Goal: Task Accomplishment & Management: Use online tool/utility

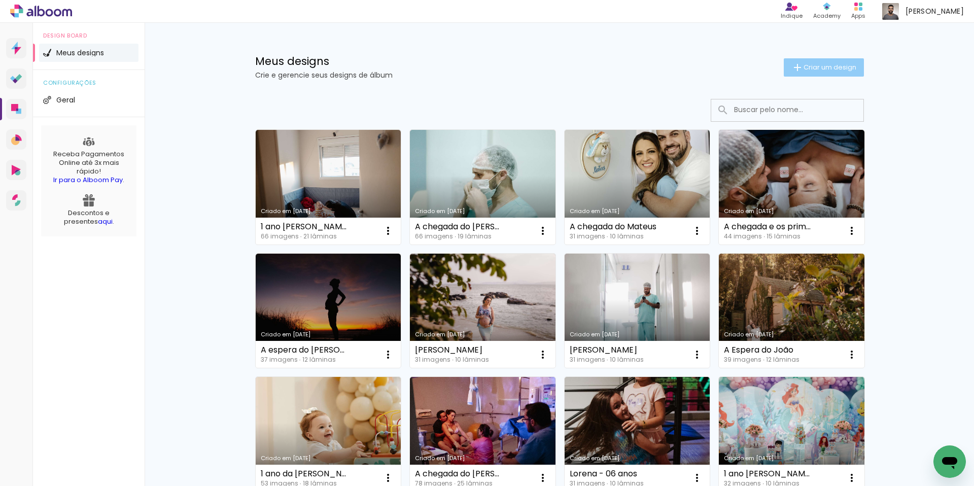
click at [814, 68] on span "Criar um design" at bounding box center [830, 67] width 53 height 7
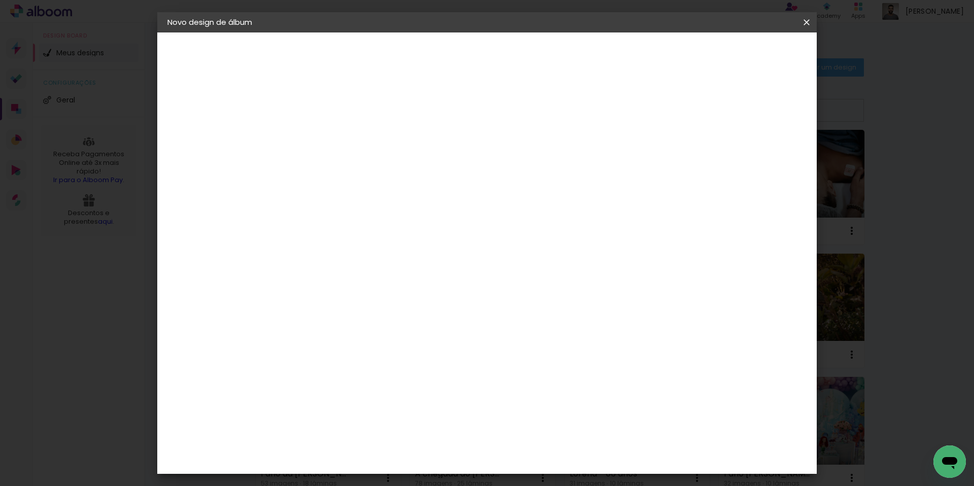
click at [333, 141] on input at bounding box center [333, 136] width 0 height 16
type input "1 ano [PERSON_NAME] (Suzana) - 2023268"
type paper-input "1 ano [PERSON_NAME] (Suzana) - 2023268"
click at [0, 0] on slot "Avançar" at bounding box center [0, 0] width 0 height 0
click at [337, 190] on input at bounding box center [359, 193] width 102 height 13
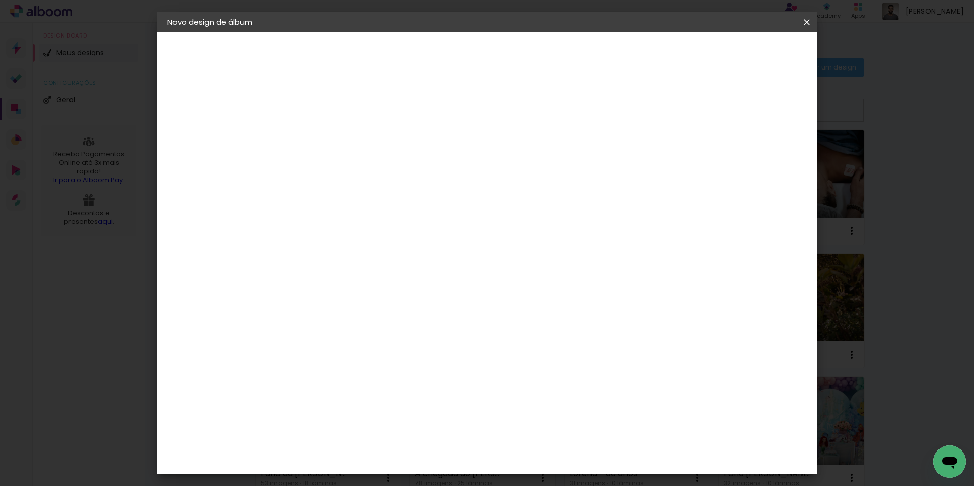
type input "só"
type paper-input "só"
click at [352, 229] on div "SóClick" at bounding box center [341, 229] width 29 height 8
click at [496, 61] on paper-button "Avançar" at bounding box center [471, 53] width 50 height 17
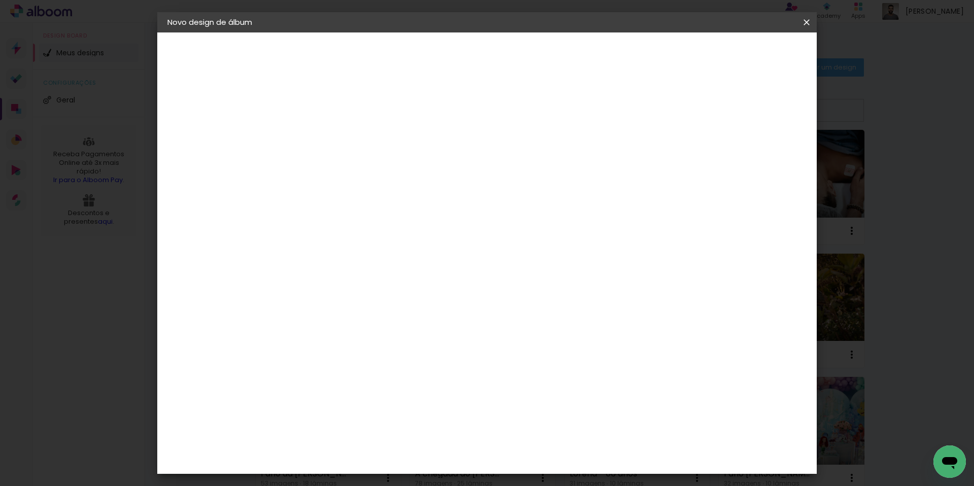
click at [514, 63] on header "Modelo Escolha o modelo do álbum. Voltar Avançar" at bounding box center [401, 62] width 225 height 60
click at [0, 0] on slot "Avançar" at bounding box center [0, 0] width 0 height 0
click at [751, 57] on span "Iniciar design" at bounding box center [728, 53] width 46 height 7
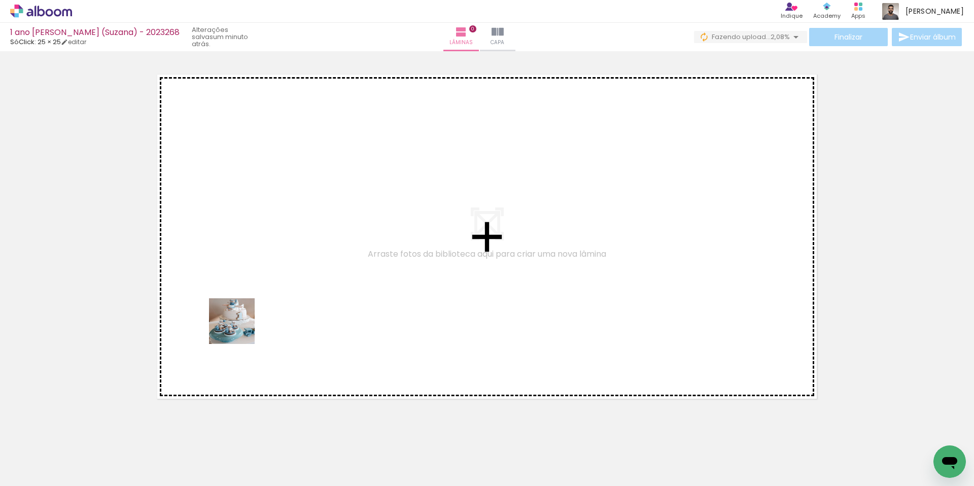
drag, startPoint x: 103, startPoint y: 460, endPoint x: 191, endPoint y: 426, distance: 94.1
click at [244, 320] on quentale-workspace at bounding box center [487, 243] width 974 height 486
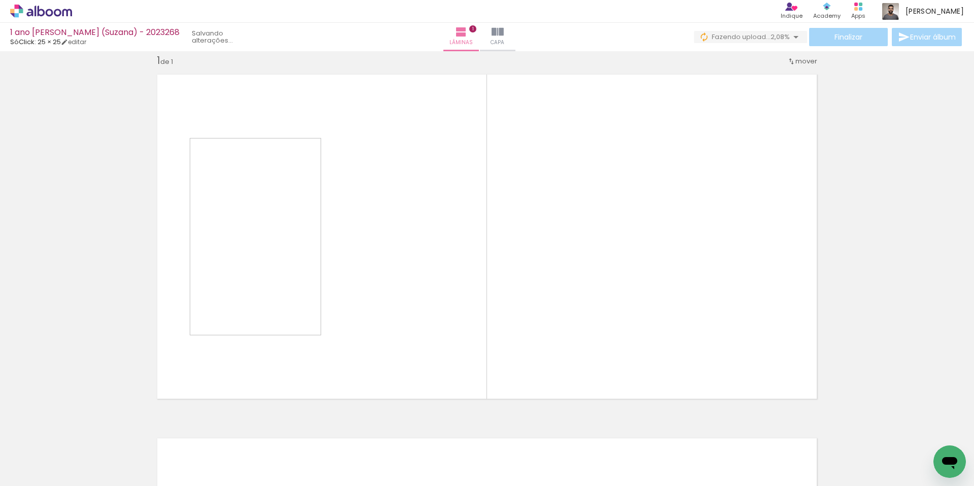
scroll to position [13, 0]
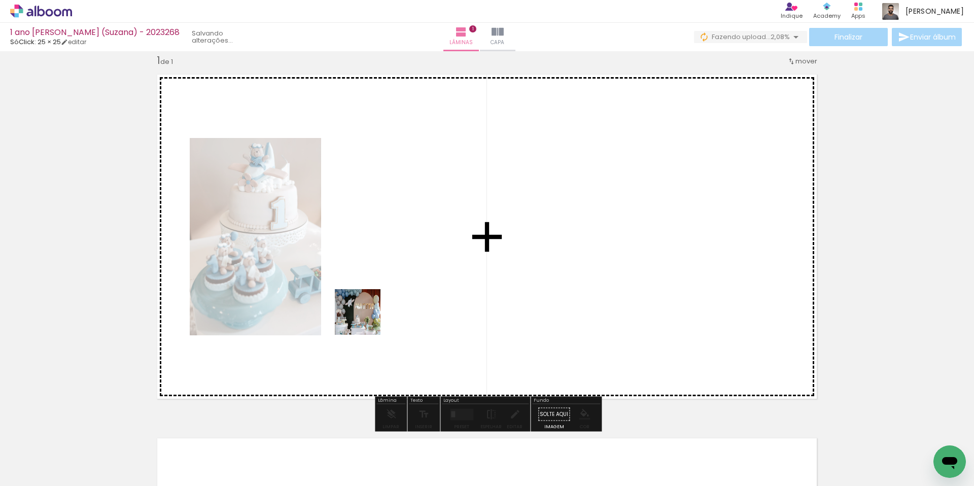
drag, startPoint x: 169, startPoint y: 450, endPoint x: 370, endPoint y: 319, distance: 239.5
click at [370, 319] on quentale-workspace at bounding box center [487, 243] width 974 height 486
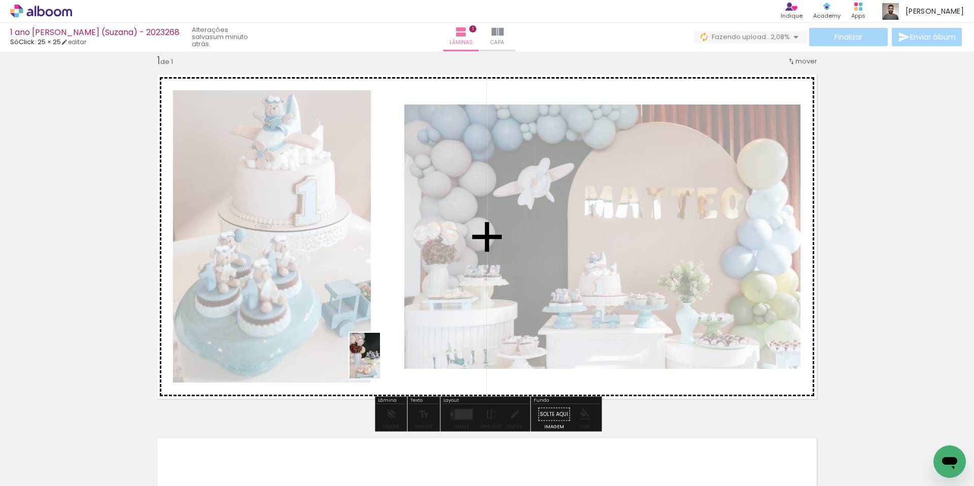
drag, startPoint x: 232, startPoint y: 450, endPoint x: 383, endPoint y: 363, distance: 173.2
click at [382, 363] on quentale-workspace at bounding box center [487, 243] width 974 height 486
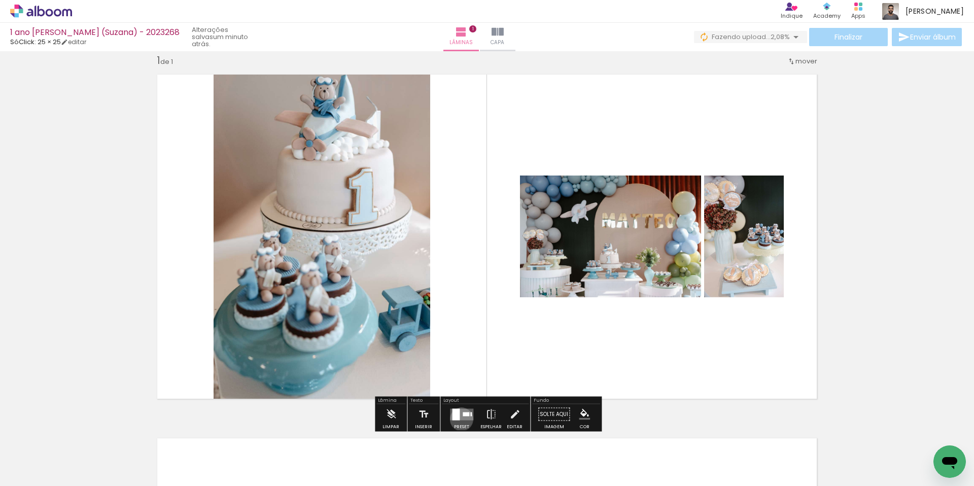
click at [459, 419] on quentale-layouter at bounding box center [461, 414] width 23 height 12
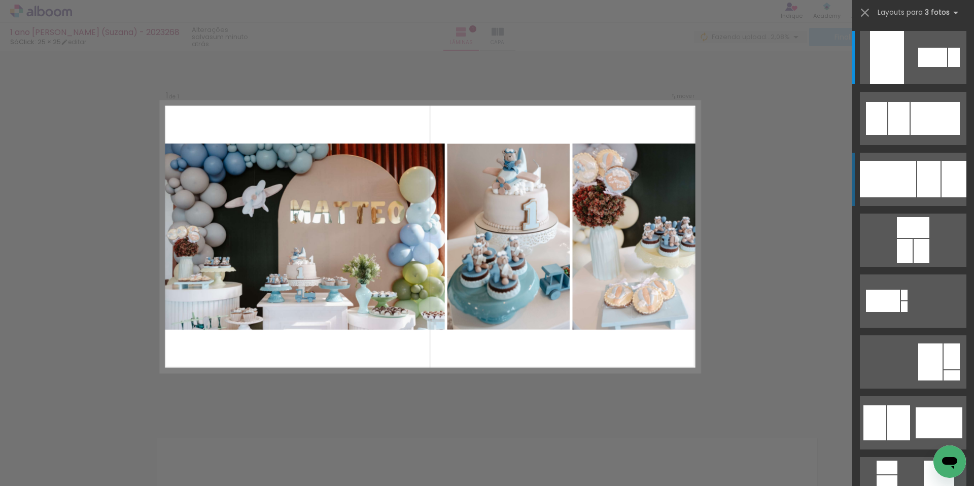
click at [925, 171] on div at bounding box center [928, 179] width 23 height 37
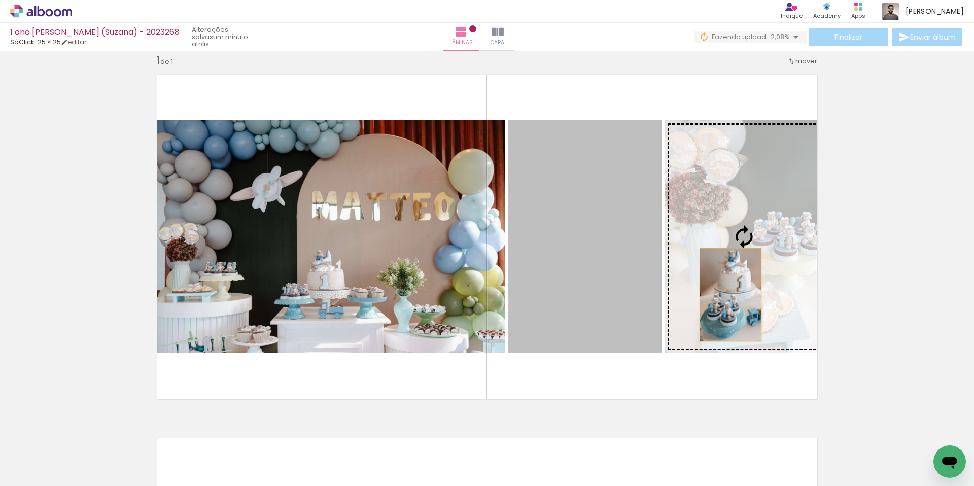
drag, startPoint x: 593, startPoint y: 302, endPoint x: 731, endPoint y: 295, distance: 138.2
click at [0, 0] on slot at bounding box center [0, 0] width 0 height 0
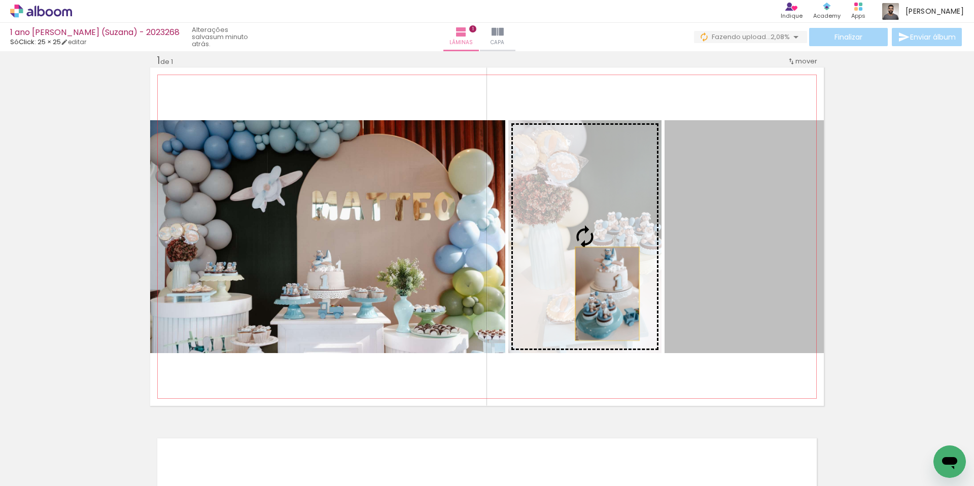
drag, startPoint x: 731, startPoint y: 295, endPoint x: 607, endPoint y: 294, distance: 123.3
click at [0, 0] on slot at bounding box center [0, 0] width 0 height 0
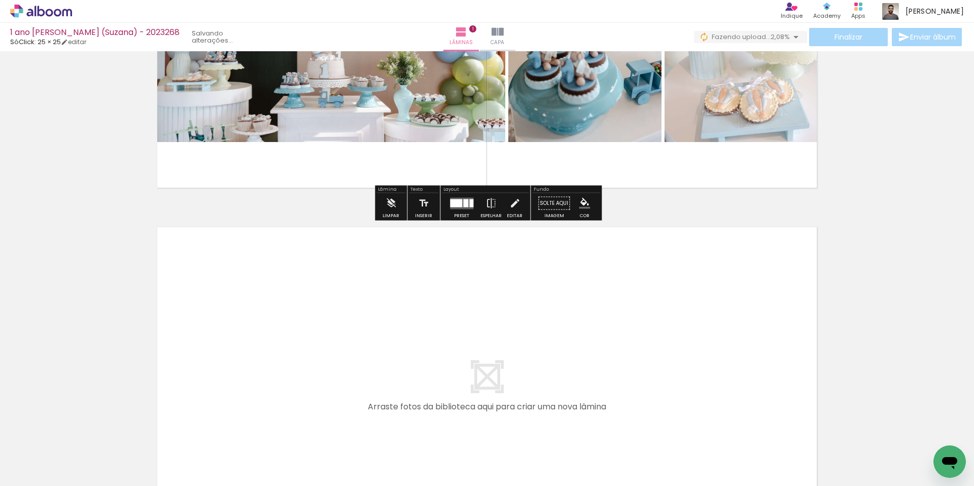
scroll to position [233, 0]
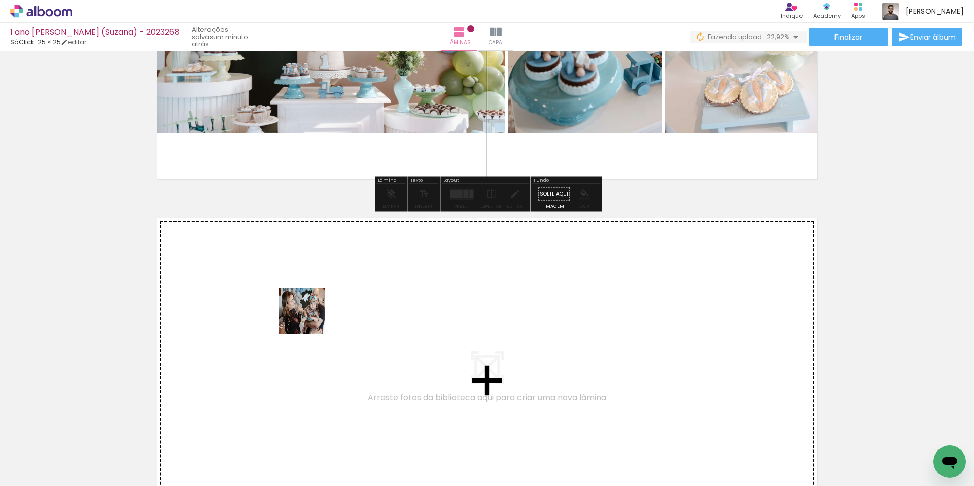
click at [311, 321] on quentale-workspace at bounding box center [487, 243] width 974 height 486
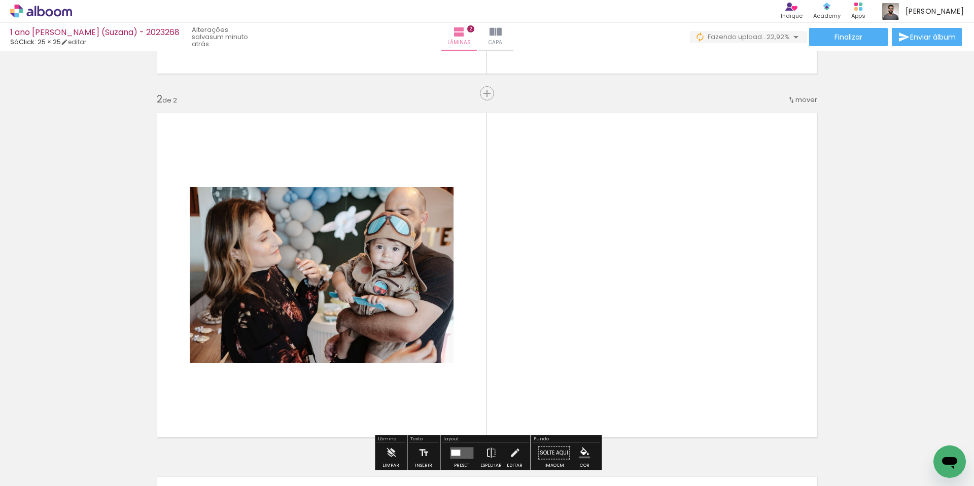
scroll to position [377, 0]
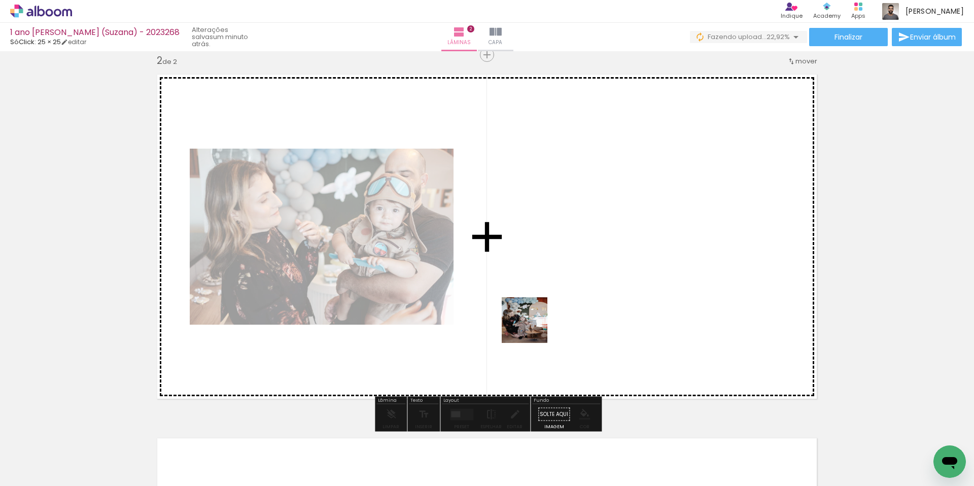
drag, startPoint x: 402, startPoint y: 458, endPoint x: 535, endPoint y: 323, distance: 188.7
click at [535, 323] on quentale-workspace at bounding box center [487, 243] width 974 height 486
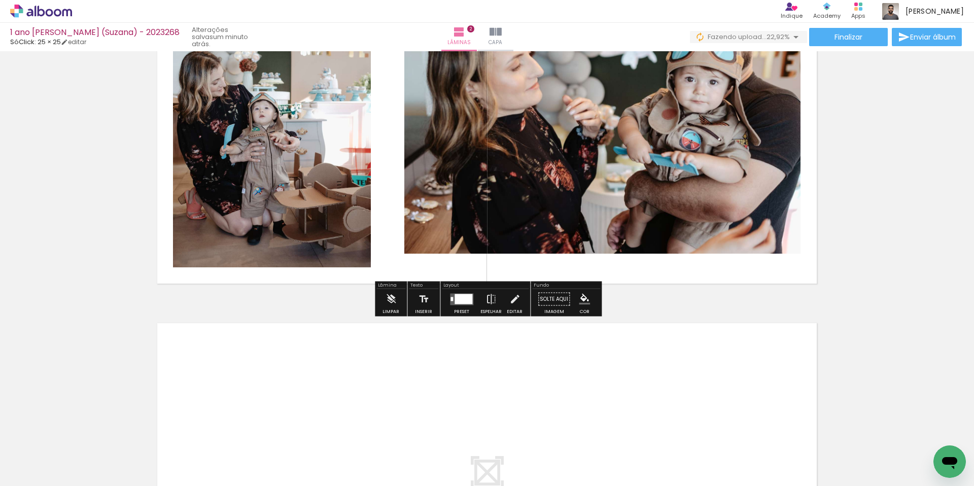
scroll to position [504, 0]
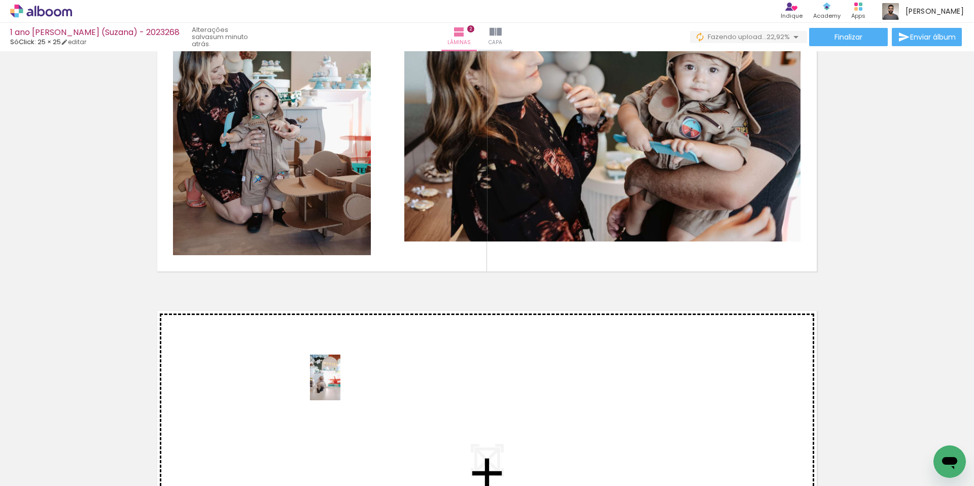
drag, startPoint x: 339, startPoint y: 460, endPoint x: 435, endPoint y: 460, distance: 95.9
click at [341, 385] on quentale-workspace at bounding box center [487, 243] width 974 height 486
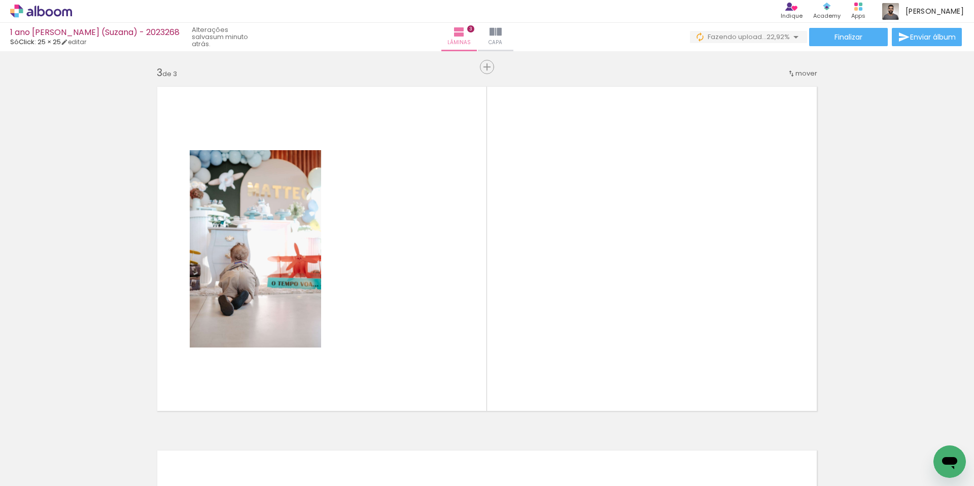
scroll to position [741, 0]
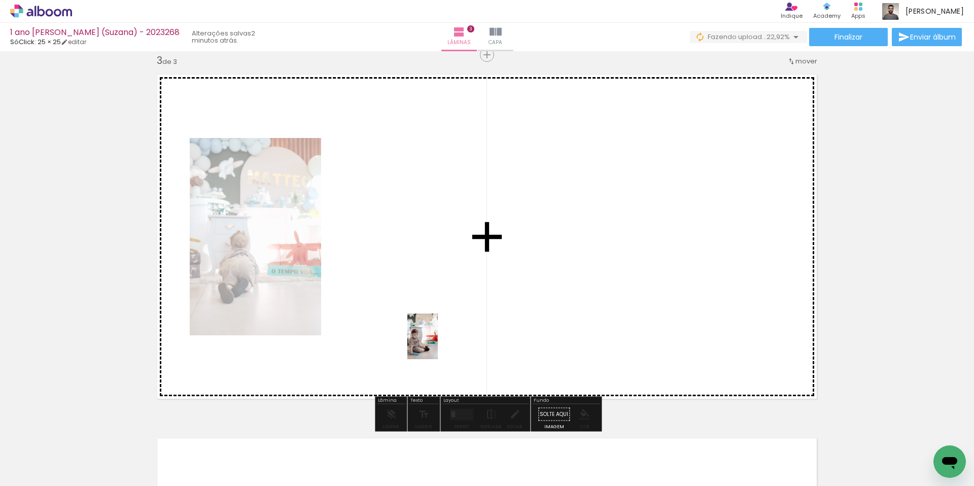
drag, startPoint x: 438, startPoint y: 421, endPoint x: 438, endPoint y: 344, distance: 77.1
click at [438, 344] on quentale-workspace at bounding box center [487, 243] width 974 height 486
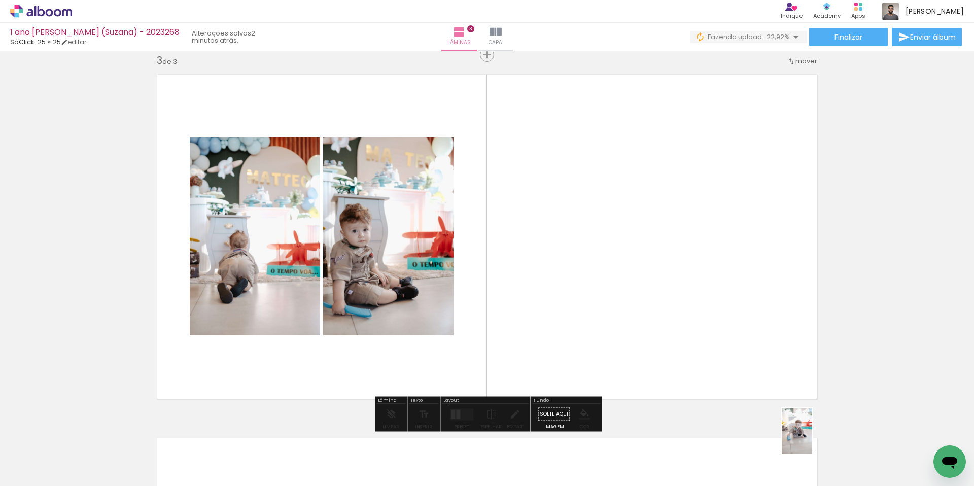
drag, startPoint x: 840, startPoint y: 464, endPoint x: 764, endPoint y: 439, distance: 79.9
click at [0, 0] on slot at bounding box center [0, 0] width 0 height 0
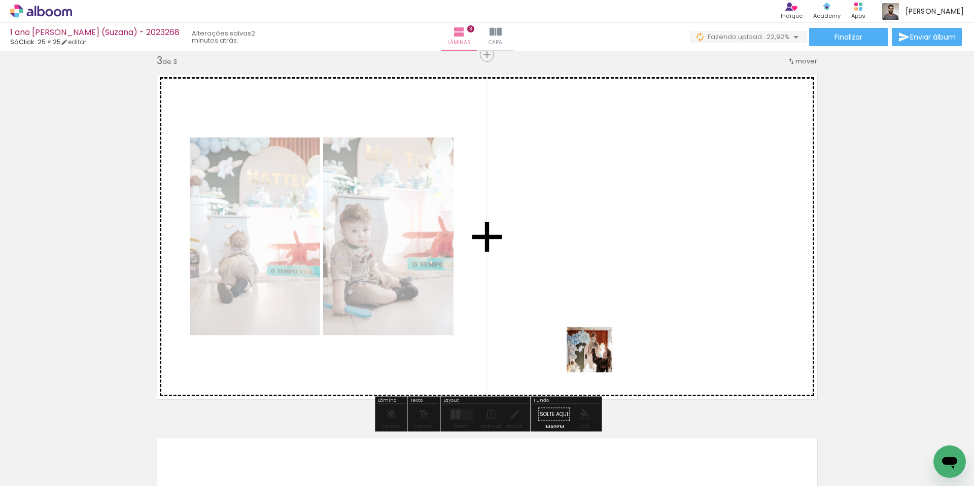
drag, startPoint x: 578, startPoint y: 459, endPoint x: 603, endPoint y: 460, distance: 24.4
click at [598, 342] on quentale-workspace at bounding box center [487, 243] width 974 height 486
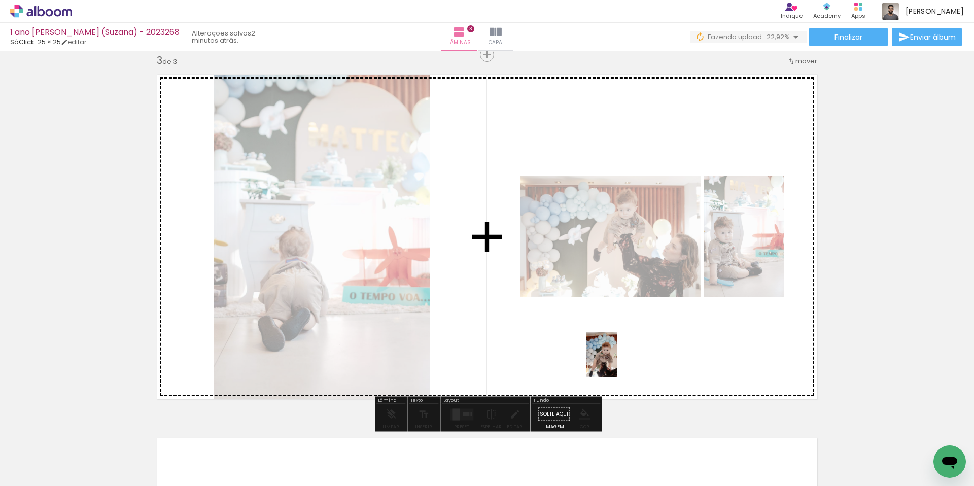
drag, startPoint x: 620, startPoint y: 473, endPoint x: 618, endPoint y: 363, distance: 110.6
click at [617, 362] on quentale-workspace at bounding box center [487, 243] width 974 height 486
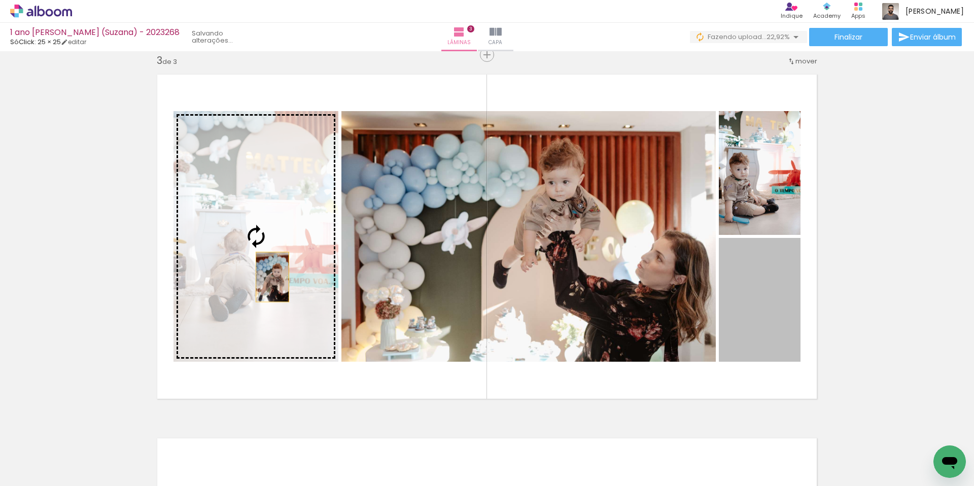
drag, startPoint x: 781, startPoint y: 317, endPoint x: 271, endPoint y: 277, distance: 511.4
click at [0, 0] on slot at bounding box center [0, 0] width 0 height 0
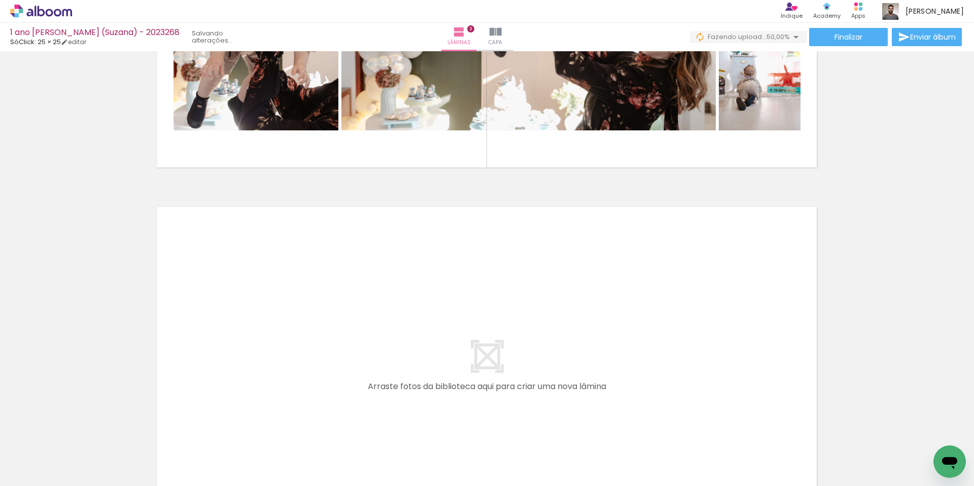
scroll to position [0, 124]
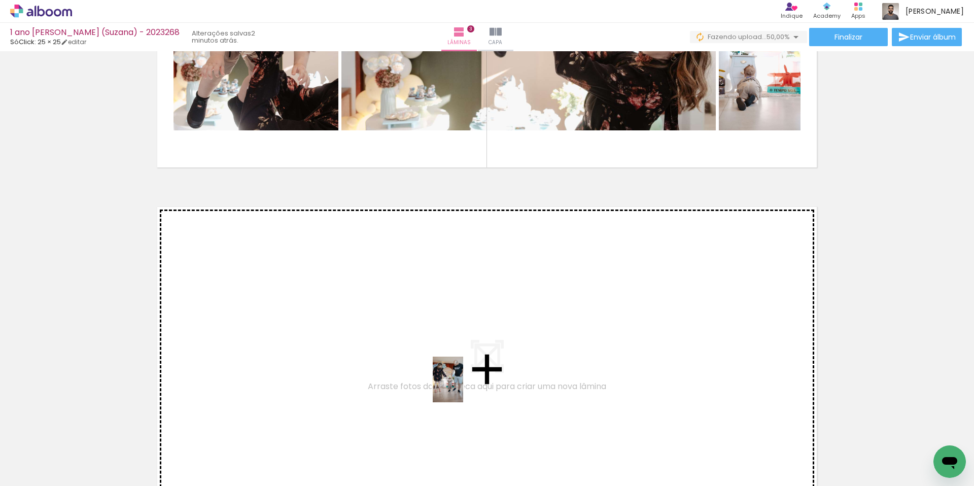
drag, startPoint x: 543, startPoint y: 464, endPoint x: 463, endPoint y: 387, distance: 110.9
click at [463, 387] on quentale-workspace at bounding box center [487, 243] width 974 height 486
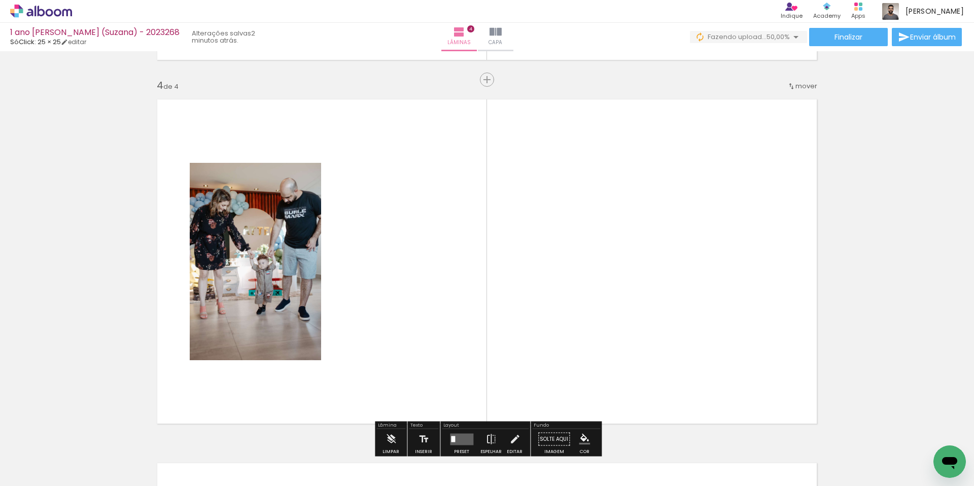
scroll to position [1104, 0]
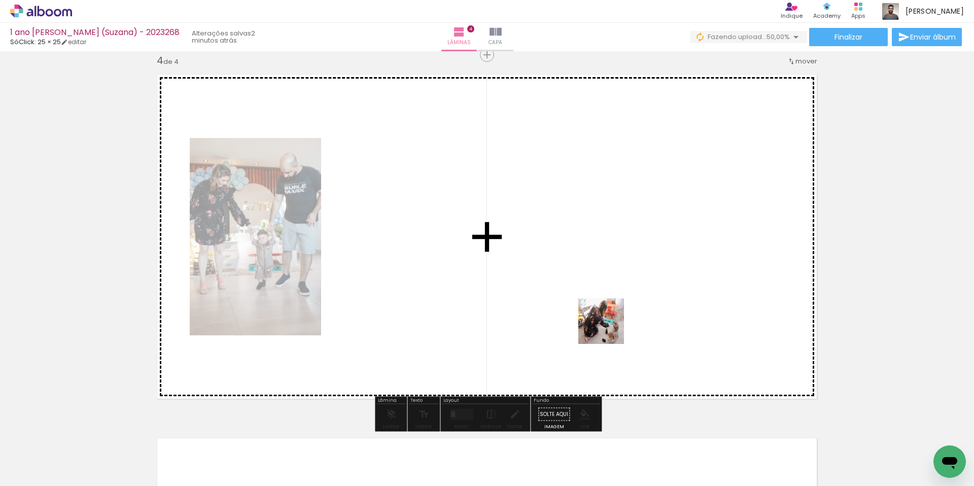
drag, startPoint x: 603, startPoint y: 455, endPoint x: 612, endPoint y: 330, distance: 125.2
click at [612, 330] on quentale-workspace at bounding box center [487, 243] width 974 height 486
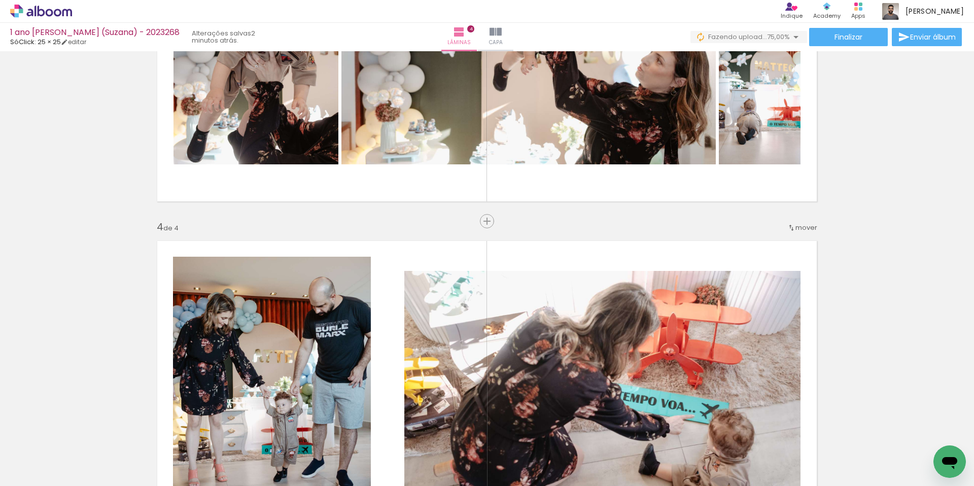
scroll to position [929, 0]
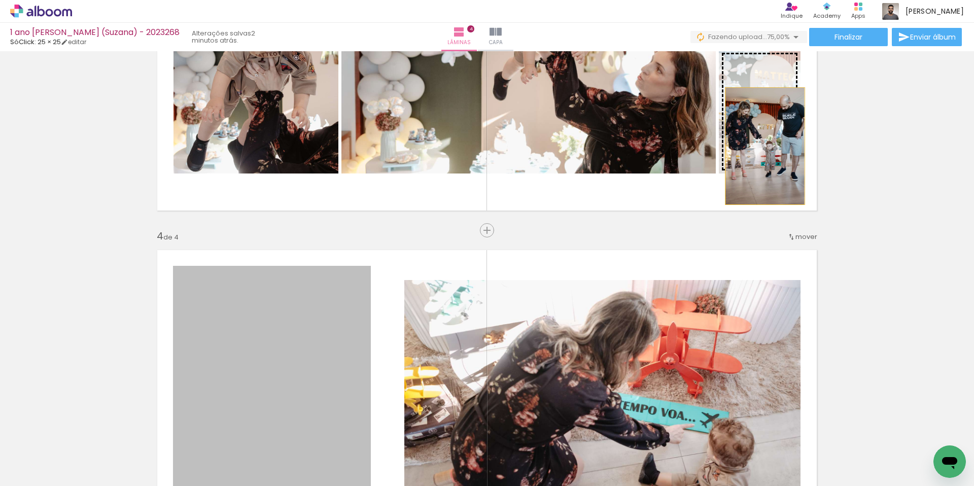
drag, startPoint x: 329, startPoint y: 344, endPoint x: 765, endPoint y: 146, distance: 479.1
click at [765, 146] on div "Inserir lâmina 1 de 4 Inserir lâmina 2 de 4 Inserir lâmina 3 de 4 Inserir lâmin…" at bounding box center [487, 35] width 974 height 1819
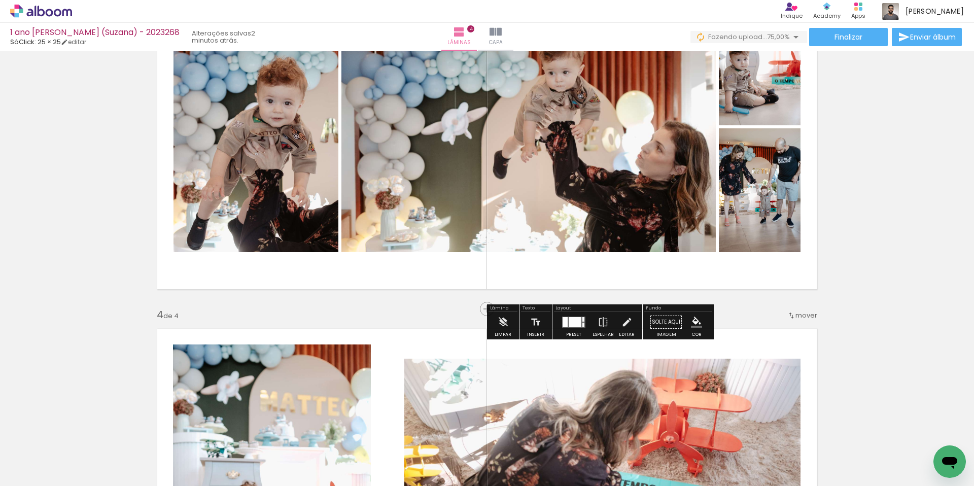
scroll to position [839, 0]
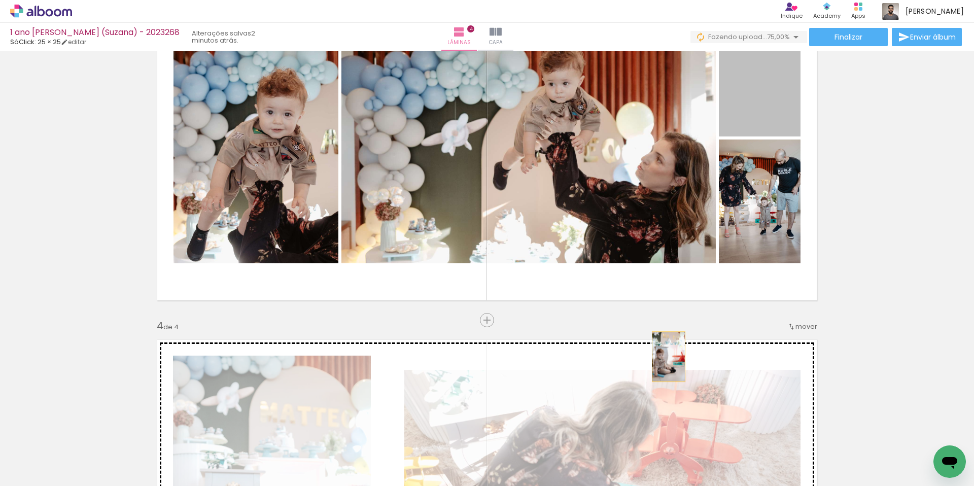
drag, startPoint x: 764, startPoint y: 109, endPoint x: 669, endPoint y: 358, distance: 265.9
click at [669, 358] on div "Inserir lâmina 1 de 4 Inserir lâmina 2 de 4 Inserir lâmina 3 de 4 Inserir lâmin…" at bounding box center [487, 125] width 974 height 1819
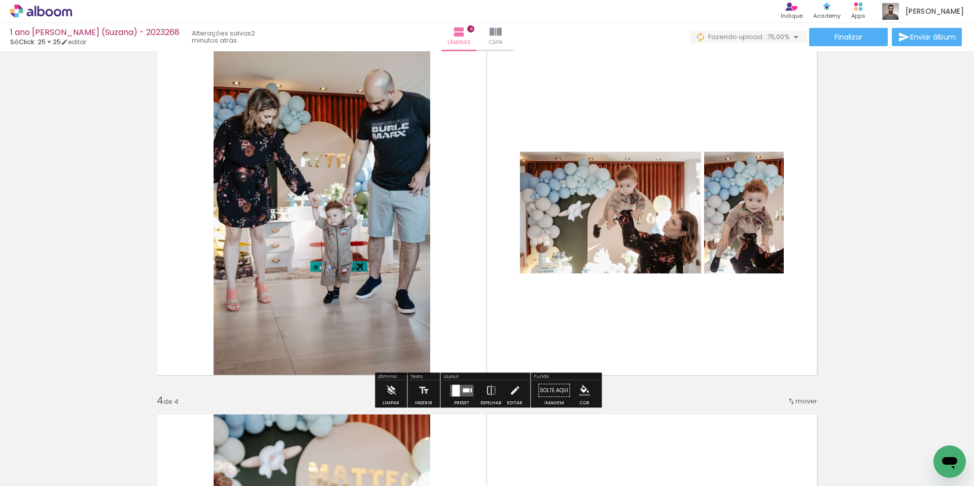
scroll to position [764, 0]
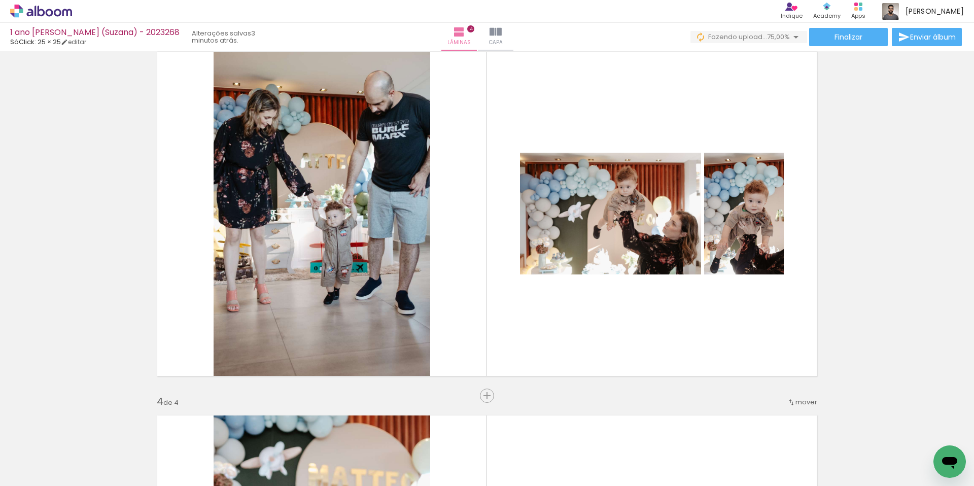
click at [456, 396] on div "Inserir lâmina 1 de 4 Inserir lâmina 2 de 4 Inserir lâmina 3 de 4 Inserir lâmin…" at bounding box center [487, 200] width 974 height 1819
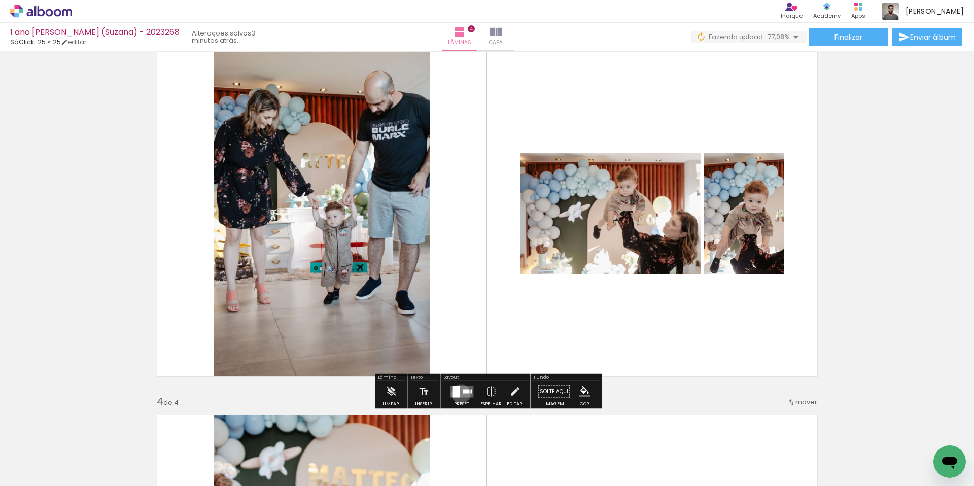
click at [459, 394] on quentale-layouter at bounding box center [461, 392] width 23 height 12
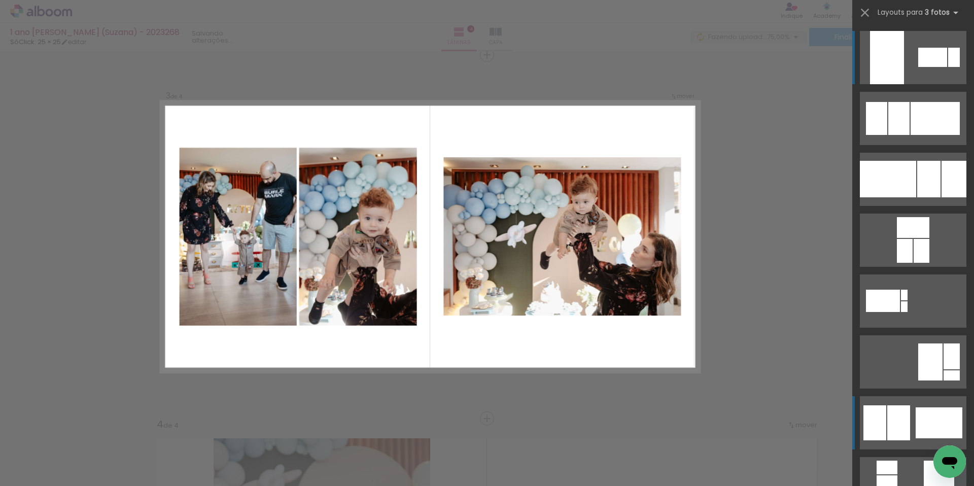
scroll to position [0, 0]
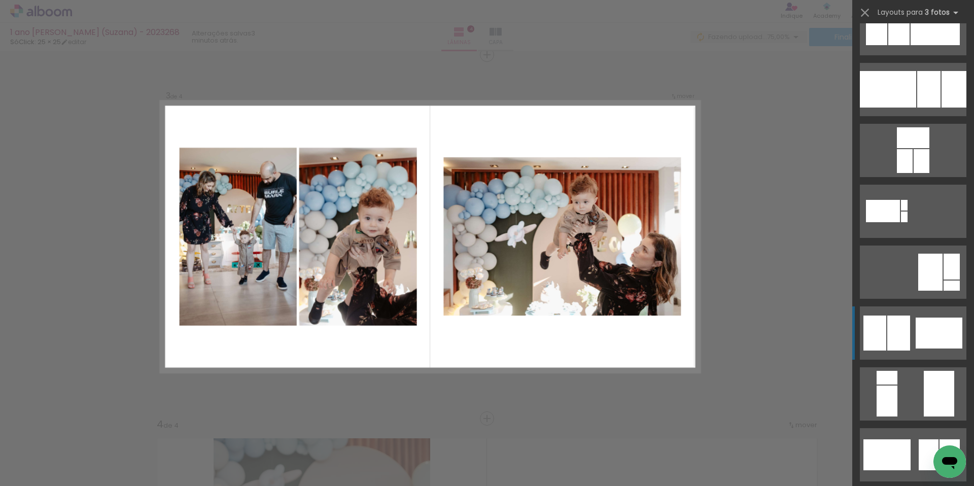
click at [0, 0] on slot at bounding box center [0, 0] width 0 height 0
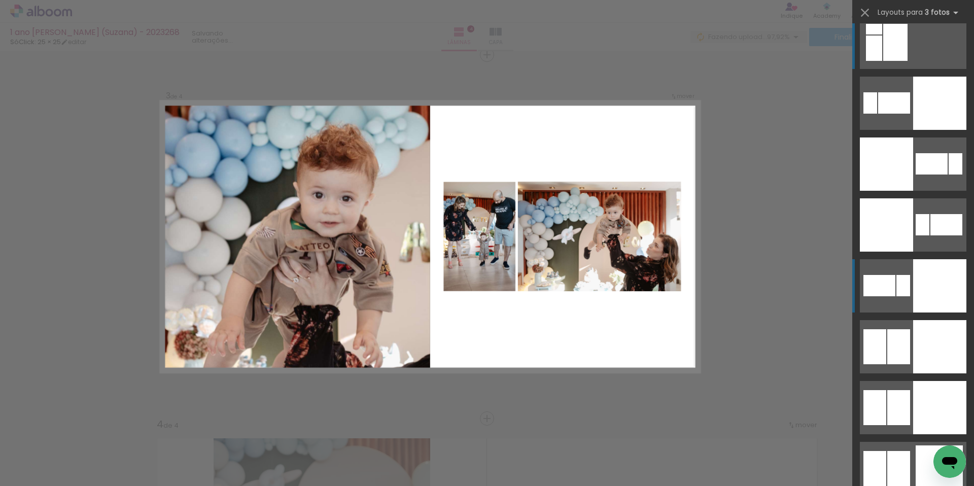
scroll to position [2209, 0]
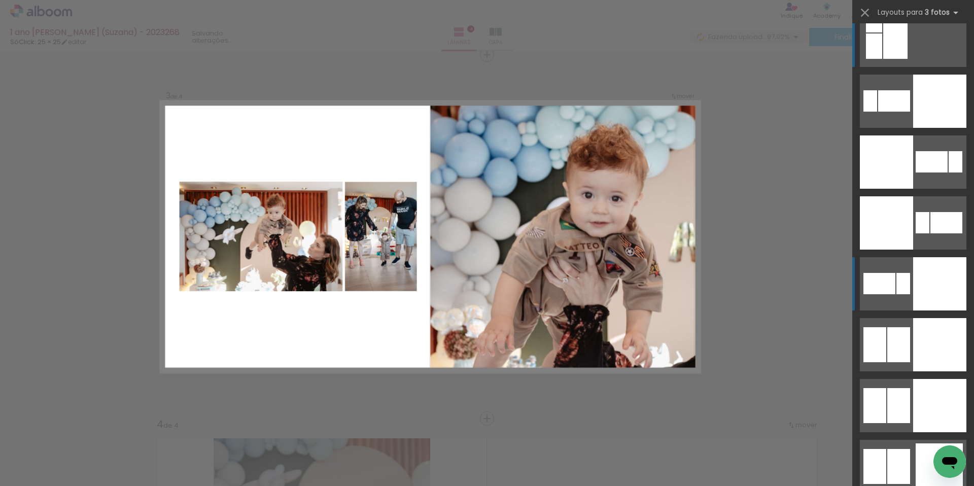
click at [932, 279] on div at bounding box center [939, 283] width 53 height 53
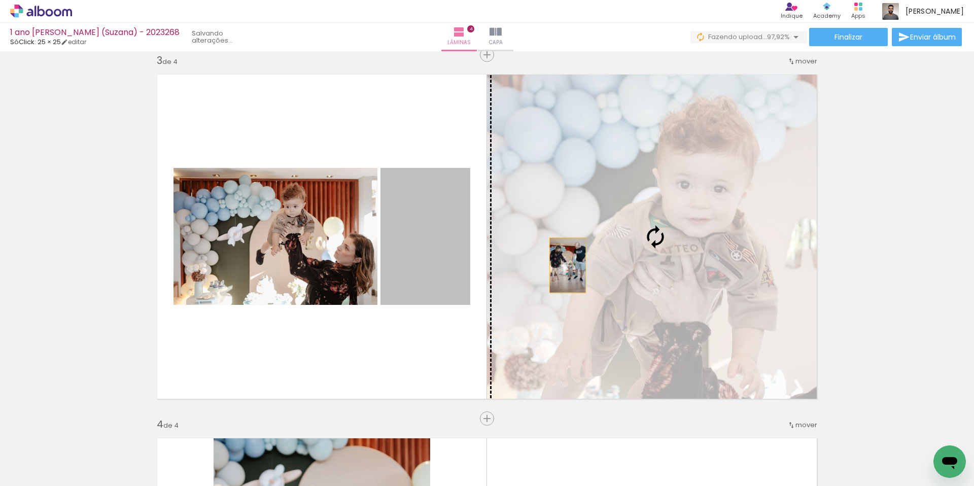
drag, startPoint x: 423, startPoint y: 273, endPoint x: 613, endPoint y: 271, distance: 189.8
click at [0, 0] on slot at bounding box center [0, 0] width 0 height 0
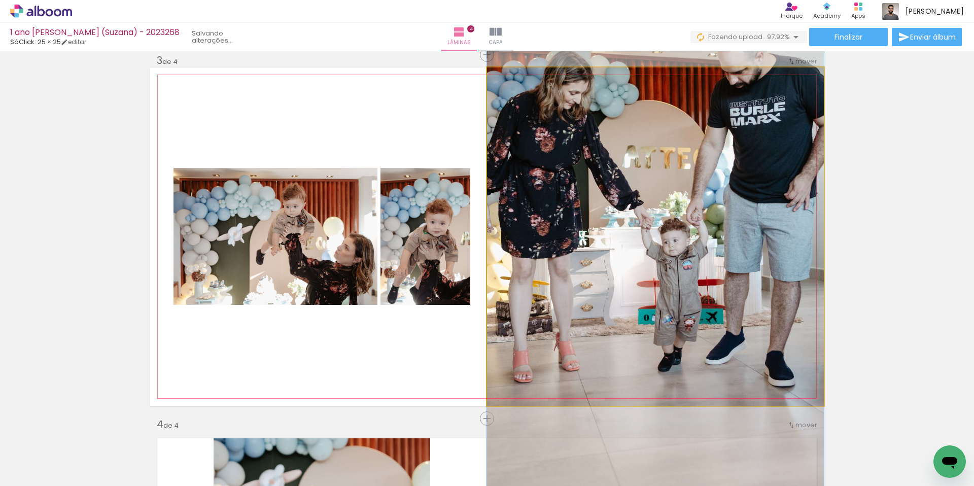
click at [665, 272] on quentale-photo at bounding box center [655, 236] width 337 height 338
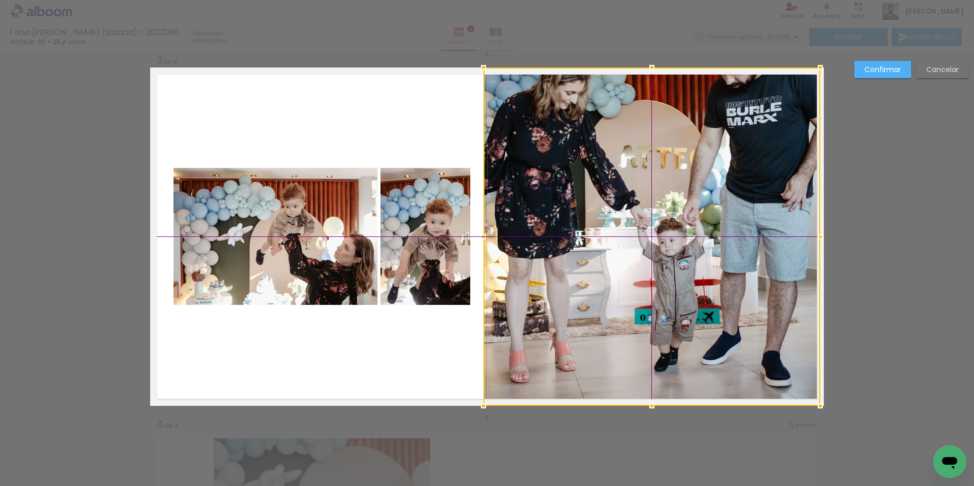
drag, startPoint x: 666, startPoint y: 269, endPoint x: 666, endPoint y: 299, distance: 29.9
click at [664, 302] on div at bounding box center [651, 236] width 337 height 338
drag, startPoint x: 670, startPoint y: 292, endPoint x: 672, endPoint y: 303, distance: 11.4
click at [673, 307] on div at bounding box center [652, 236] width 337 height 338
click at [672, 302] on div at bounding box center [652, 236] width 337 height 338
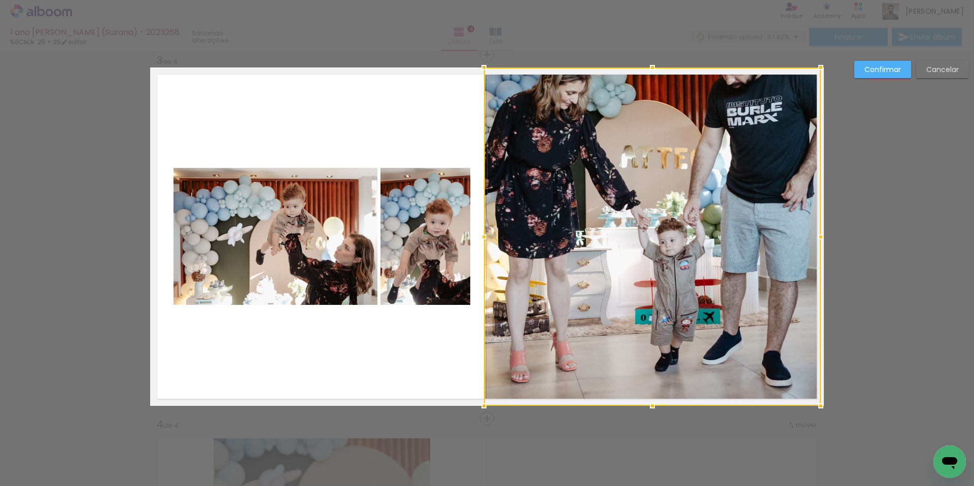
click at [672, 302] on div at bounding box center [652, 236] width 337 height 338
drag, startPoint x: 631, startPoint y: 230, endPoint x: 639, endPoint y: 274, distance: 44.9
click at [639, 274] on div at bounding box center [651, 236] width 337 height 338
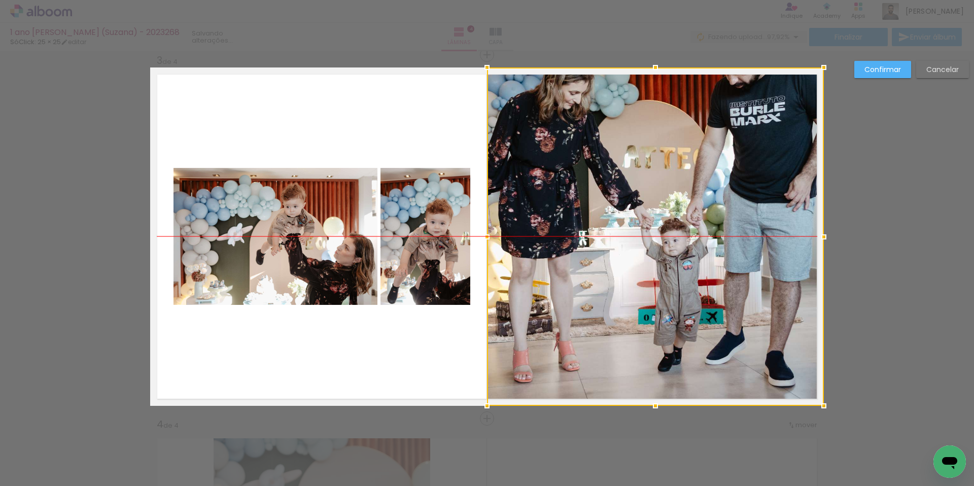
drag, startPoint x: 662, startPoint y: 262, endPoint x: 788, endPoint y: 162, distance: 161.1
click at [713, 268] on div at bounding box center [655, 236] width 337 height 338
drag, startPoint x: 862, startPoint y: 70, endPoint x: 851, endPoint y: 79, distance: 14.8
click at [863, 70] on paper-button "Confirmar" at bounding box center [882, 69] width 57 height 17
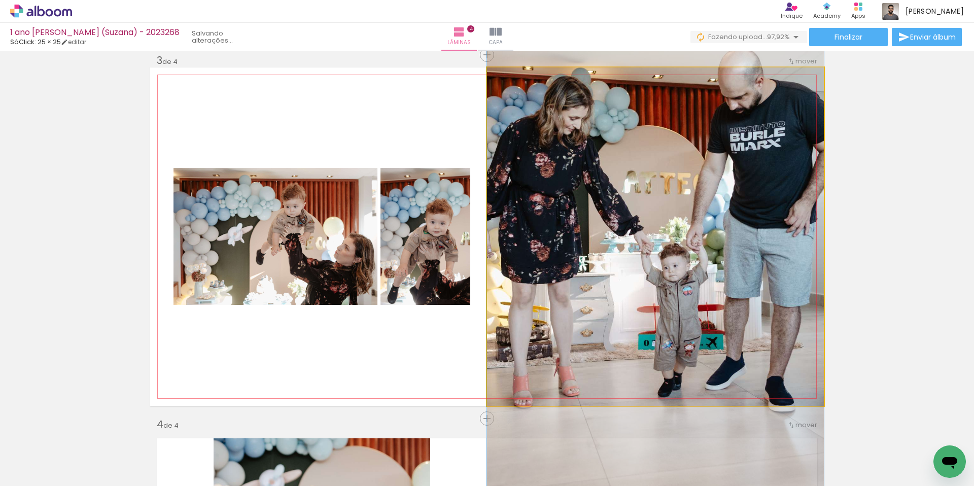
drag, startPoint x: 691, startPoint y: 186, endPoint x: 693, endPoint y: 211, distance: 25.4
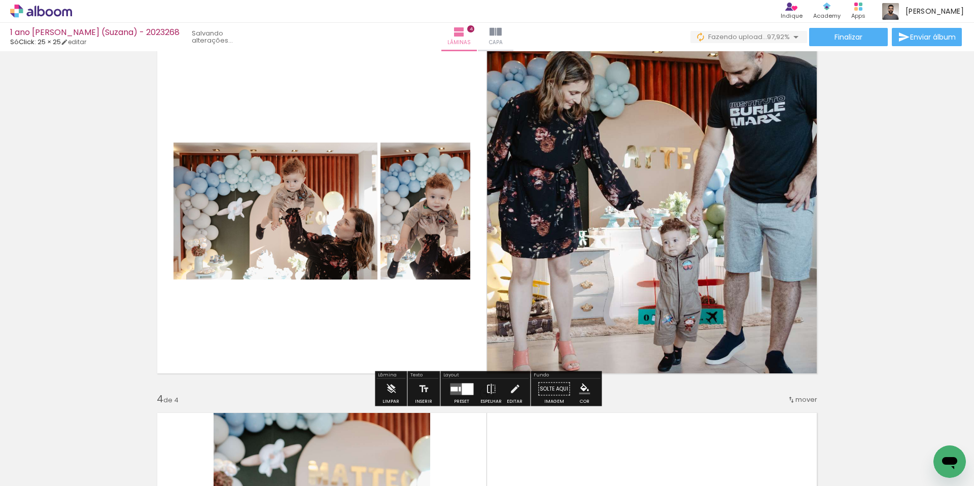
scroll to position [771, 0]
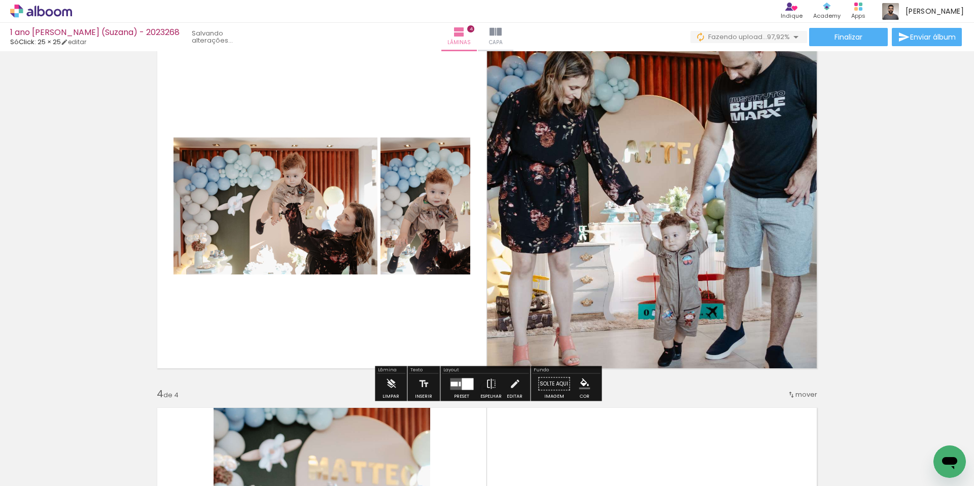
click at [465, 383] on div at bounding box center [468, 384] width 12 height 12
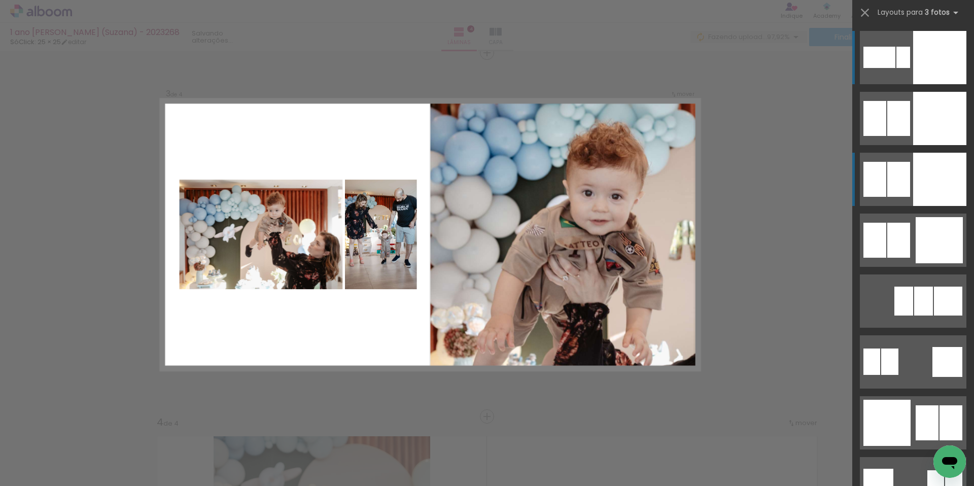
scroll to position [741, 0]
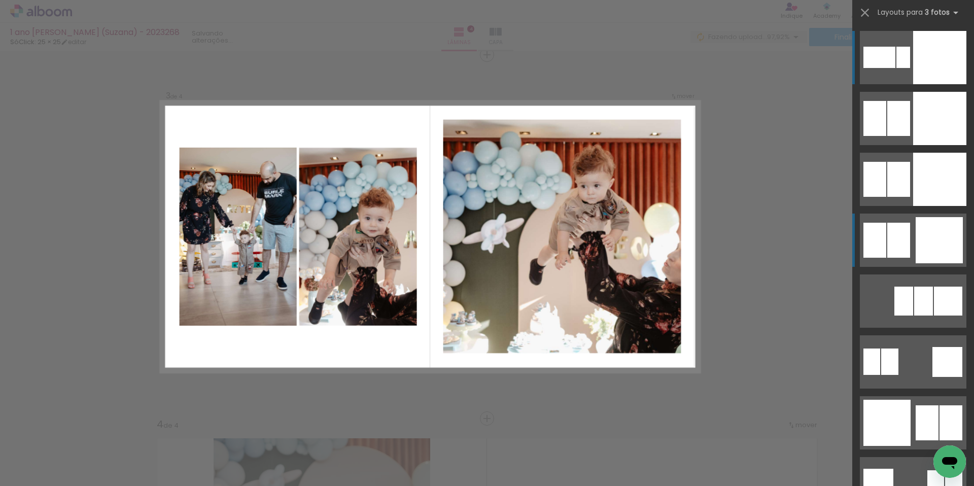
click at [886, 234] on div at bounding box center [874, 240] width 23 height 35
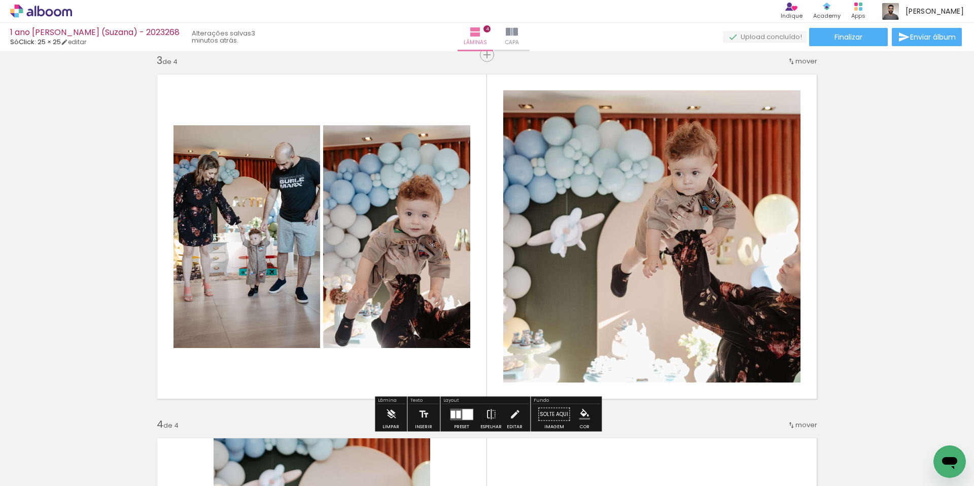
click at [462, 415] on div at bounding box center [467, 414] width 11 height 11
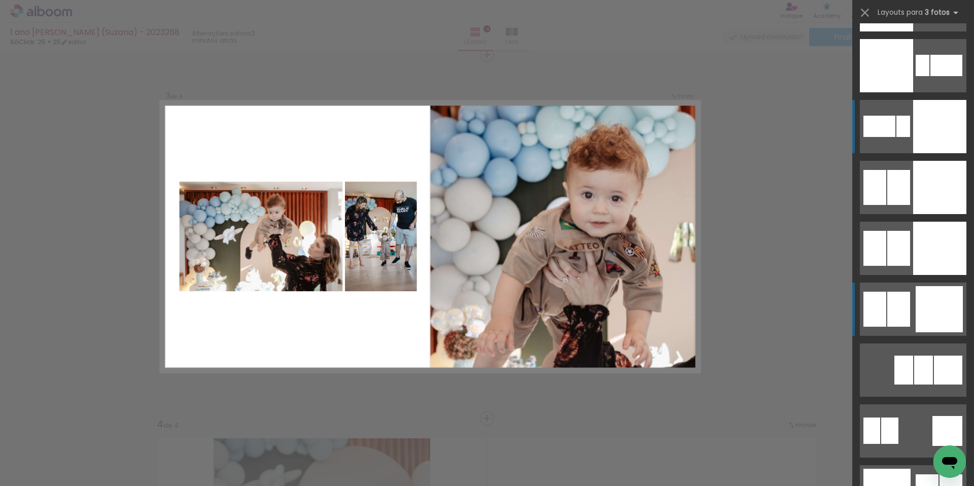
scroll to position [2368, 0]
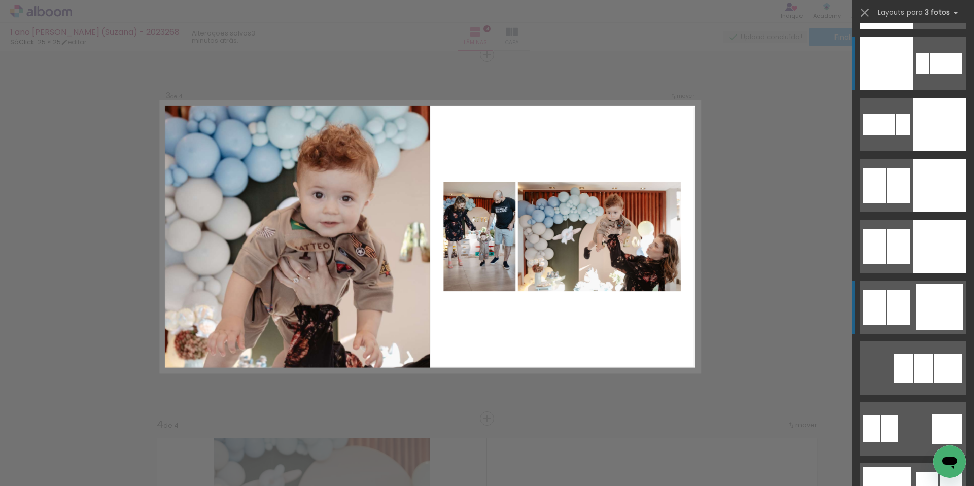
drag, startPoint x: 916, startPoint y: 123, endPoint x: 888, endPoint y: 52, distance: 76.8
click at [0, 0] on slot at bounding box center [0, 0] width 0 height 0
click at [887, 51] on div at bounding box center [886, 64] width 53 height 53
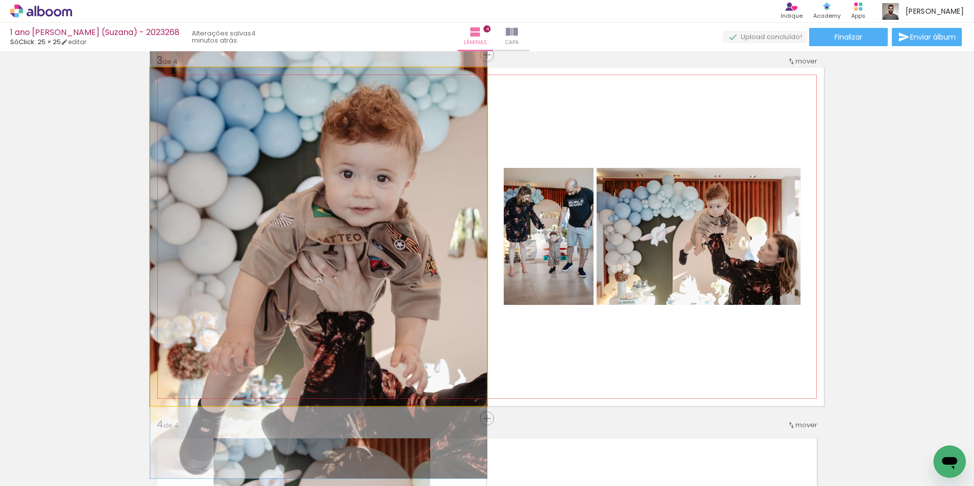
drag, startPoint x: 428, startPoint y: 251, endPoint x: 426, endPoint y: 240, distance: 10.8
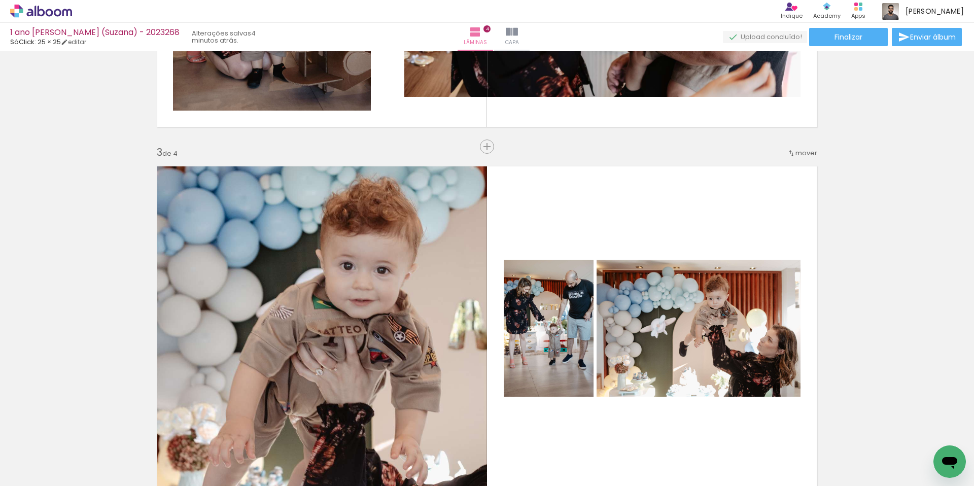
scroll to position [654, 0]
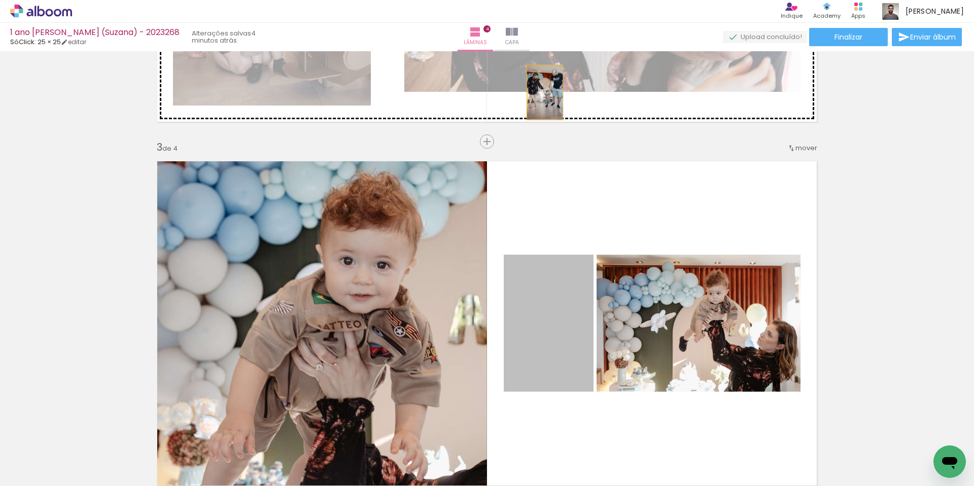
drag, startPoint x: 551, startPoint y: 315, endPoint x: 545, endPoint y: 92, distance: 223.3
click at [545, 92] on div "Inserir lâmina 1 de 4 Inserir lâmina 2 de 4 Inserir lâmina 3 de 4 Inserir lâmin…" at bounding box center [487, 310] width 974 height 1819
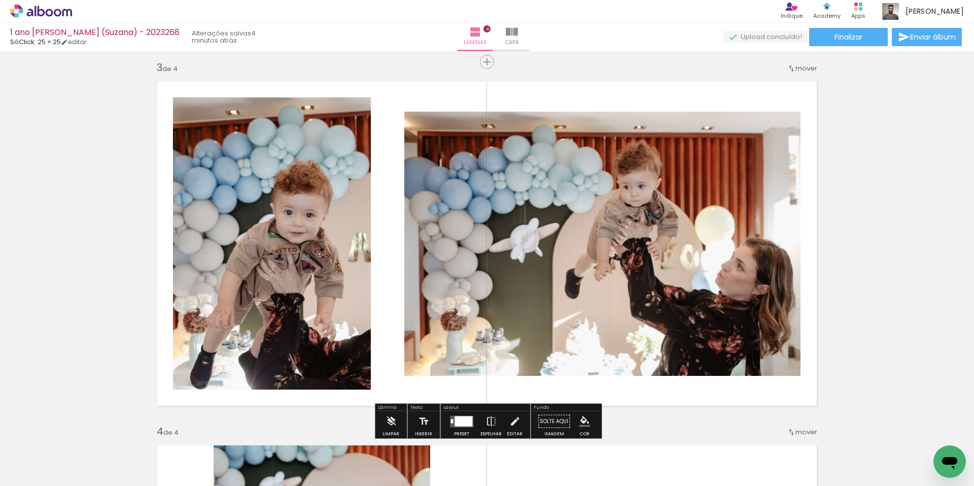
scroll to position [736, 0]
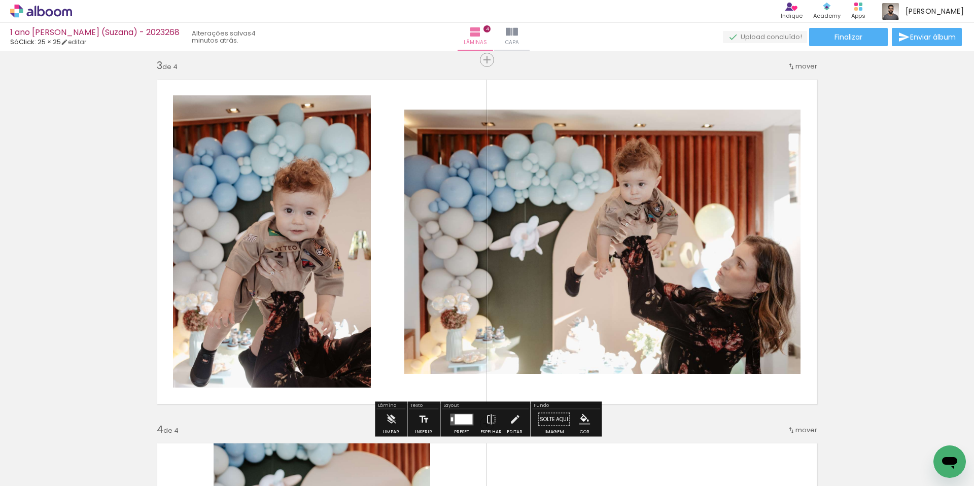
click at [460, 421] on div at bounding box center [464, 419] width 18 height 10
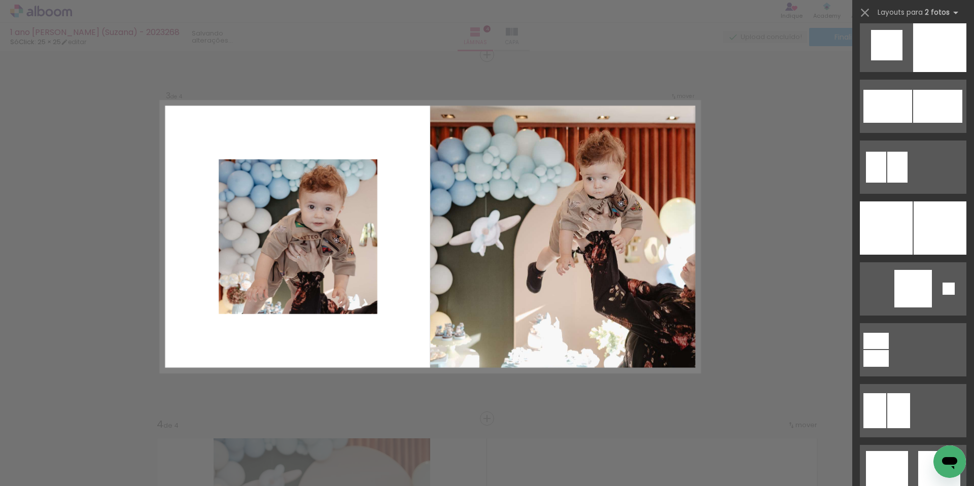
scroll to position [1291, 0]
click at [909, 38] on quentale-layouter at bounding box center [913, 44] width 107 height 53
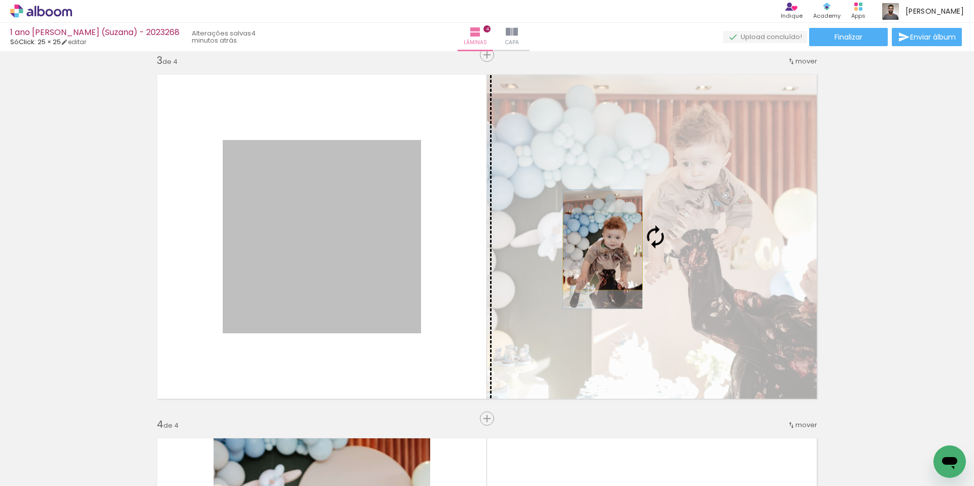
drag, startPoint x: 373, startPoint y: 246, endPoint x: 603, endPoint y: 251, distance: 229.9
click at [0, 0] on slot at bounding box center [0, 0] width 0 height 0
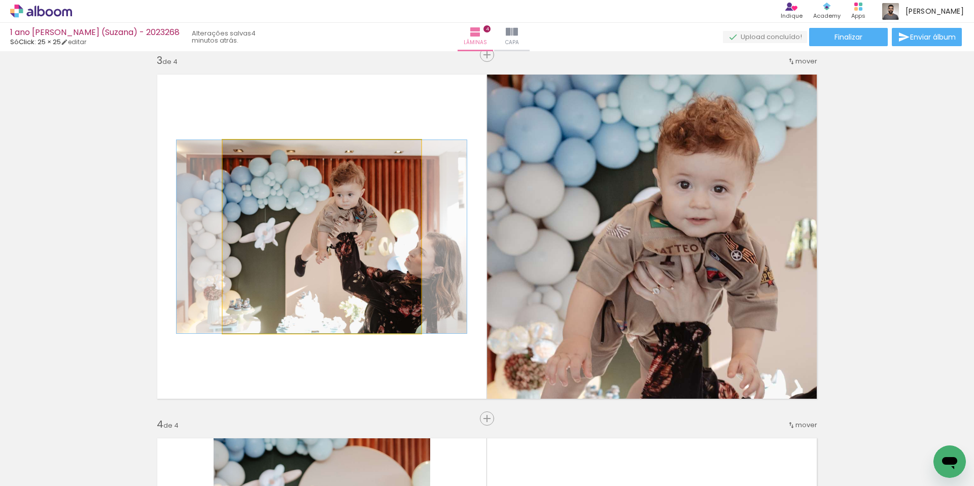
click at [390, 264] on quentale-photo at bounding box center [322, 236] width 198 height 193
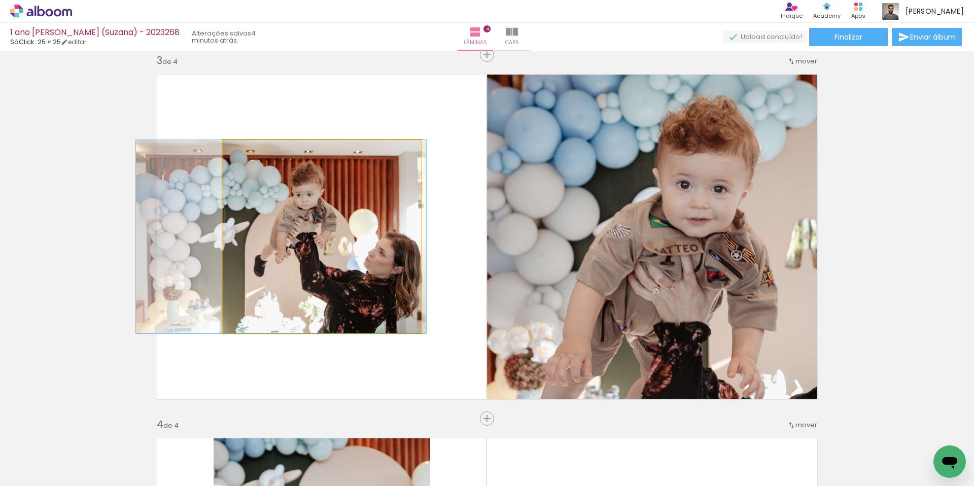
drag, startPoint x: 390, startPoint y: 264, endPoint x: 350, endPoint y: 262, distance: 40.6
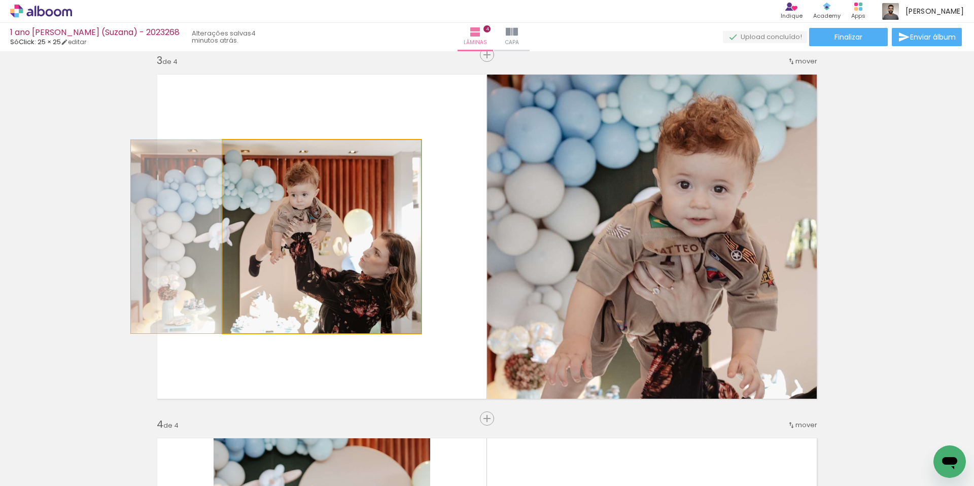
drag, startPoint x: 350, startPoint y: 262, endPoint x: 327, endPoint y: 261, distance: 22.3
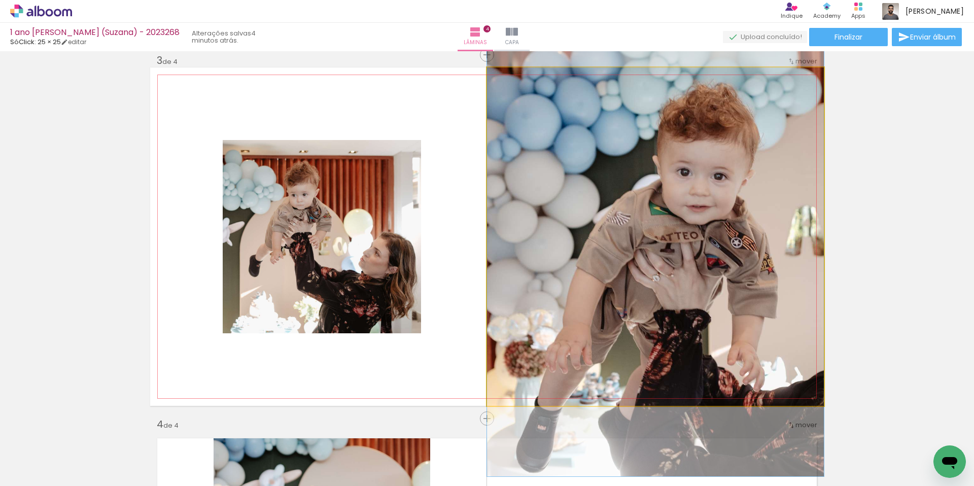
drag, startPoint x: 732, startPoint y: 248, endPoint x: 724, endPoint y: 235, distance: 14.5
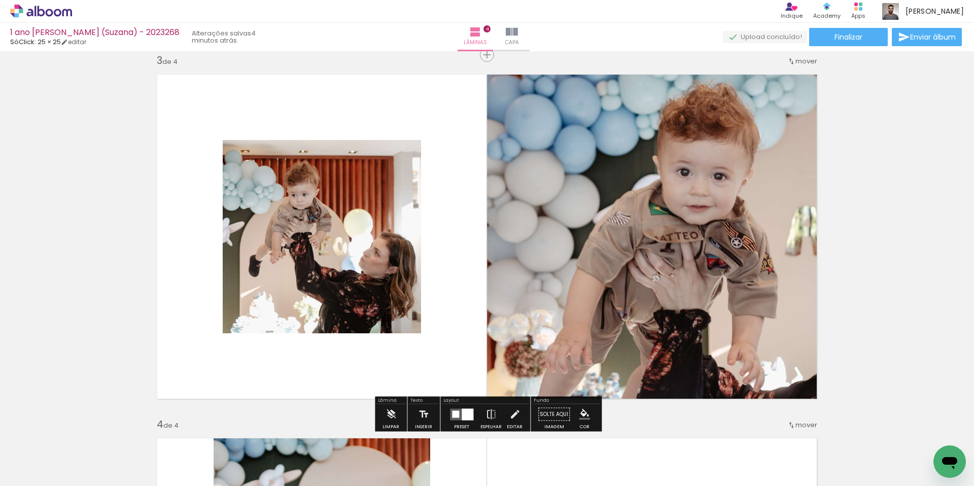
scroll to position [788, 0]
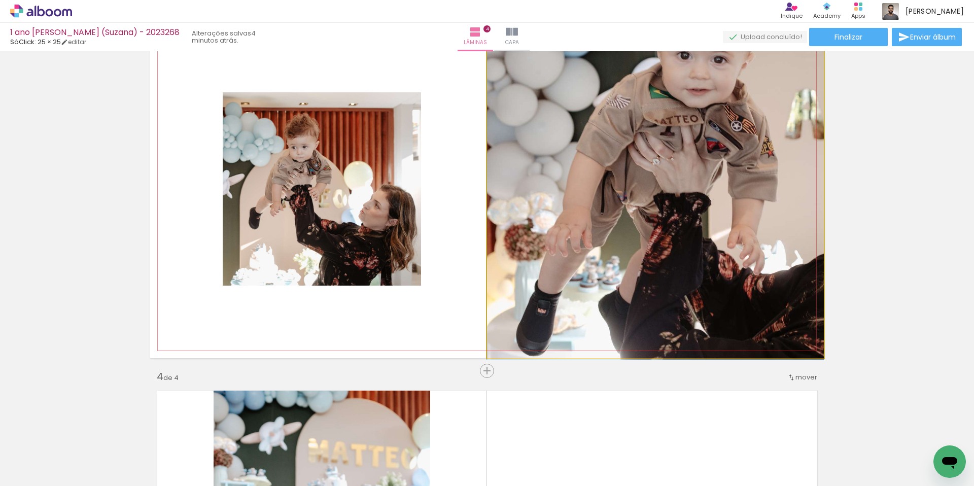
drag, startPoint x: 594, startPoint y: 230, endPoint x: 590, endPoint y: 161, distance: 69.1
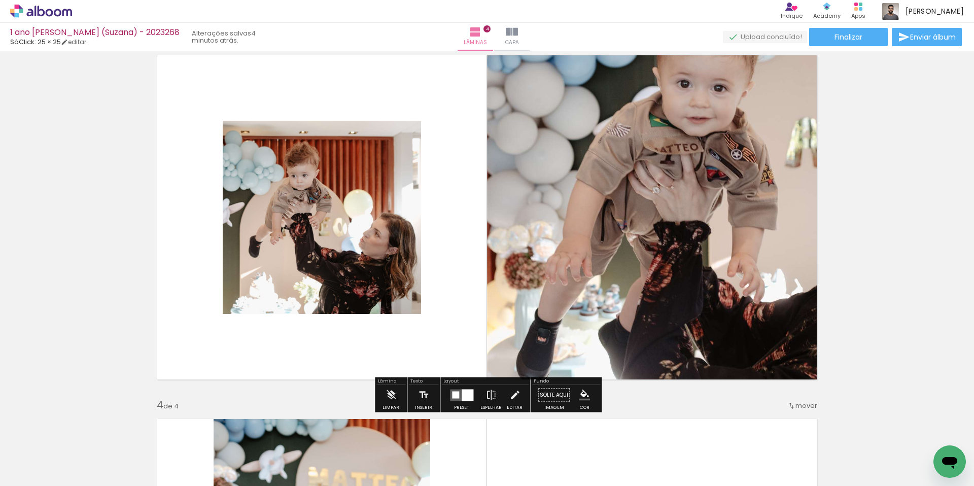
scroll to position [774, 0]
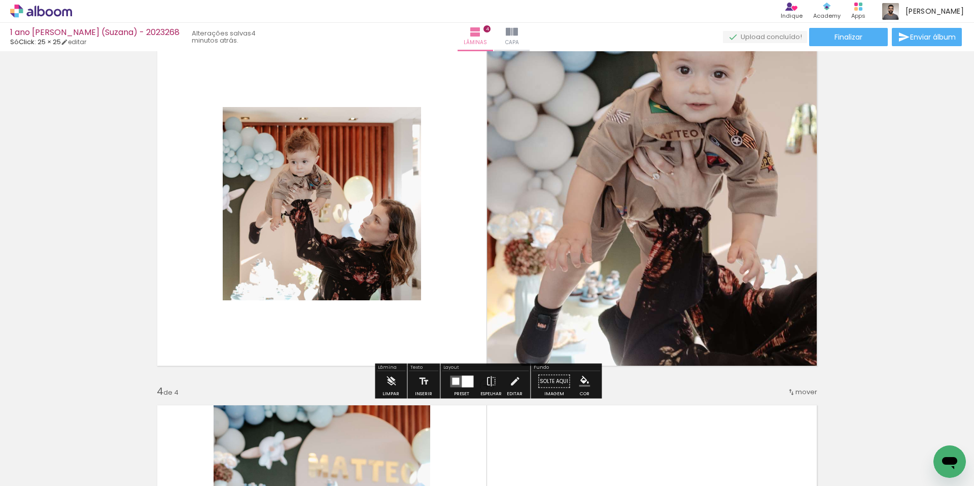
click at [461, 387] on div at bounding box center [461, 381] width 27 height 20
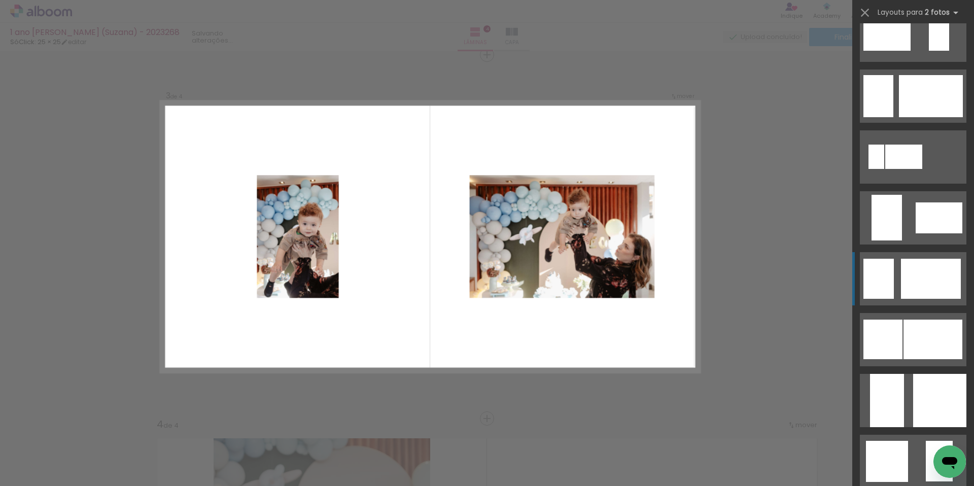
scroll to position [0, 0]
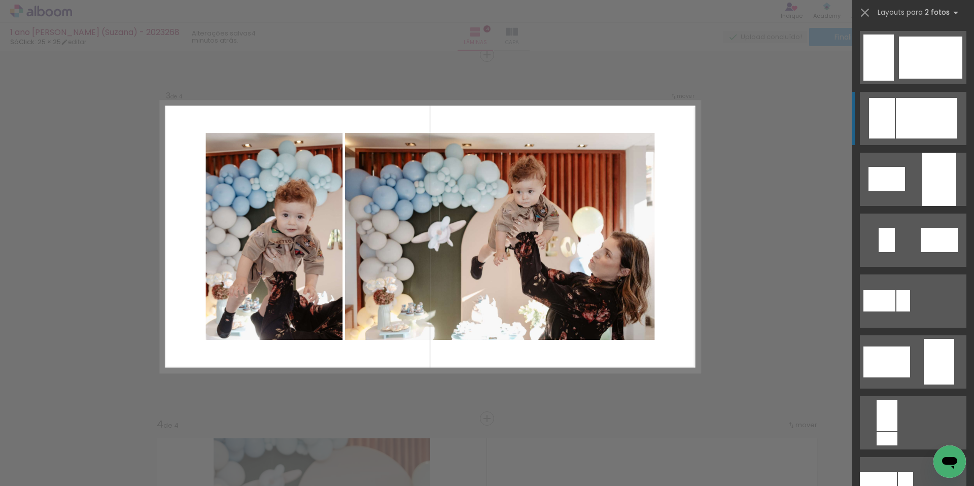
click at [906, 109] on div at bounding box center [926, 118] width 61 height 41
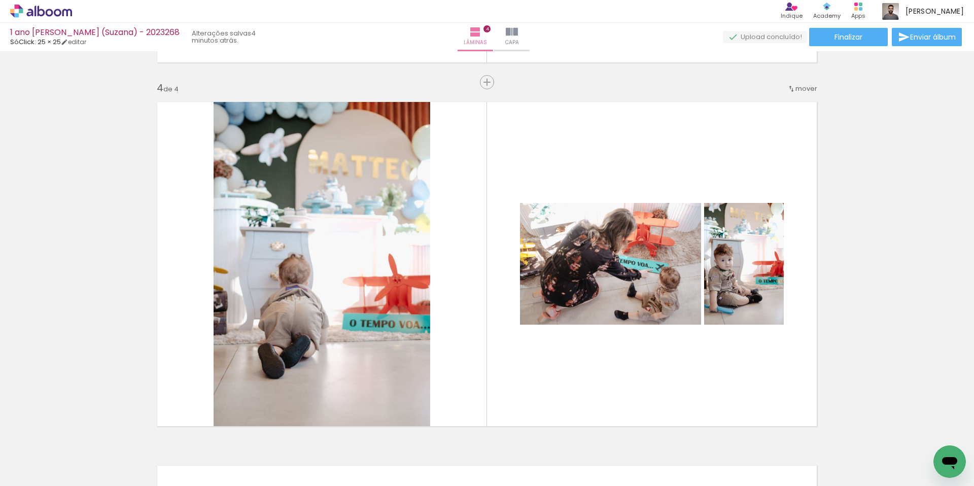
scroll to position [1123, 0]
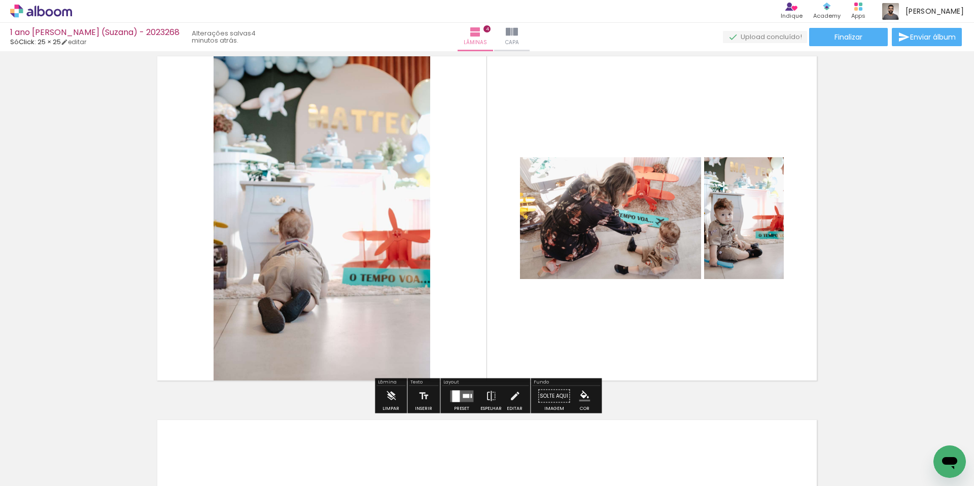
click at [454, 404] on div at bounding box center [461, 396] width 27 height 20
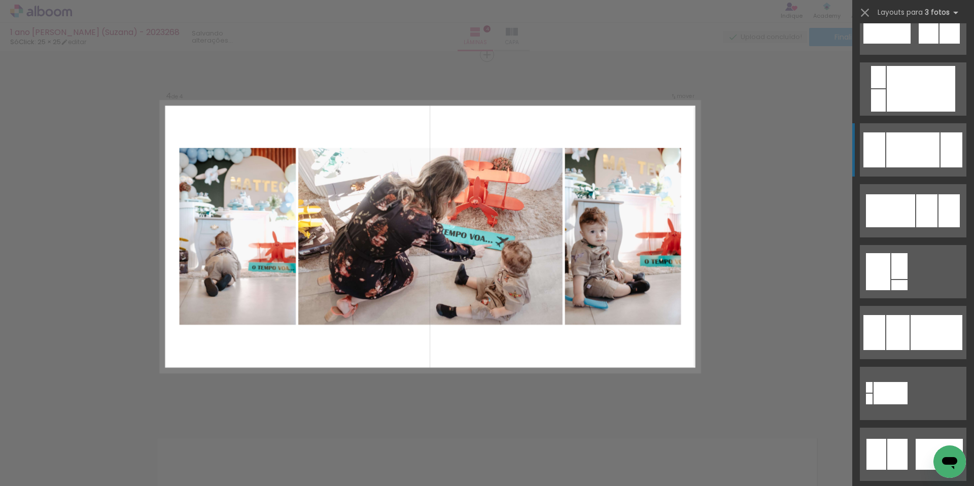
scroll to position [520, 0]
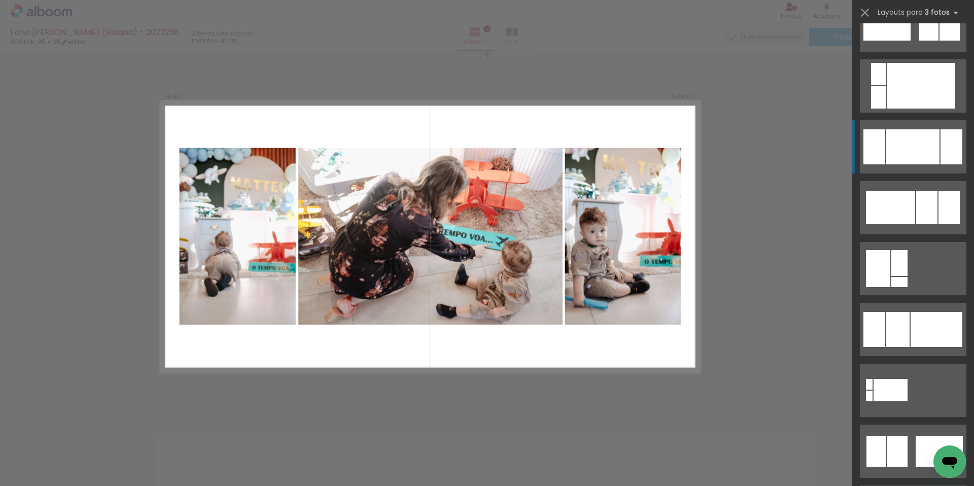
click at [906, 157] on div at bounding box center [912, 146] width 53 height 35
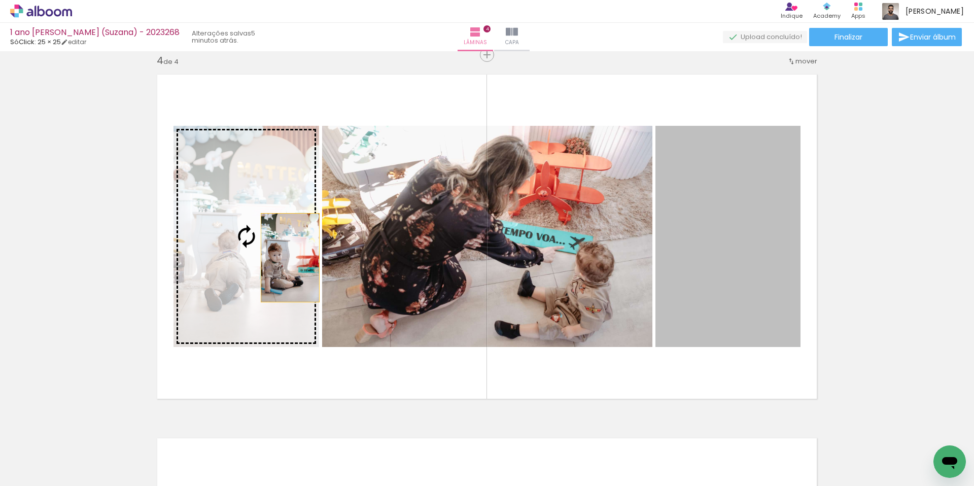
drag, startPoint x: 763, startPoint y: 254, endPoint x: 290, endPoint y: 258, distance: 472.9
click at [0, 0] on slot at bounding box center [0, 0] width 0 height 0
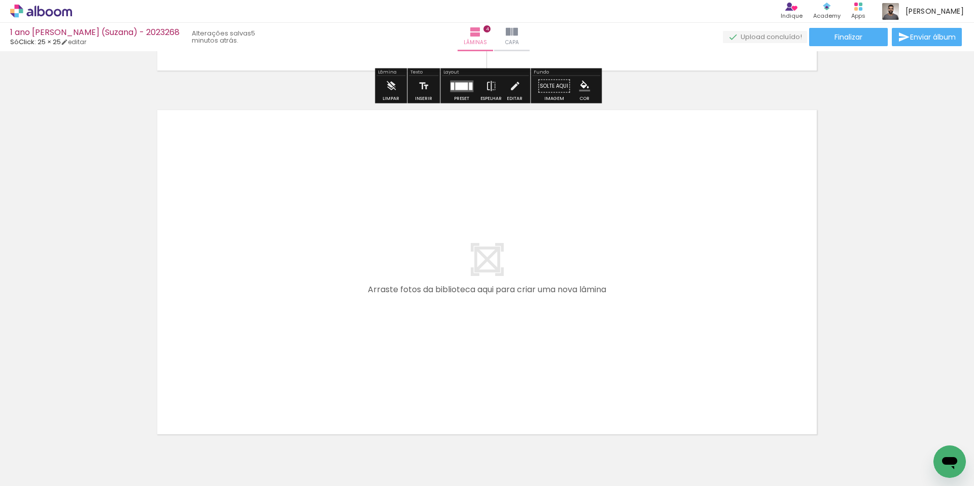
scroll to position [1487, 0]
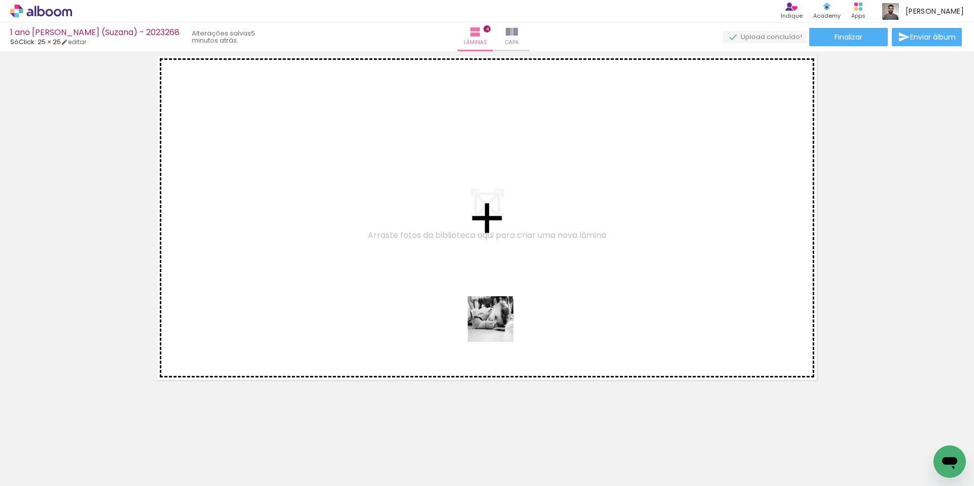
drag, startPoint x: 665, startPoint y: 461, endPoint x: 632, endPoint y: 390, distance: 78.5
click at [499, 326] on quentale-workspace at bounding box center [487, 243] width 974 height 486
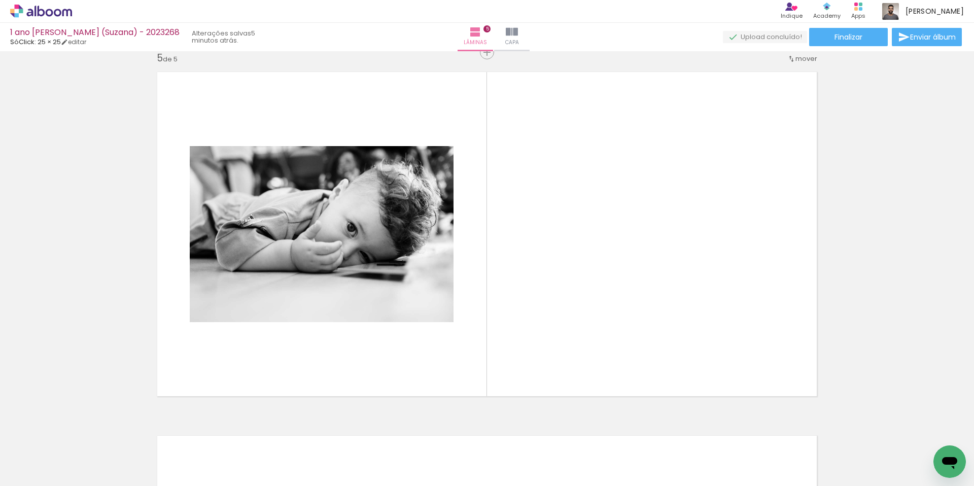
scroll to position [1468, 0]
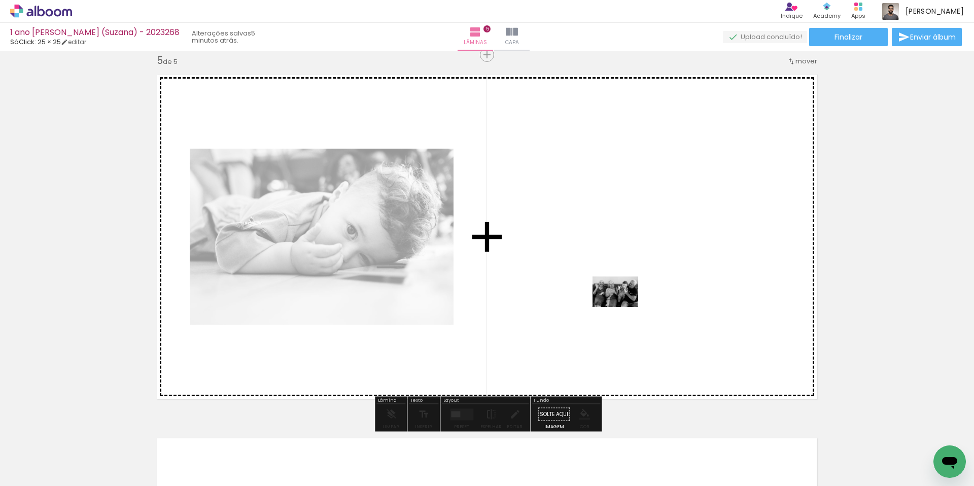
click at [624, 307] on quentale-workspace at bounding box center [487, 243] width 974 height 486
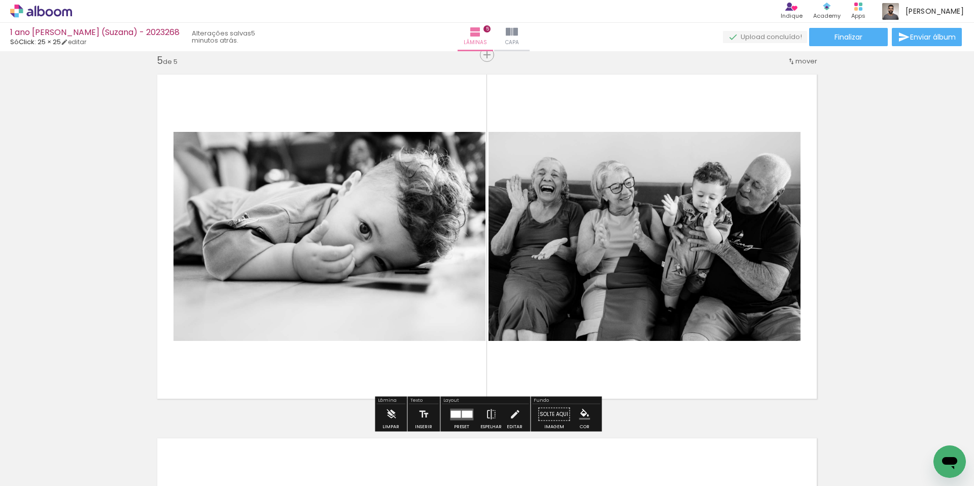
scroll to position [1465, 0]
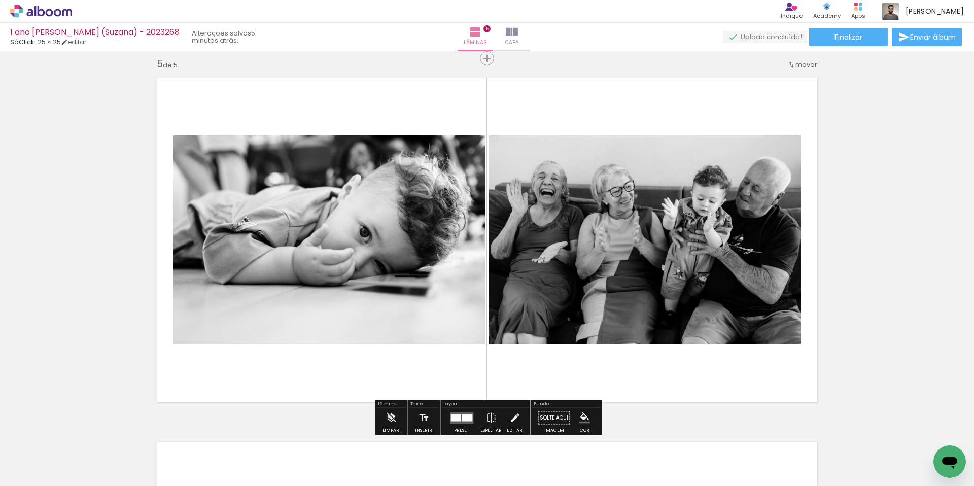
click at [455, 417] on div at bounding box center [456, 417] width 10 height 7
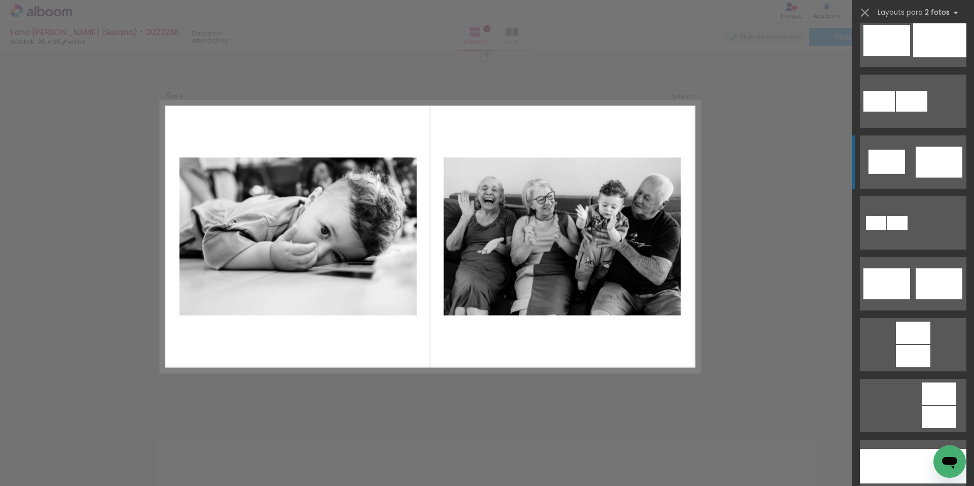
scroll to position [209, 0]
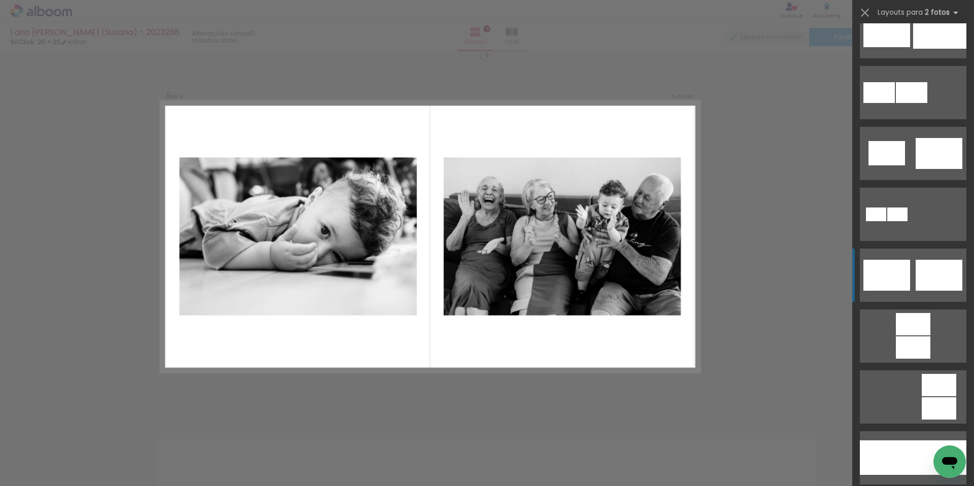
click at [922, 276] on div at bounding box center [939, 275] width 47 height 31
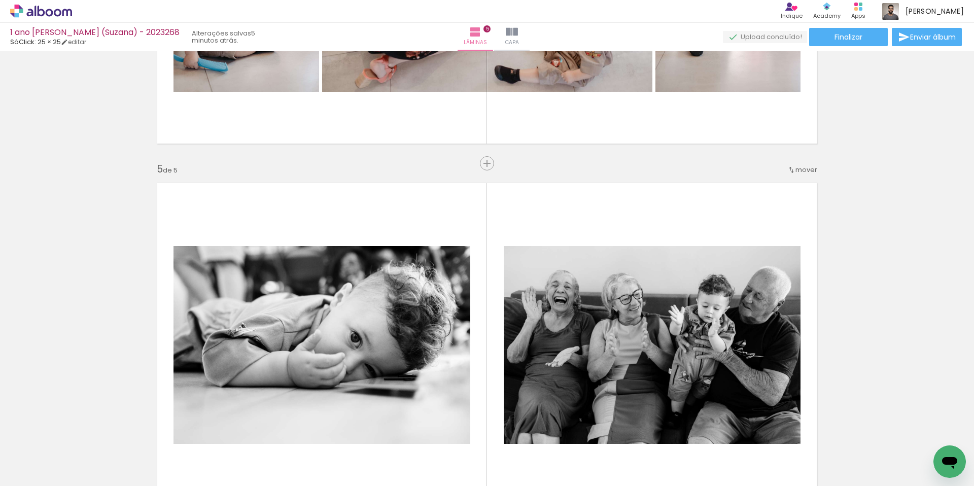
scroll to position [1116, 0]
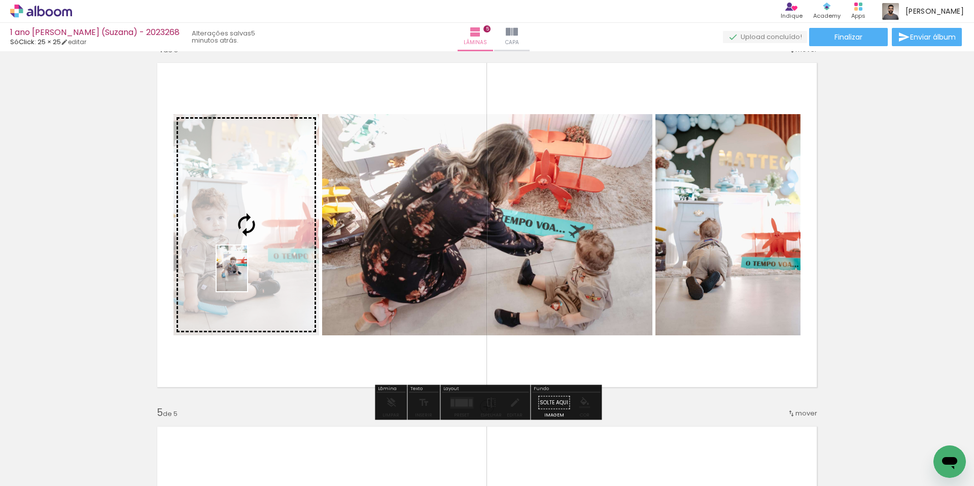
drag, startPoint x: 462, startPoint y: 468, endPoint x: 247, endPoint y: 276, distance: 288.1
click at [247, 276] on quentale-workspace at bounding box center [487, 243] width 974 height 486
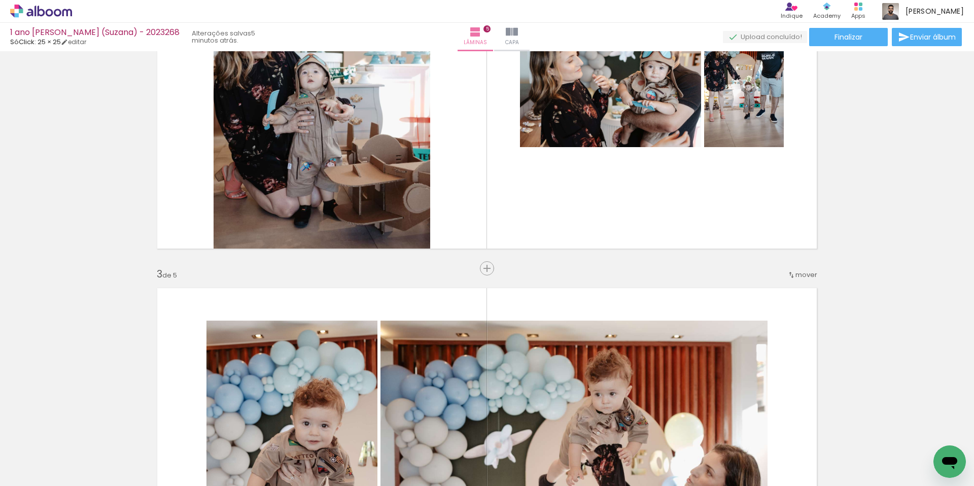
scroll to position [469, 0]
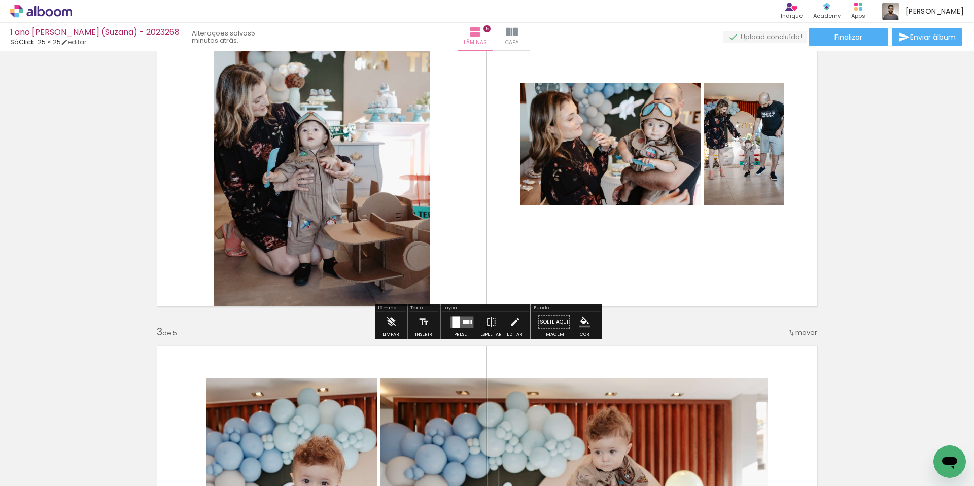
click at [463, 323] on div at bounding box center [466, 322] width 7 height 4
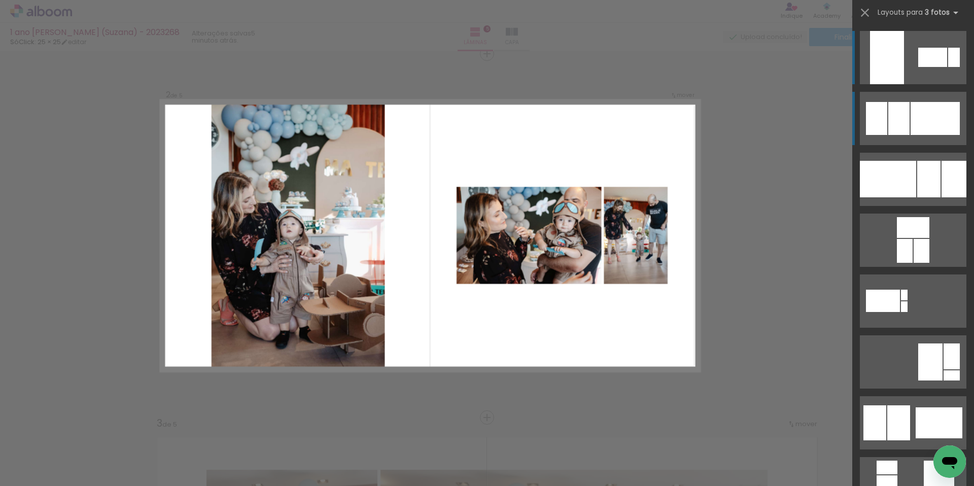
scroll to position [377, 0]
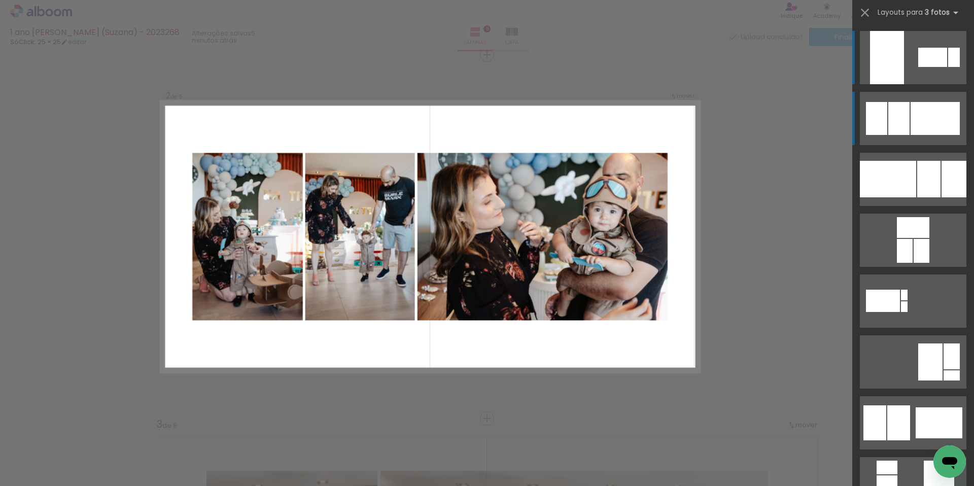
click at [919, 128] on div at bounding box center [935, 118] width 49 height 33
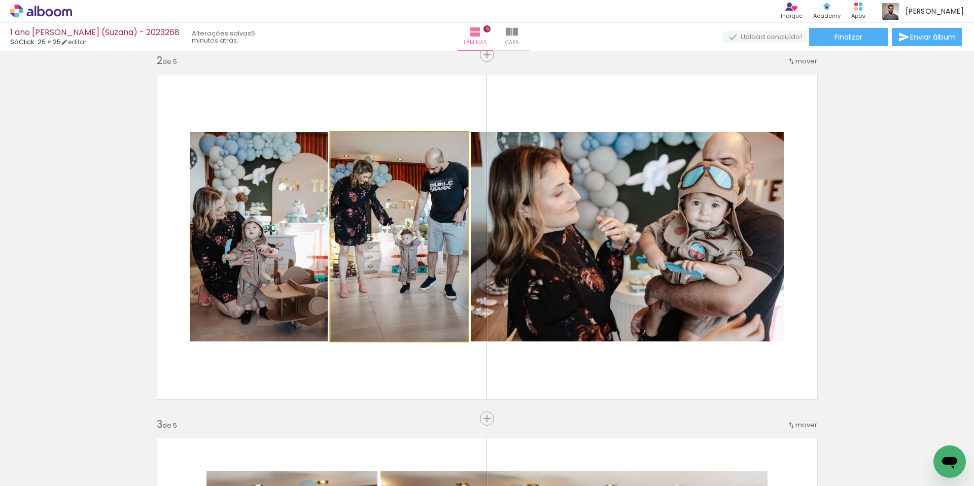
click at [371, 241] on quentale-photo at bounding box center [399, 237] width 137 height 210
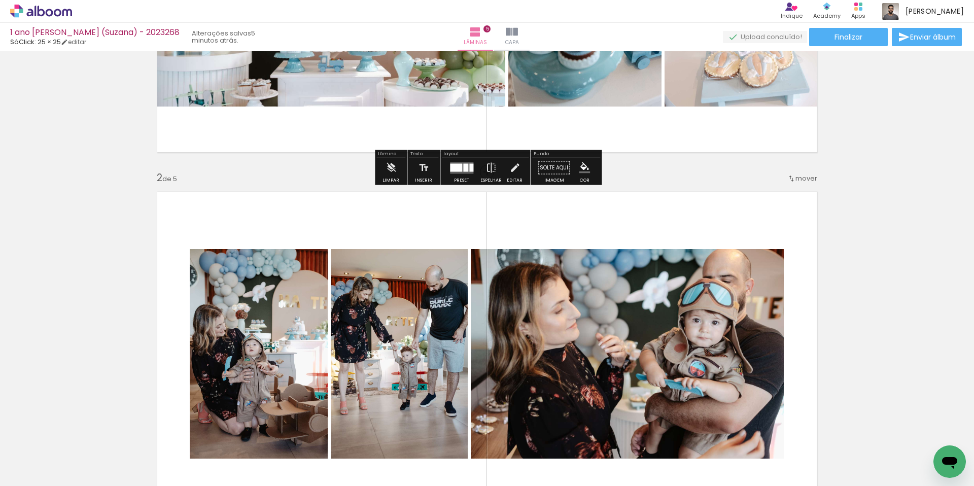
scroll to position [416, 0]
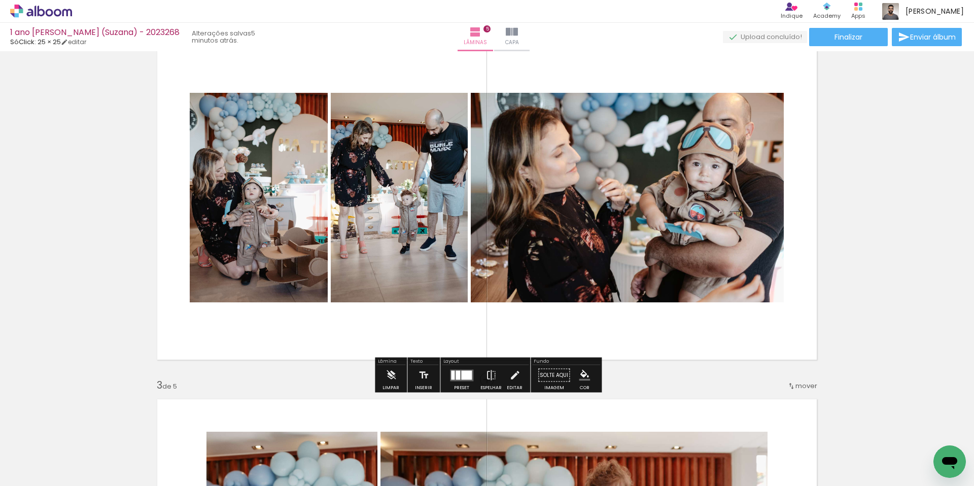
click at [462, 378] on div at bounding box center [466, 374] width 11 height 9
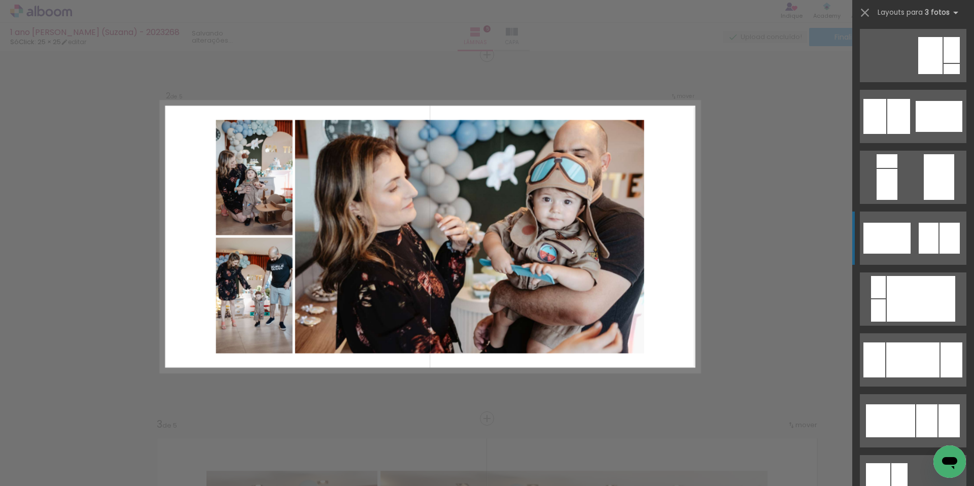
scroll to position [315, 0]
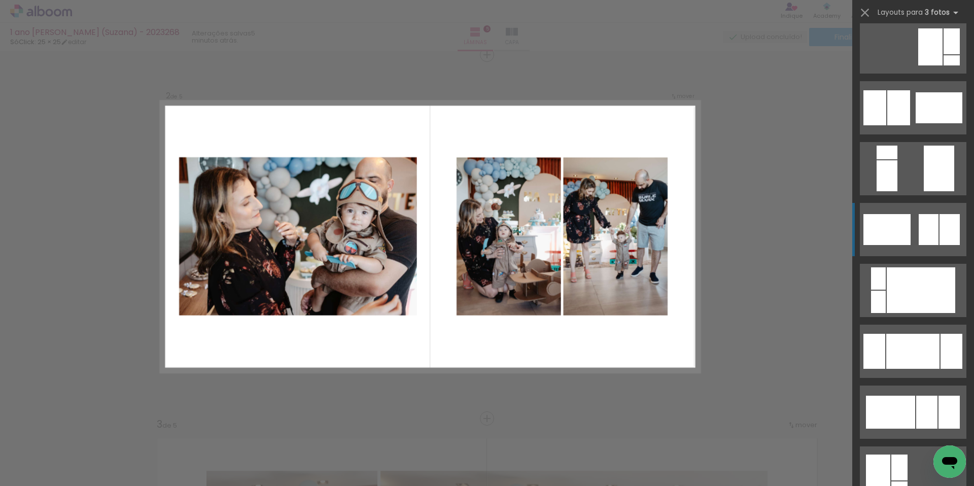
click at [889, 240] on div at bounding box center [886, 229] width 47 height 31
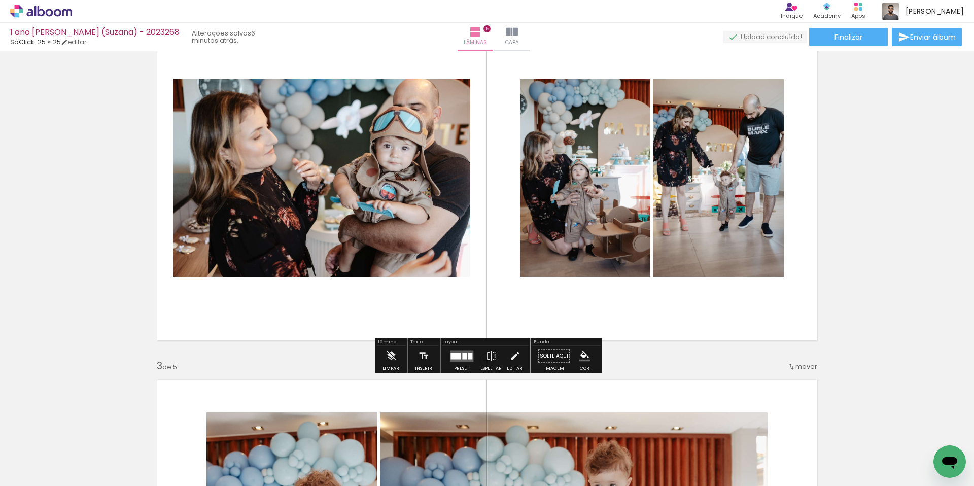
scroll to position [436, 0]
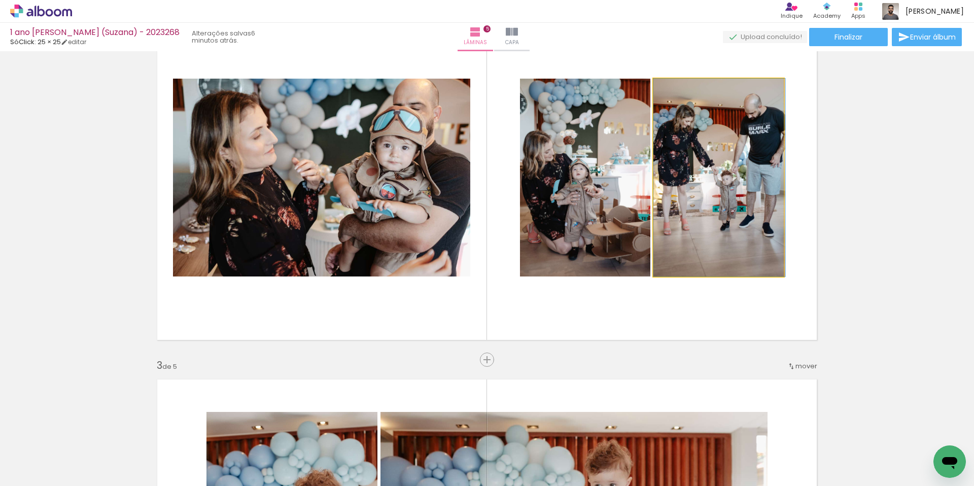
drag, startPoint x: 763, startPoint y: 218, endPoint x: 846, endPoint y: 221, distance: 83.7
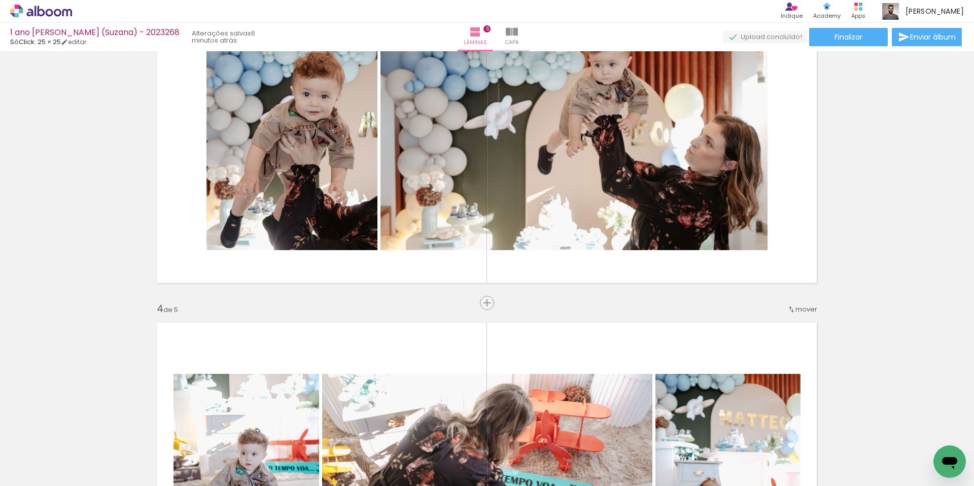
scroll to position [753, 0]
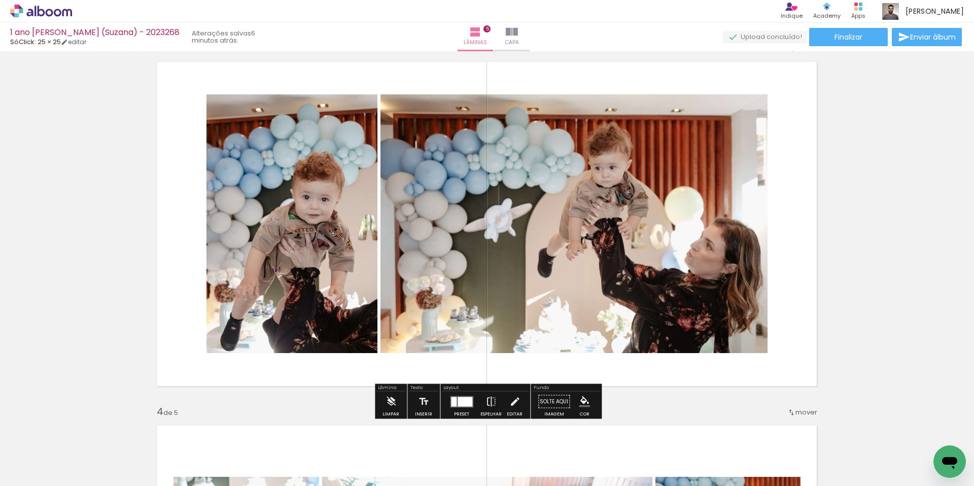
click at [458, 399] on div at bounding box center [465, 402] width 15 height 10
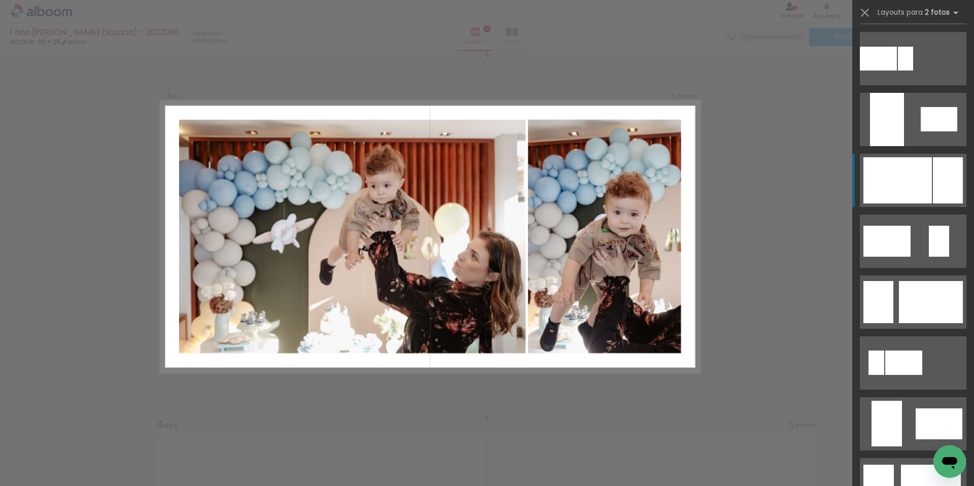
scroll to position [430, 0]
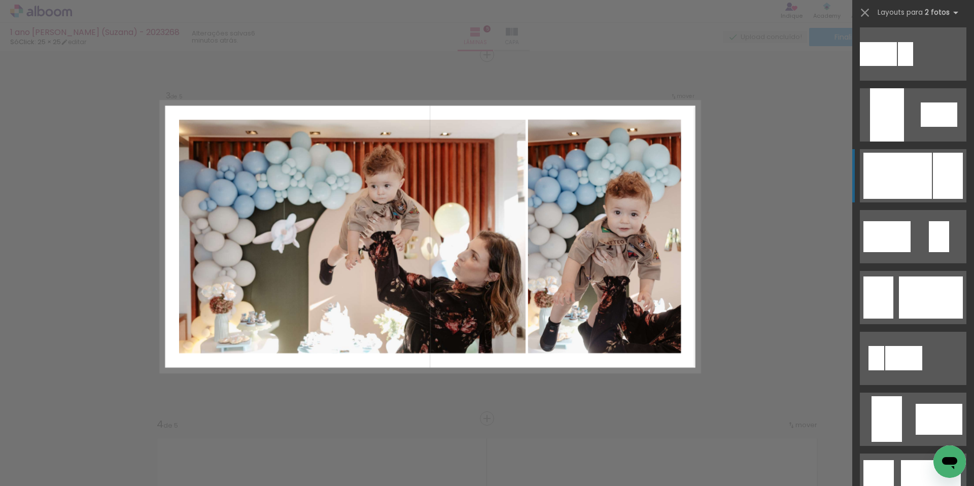
click at [911, 186] on div at bounding box center [897, 176] width 68 height 46
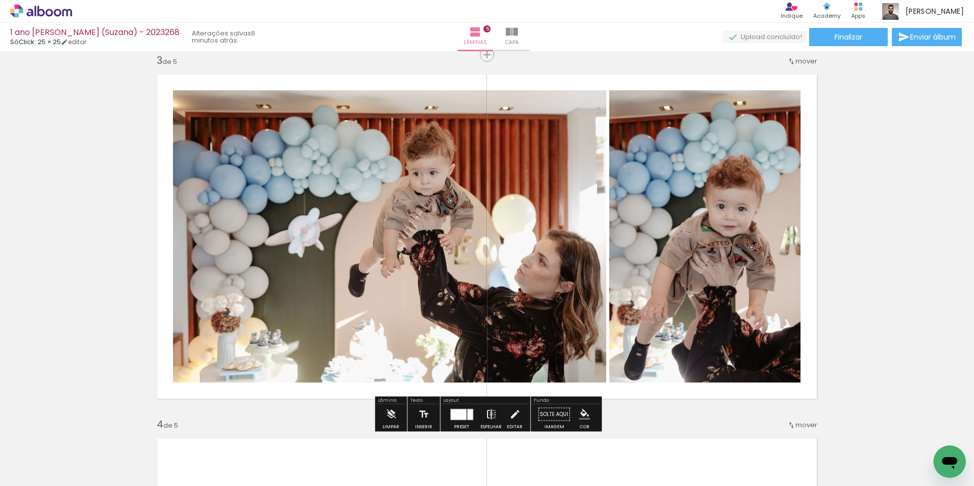
click at [489, 414] on iron-icon at bounding box center [491, 414] width 11 height 20
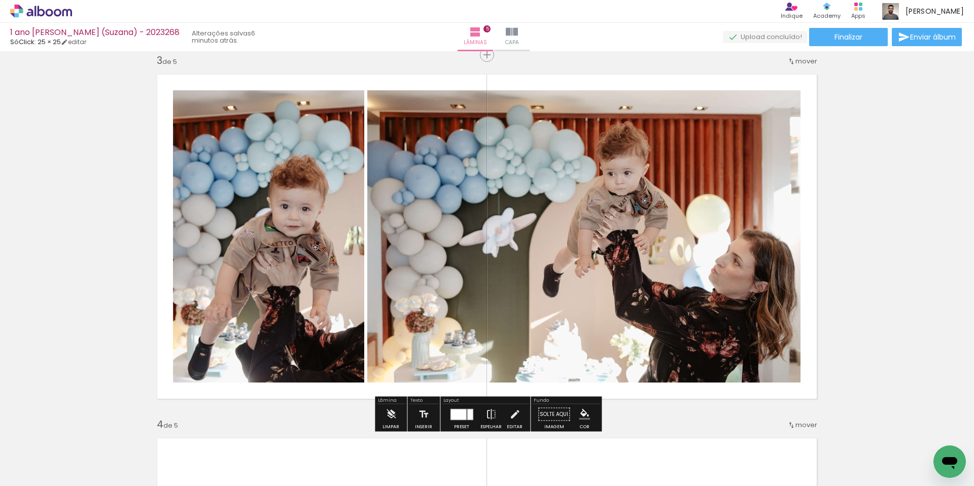
click at [852, 317] on div "Inserir lâmina 1 de 5 Inserir lâmina 2 de 5 Inserir lâmina 3 de 5 Inserir lâmin…" at bounding box center [487, 405] width 974 height 2183
click at [872, 336] on div "Inserir lâmina 1 de 5 Inserir lâmina 2 de 5 Inserir lâmina 3 de 5 Inserir lâmin…" at bounding box center [487, 405] width 974 height 2183
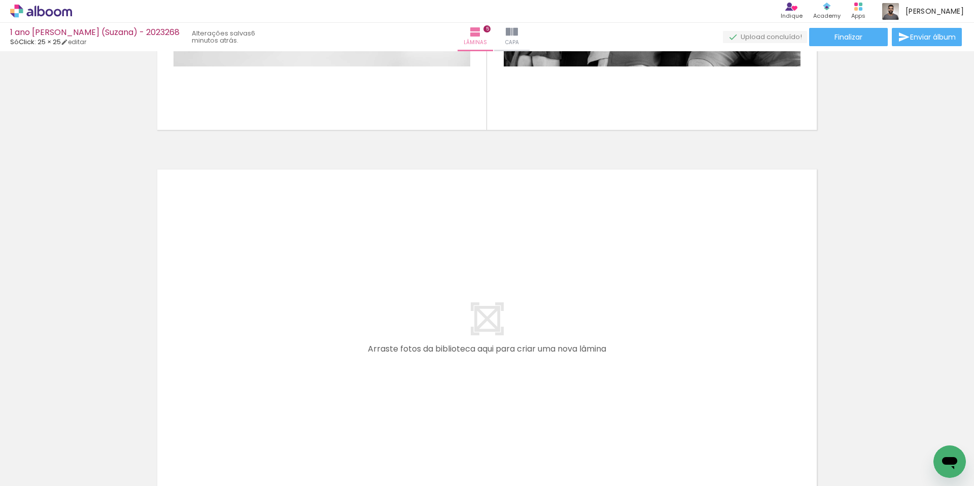
scroll to position [0, 213]
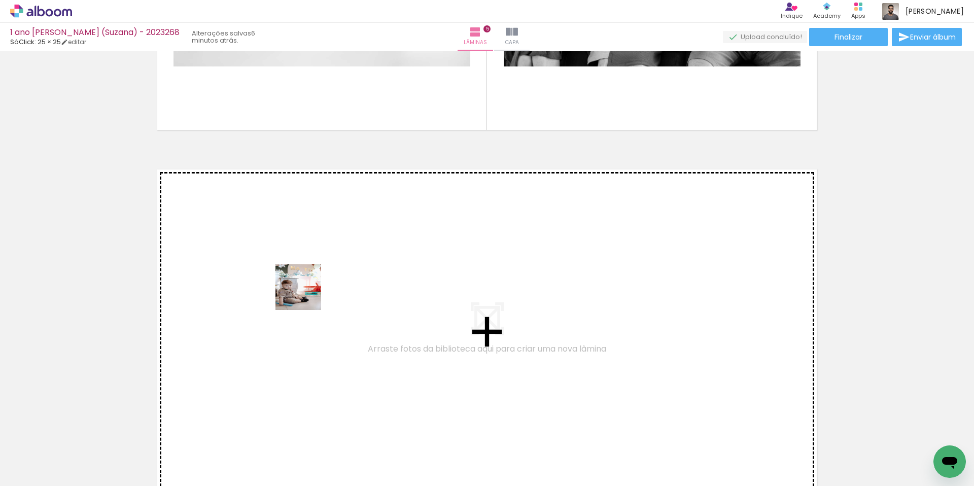
click at [326, 299] on quentale-workspace at bounding box center [487, 243] width 974 height 486
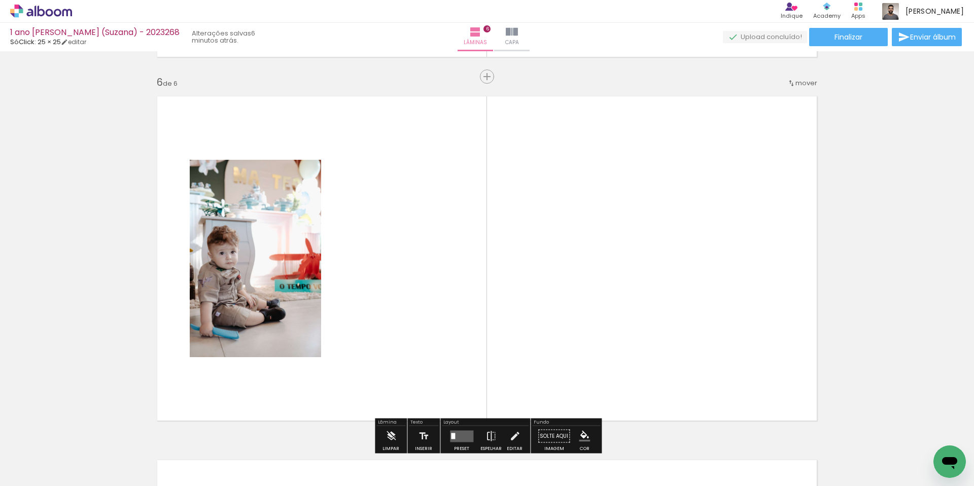
scroll to position [1832, 0]
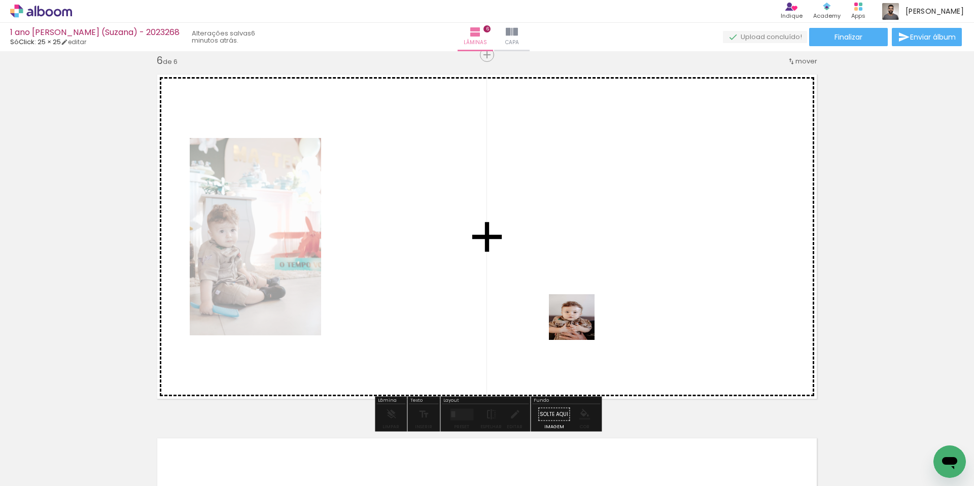
drag, startPoint x: 762, startPoint y: 468, endPoint x: 638, endPoint y: 343, distance: 175.4
click at [578, 323] on quentale-workspace at bounding box center [487, 243] width 974 height 486
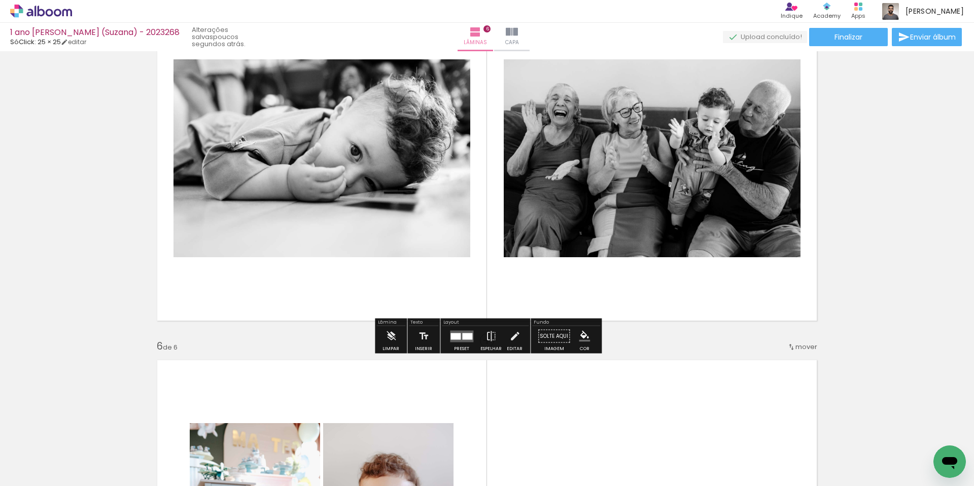
scroll to position [1437, 0]
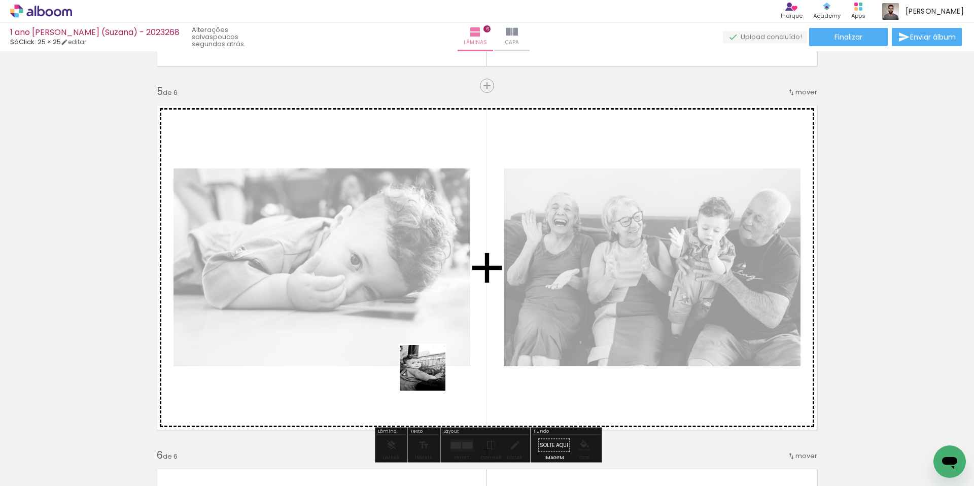
drag, startPoint x: 464, startPoint y: 452, endPoint x: 430, endPoint y: 376, distance: 83.1
click at [430, 375] on quentale-workspace at bounding box center [487, 243] width 974 height 486
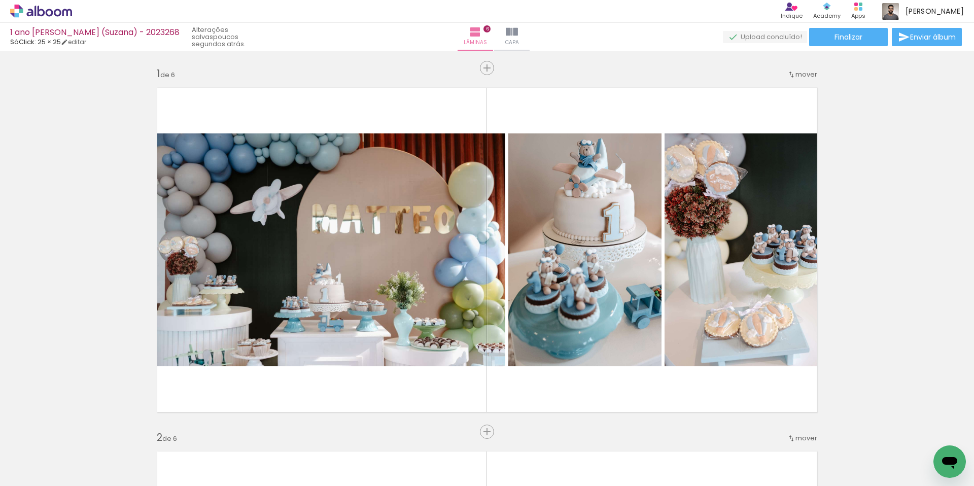
scroll to position [0, 1062]
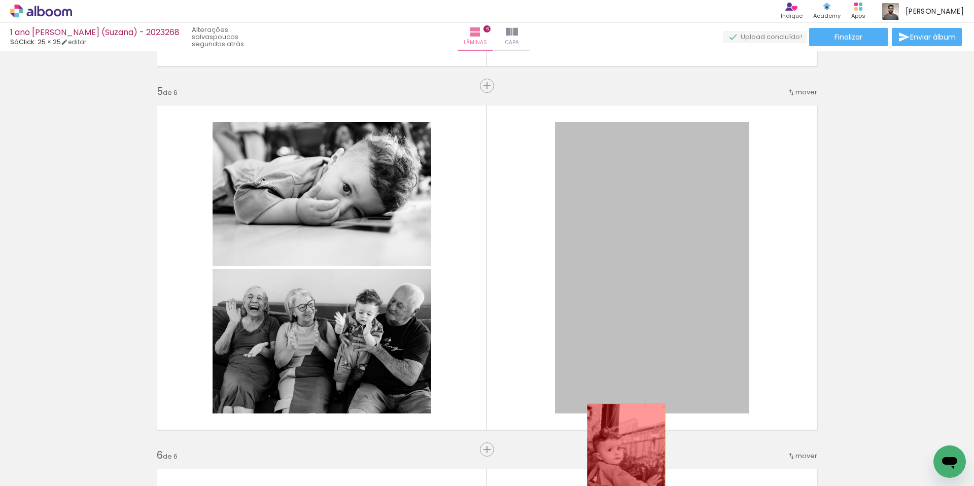
drag, startPoint x: 634, startPoint y: 284, endPoint x: 626, endPoint y: 462, distance: 178.3
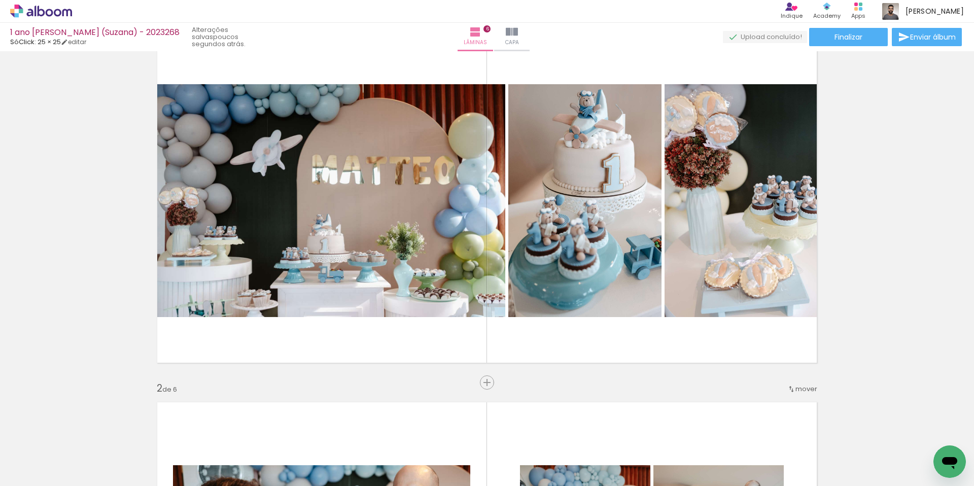
scroll to position [0, 0]
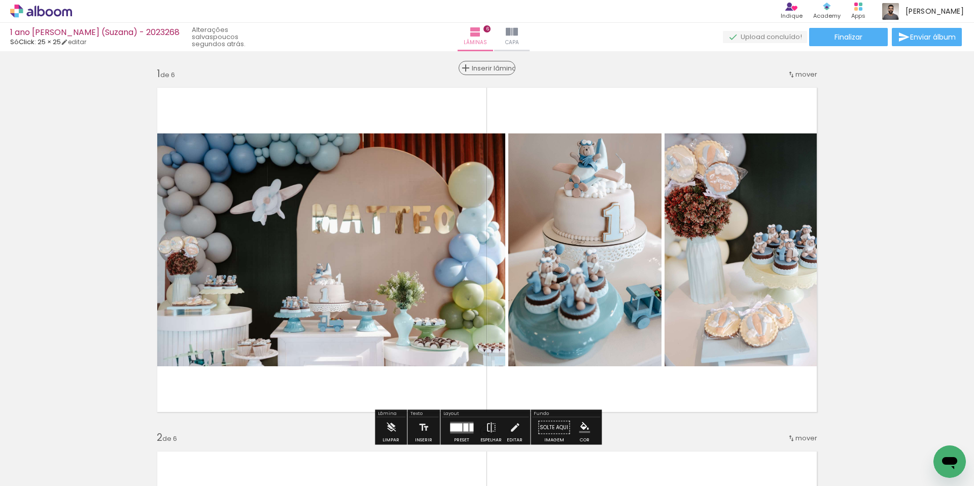
click at [487, 67] on span "Inserir lâmina" at bounding box center [492, 68] width 40 height 7
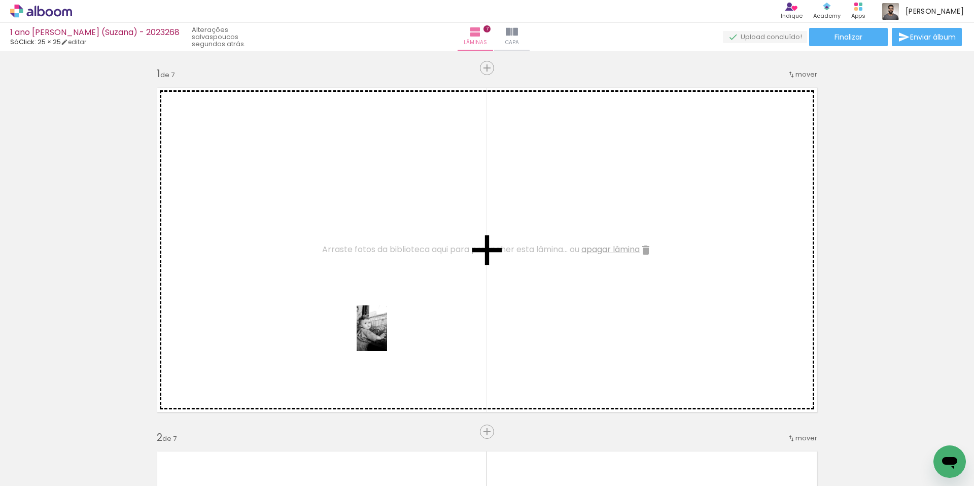
drag, startPoint x: 458, startPoint y: 437, endPoint x: 387, endPoint y: 336, distance: 123.2
click at [387, 336] on quentale-workspace at bounding box center [487, 243] width 974 height 486
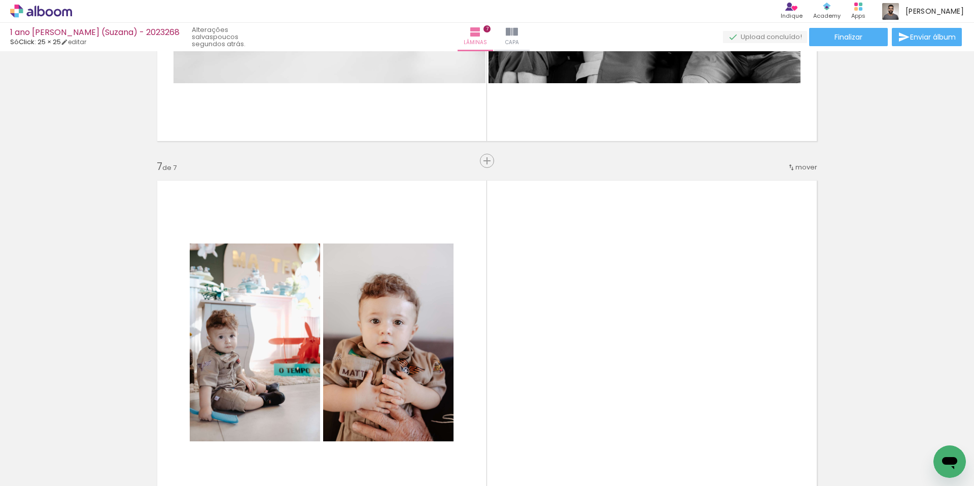
scroll to position [2091, 0]
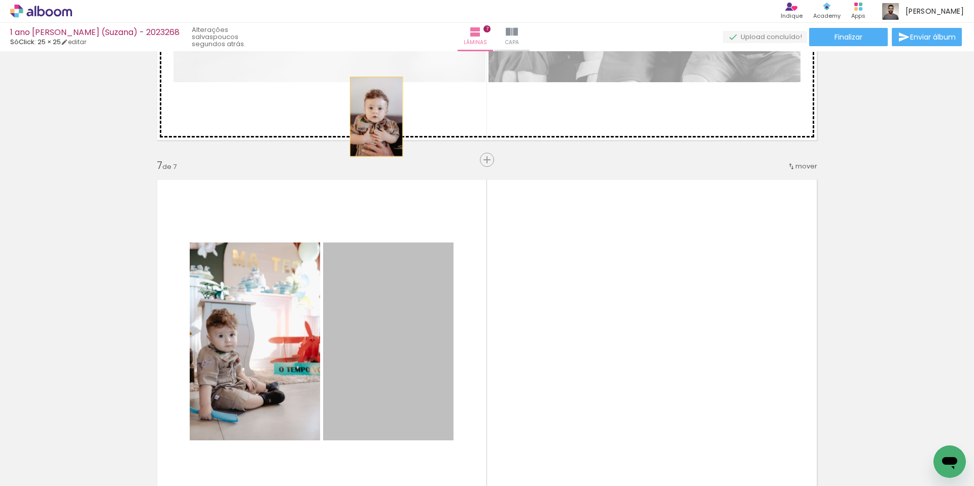
drag, startPoint x: 418, startPoint y: 329, endPoint x: 380, endPoint y: 111, distance: 221.9
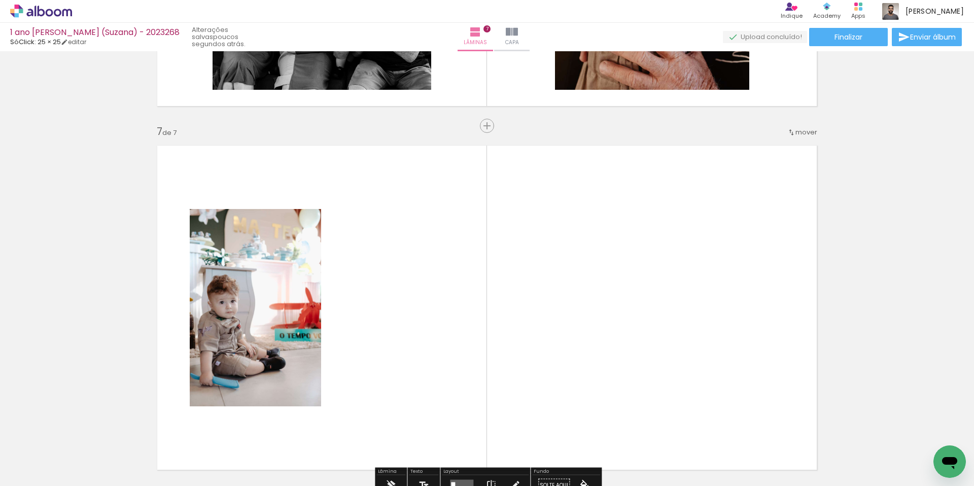
scroll to position [2126, 0]
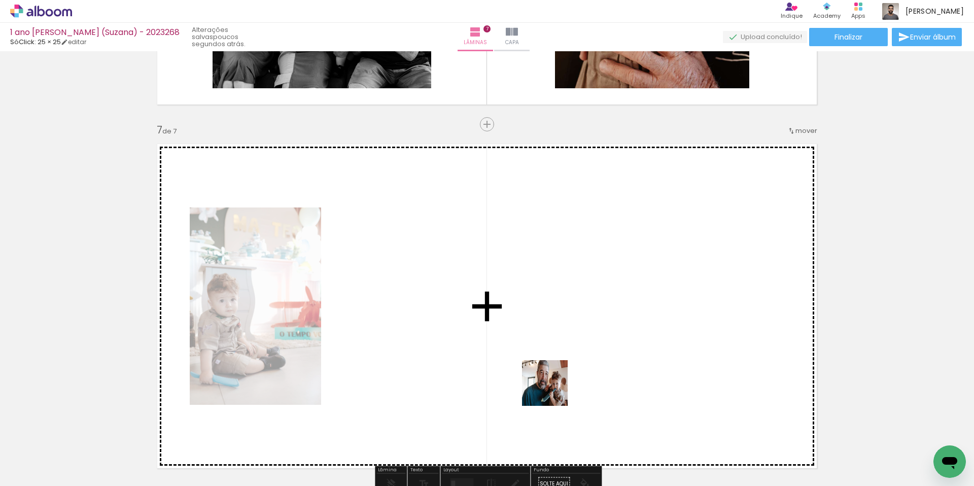
drag, startPoint x: 215, startPoint y: 460, endPoint x: 754, endPoint y: 452, distance: 539.9
click at [553, 379] on quentale-workspace at bounding box center [487, 243] width 974 height 486
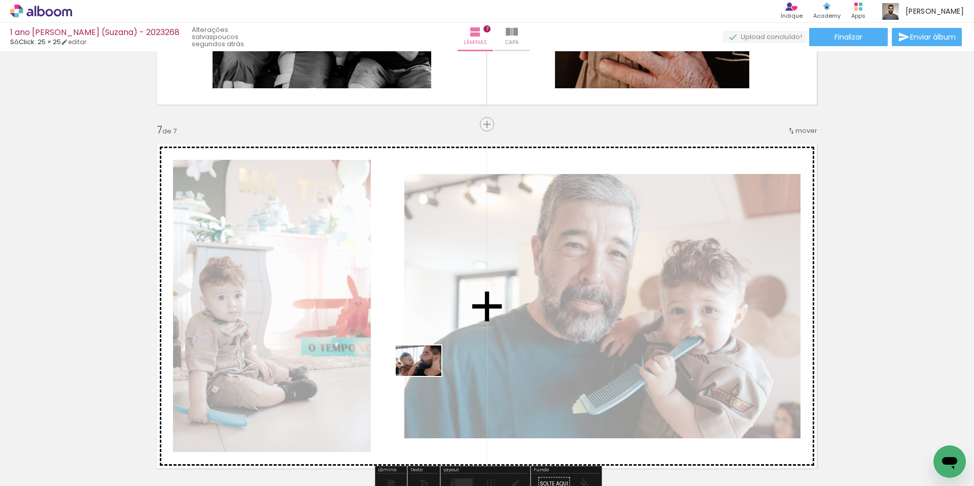
drag, startPoint x: 737, startPoint y: 459, endPoint x: 426, endPoint y: 376, distance: 321.3
click at [426, 376] on quentale-workspace at bounding box center [487, 243] width 974 height 486
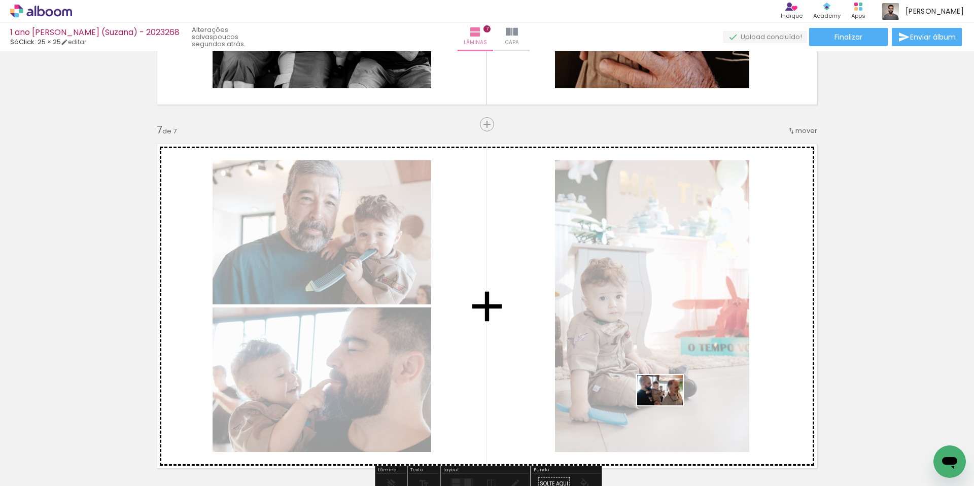
drag, startPoint x: 778, startPoint y: 459, endPoint x: 668, endPoint y: 405, distance: 122.3
click at [668, 405] on quentale-workspace at bounding box center [487, 243] width 974 height 486
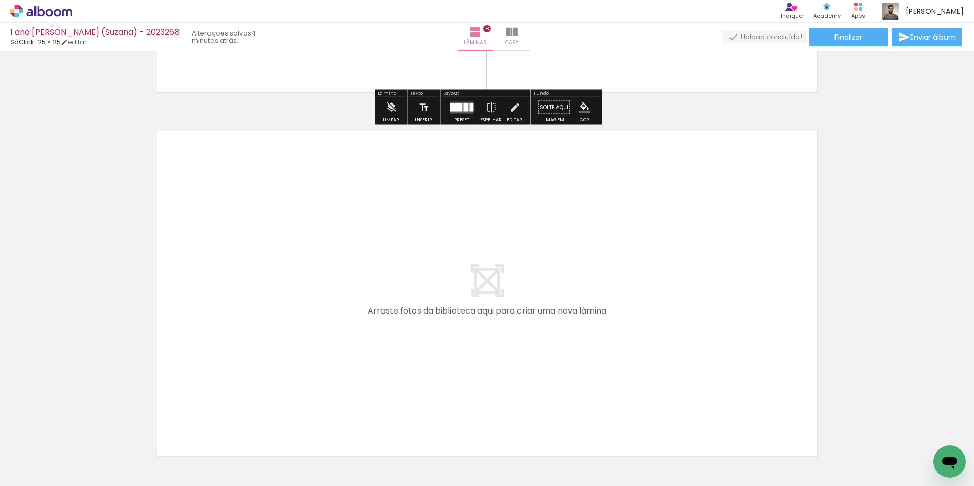
scroll to position [2896, 0]
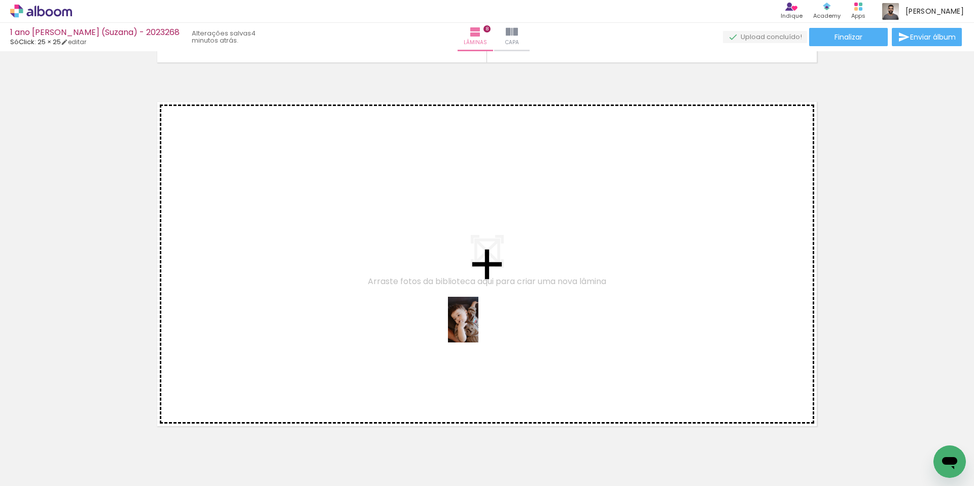
drag, startPoint x: 513, startPoint y: 461, endPoint x: 478, endPoint y: 327, distance: 137.8
click at [478, 327] on quentale-workspace at bounding box center [487, 243] width 974 height 486
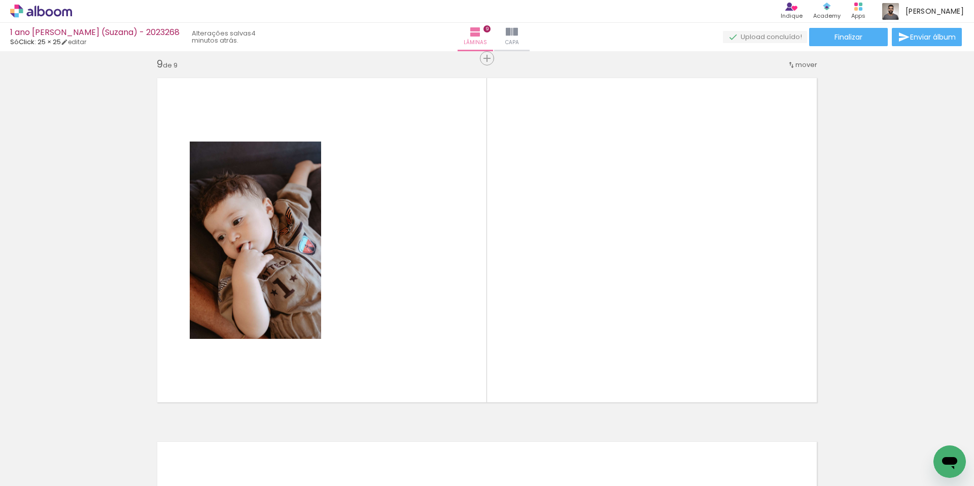
scroll to position [2923, 0]
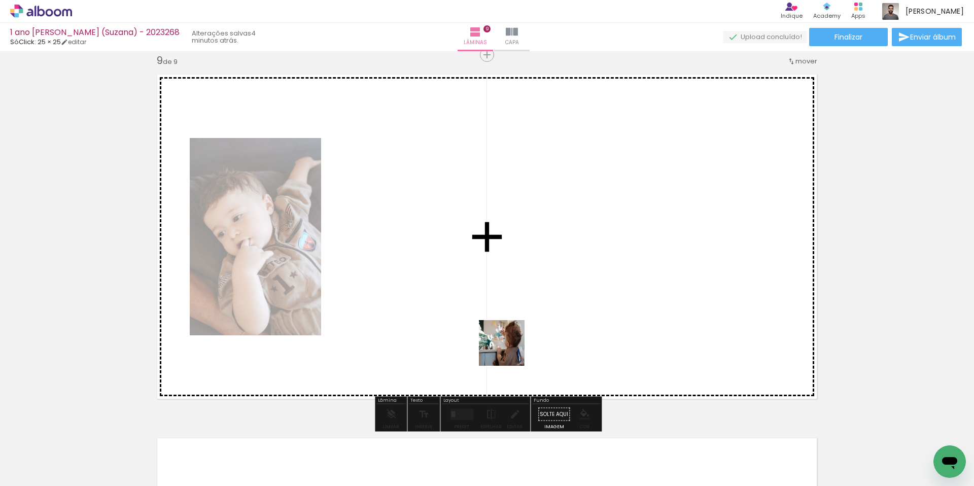
drag, startPoint x: 566, startPoint y: 452, endPoint x: 486, endPoint y: 324, distance: 150.6
click at [486, 324] on quentale-workspace at bounding box center [487, 243] width 974 height 486
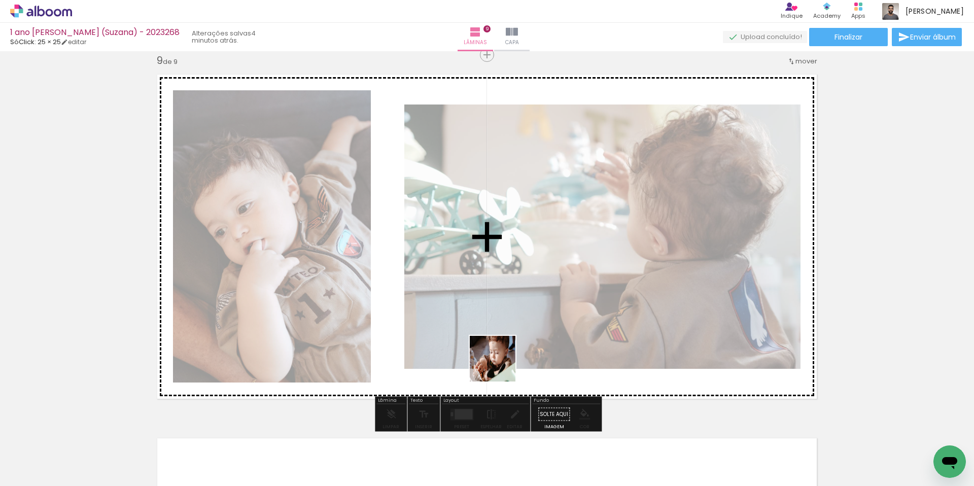
drag, startPoint x: 613, startPoint y: 451, endPoint x: 500, endPoint y: 366, distance: 141.0
click at [500, 366] on quentale-workspace at bounding box center [487, 243] width 974 height 486
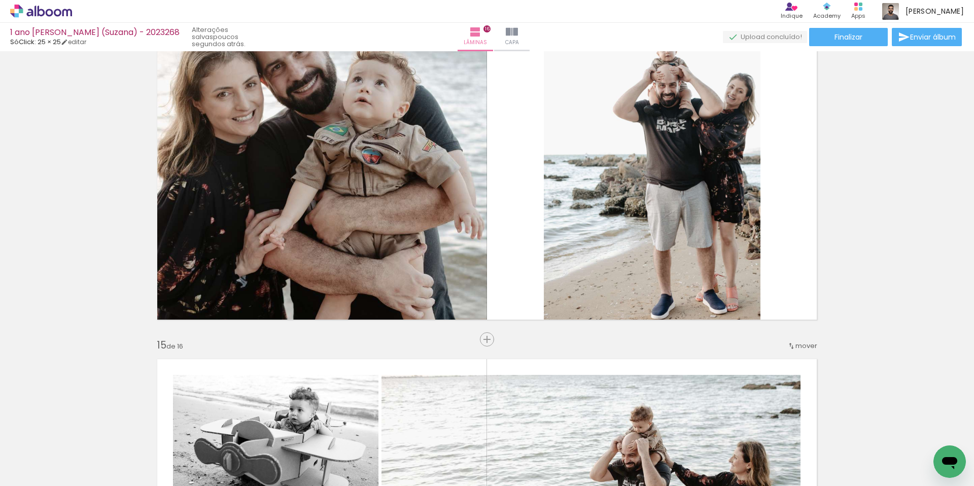
scroll to position [4813, 0]
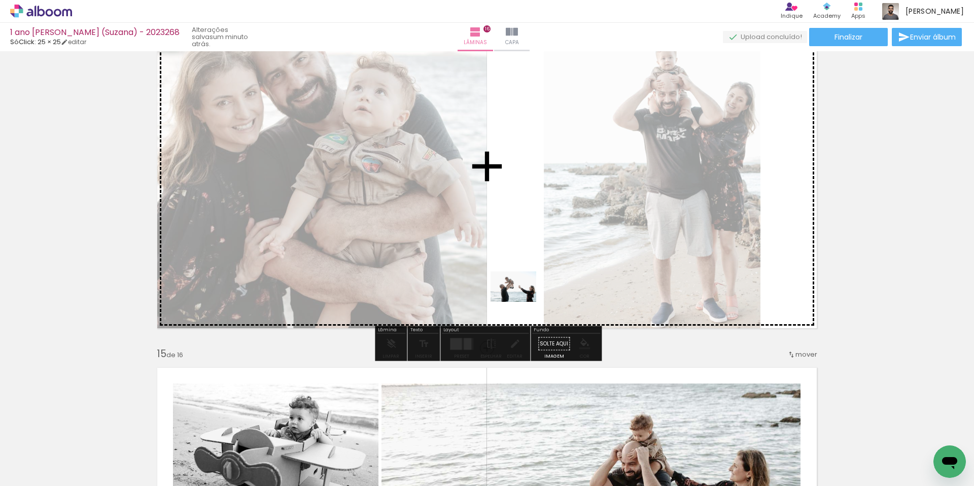
drag, startPoint x: 605, startPoint y: 458, endPoint x: 521, endPoint y: 302, distance: 176.8
click at [521, 302] on quentale-workspace at bounding box center [487, 243] width 974 height 486
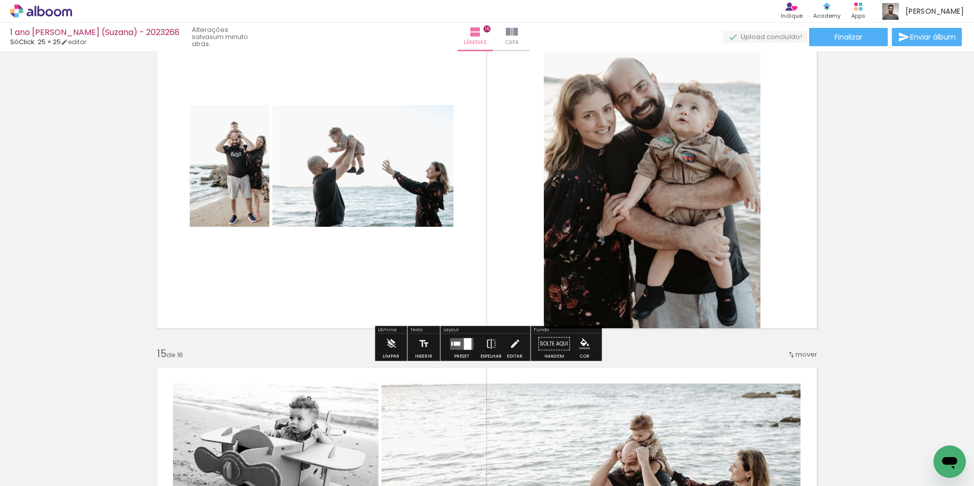
click at [464, 349] on div at bounding box center [468, 344] width 8 height 12
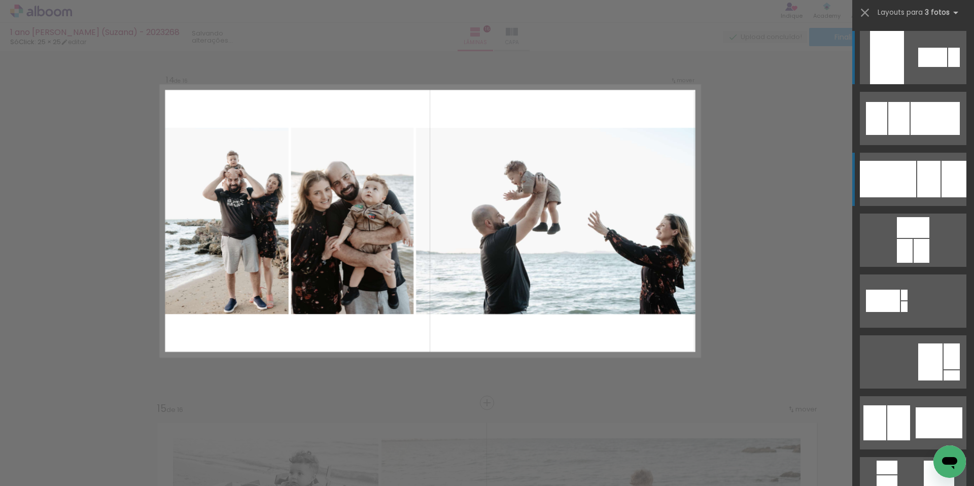
scroll to position [4742, 0]
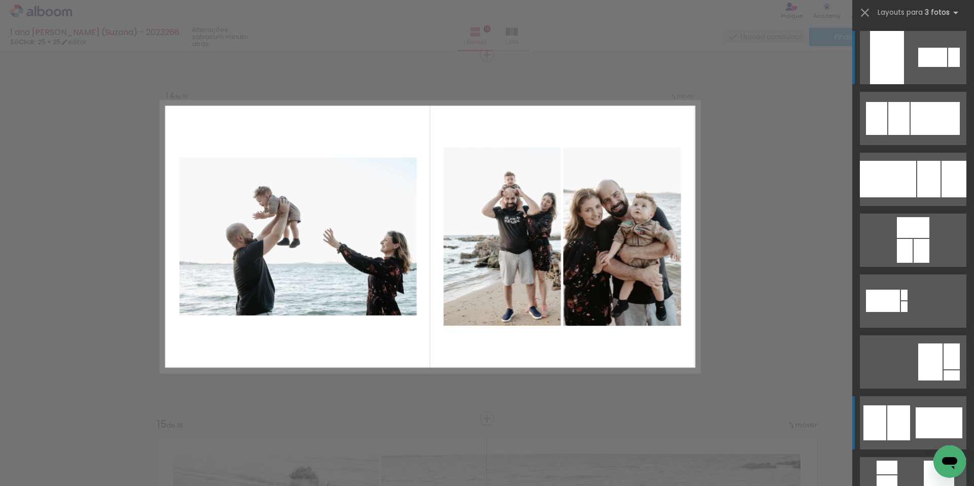
click at [916, 417] on div at bounding box center [939, 422] width 47 height 31
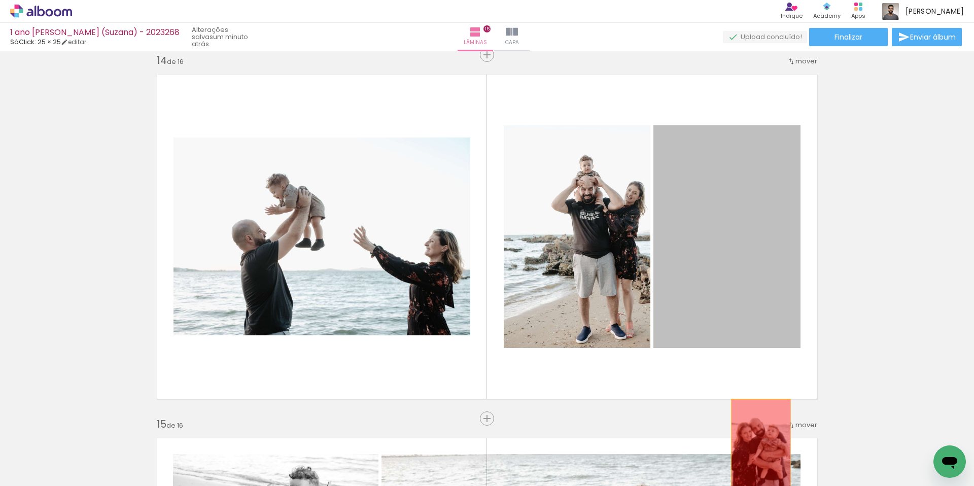
drag, startPoint x: 763, startPoint y: 239, endPoint x: 762, endPoint y: 443, distance: 204.0
click at [761, 443] on quentale-workspace at bounding box center [487, 243] width 974 height 486
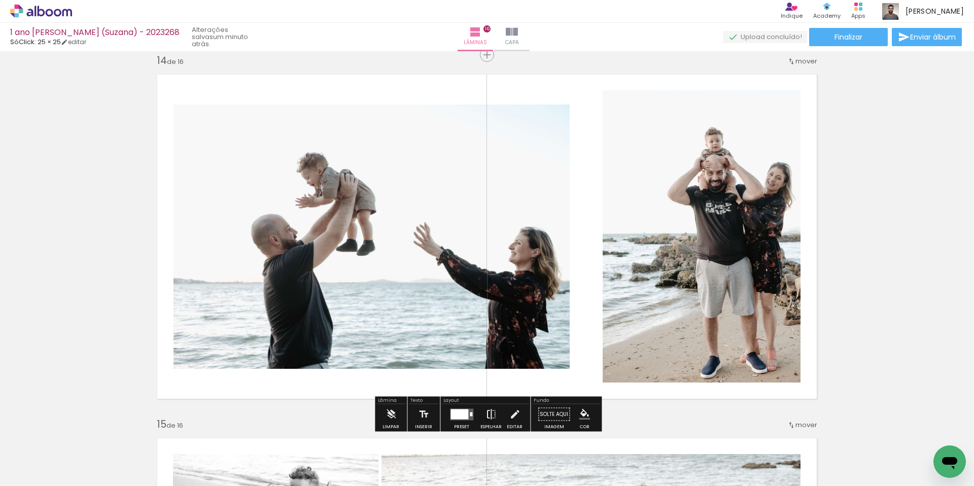
click at [492, 416] on iron-icon at bounding box center [491, 414] width 11 height 20
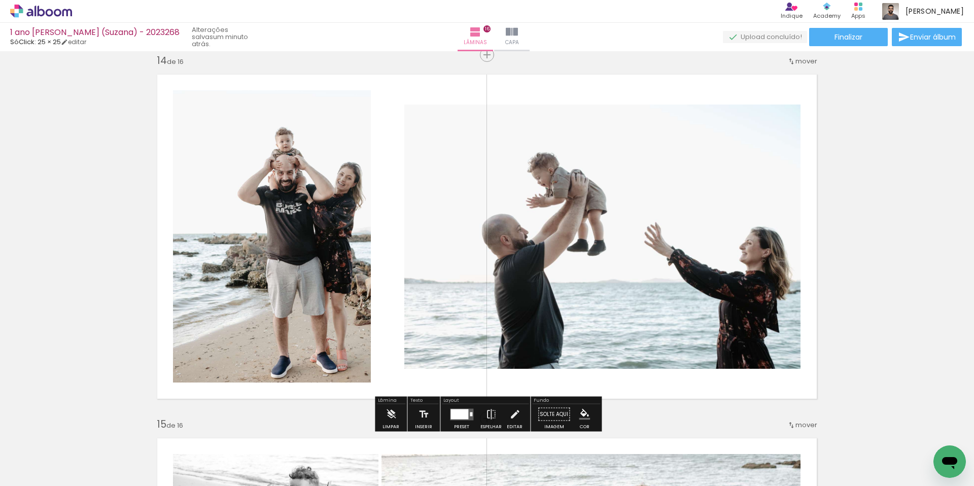
click at [460, 414] on div at bounding box center [460, 414] width 18 height 10
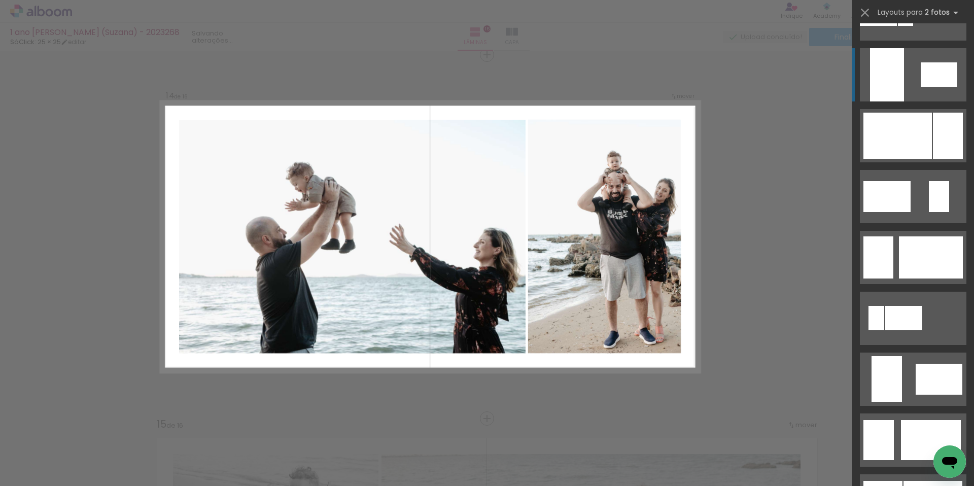
scroll to position [482, 0]
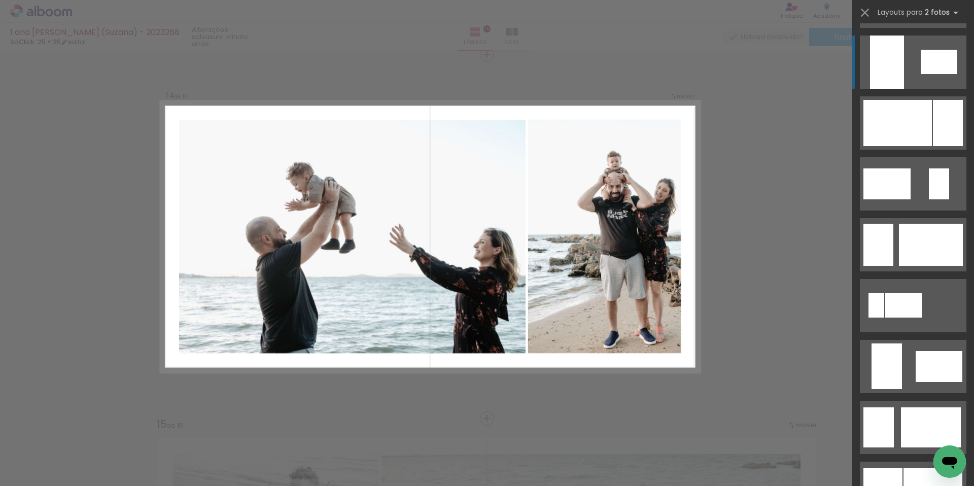
click at [899, 133] on div at bounding box center [897, 123] width 68 height 46
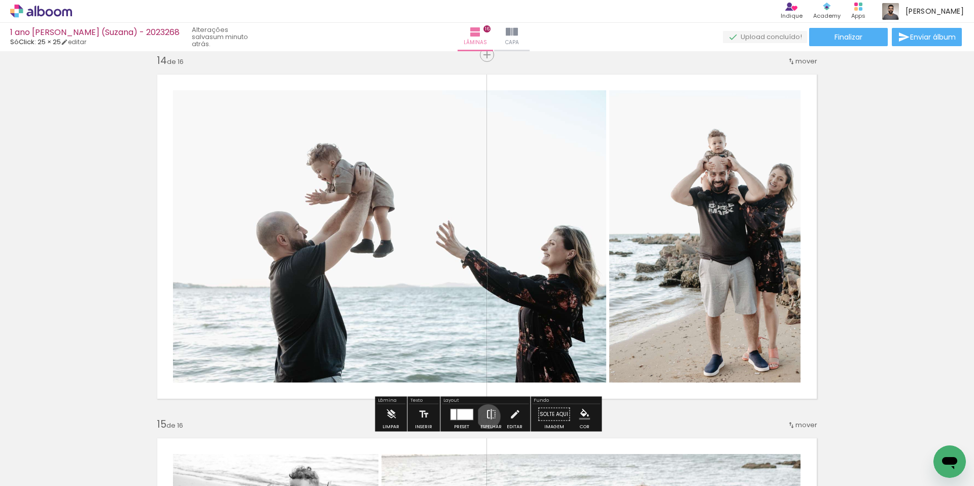
click at [486, 417] on iron-icon at bounding box center [491, 414] width 11 height 20
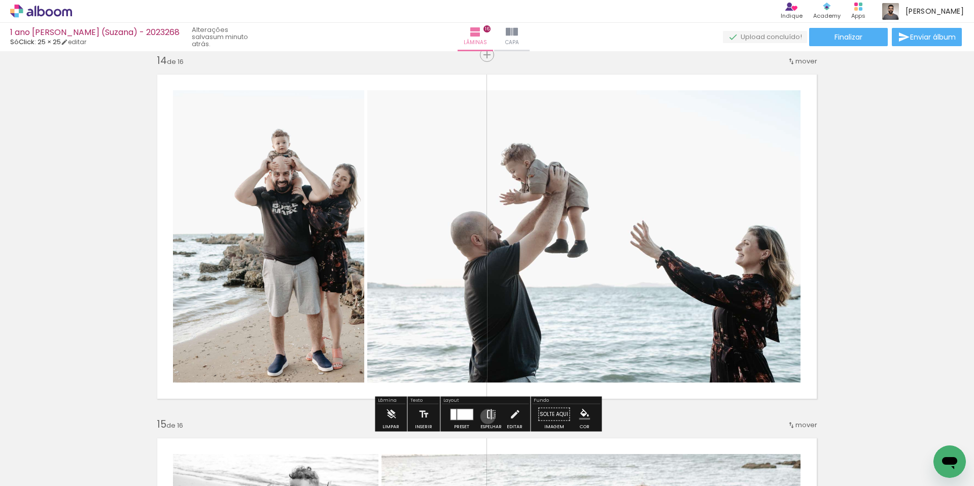
click at [486, 417] on iron-icon at bounding box center [491, 414] width 11 height 20
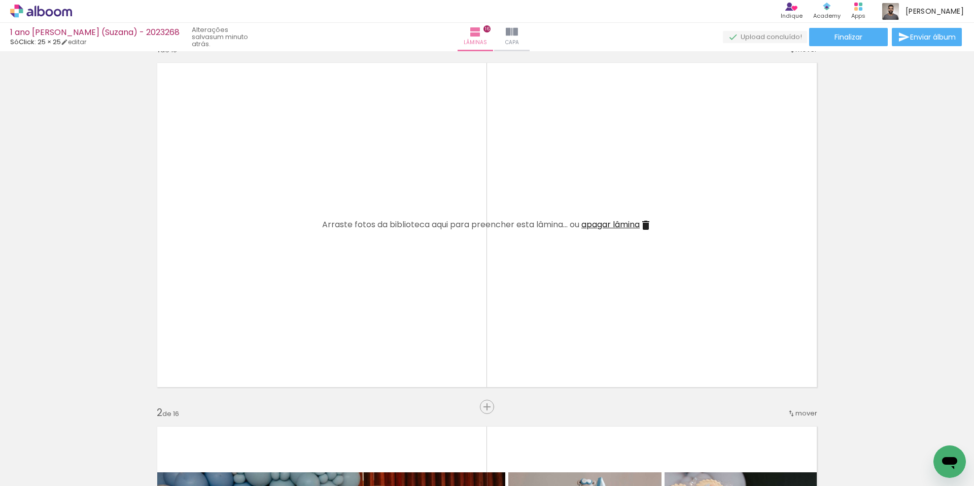
scroll to position [0, 0]
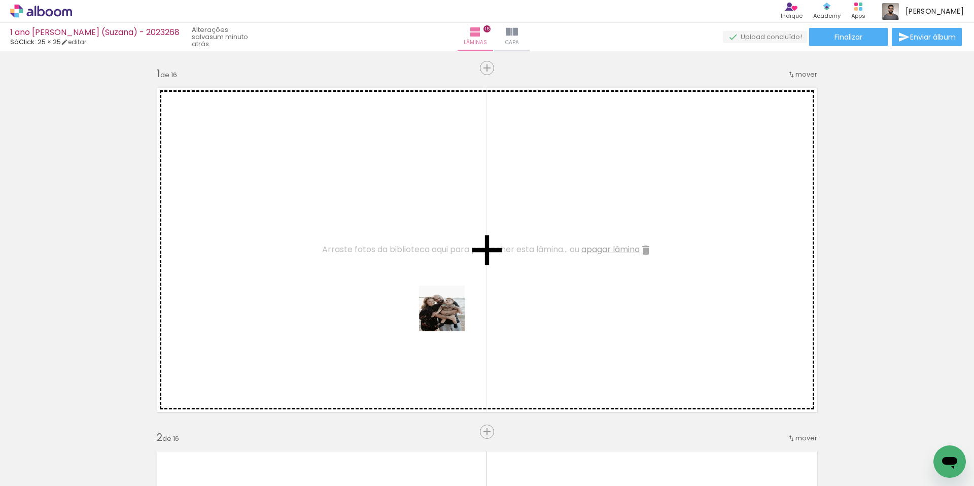
drag, startPoint x: 430, startPoint y: 454, endPoint x: 456, endPoint y: 309, distance: 146.3
click at [453, 310] on quentale-workspace at bounding box center [487, 243] width 974 height 486
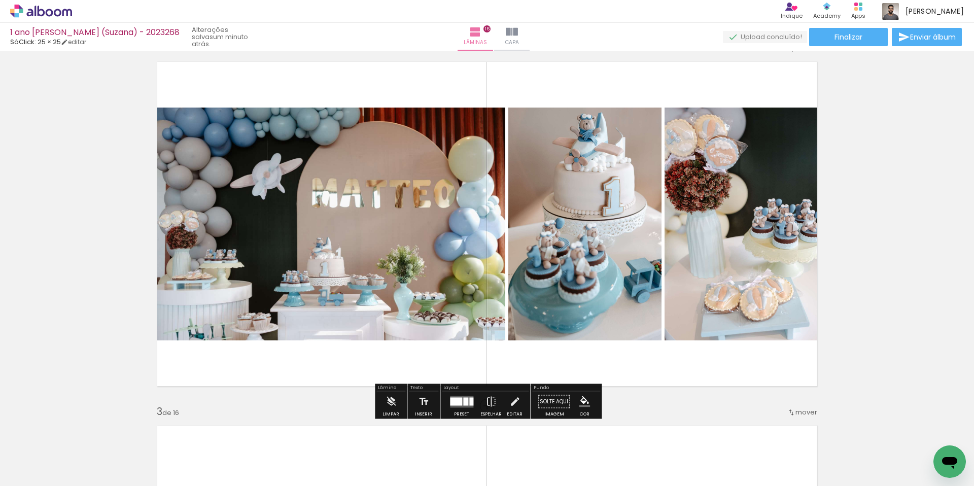
scroll to position [391, 0]
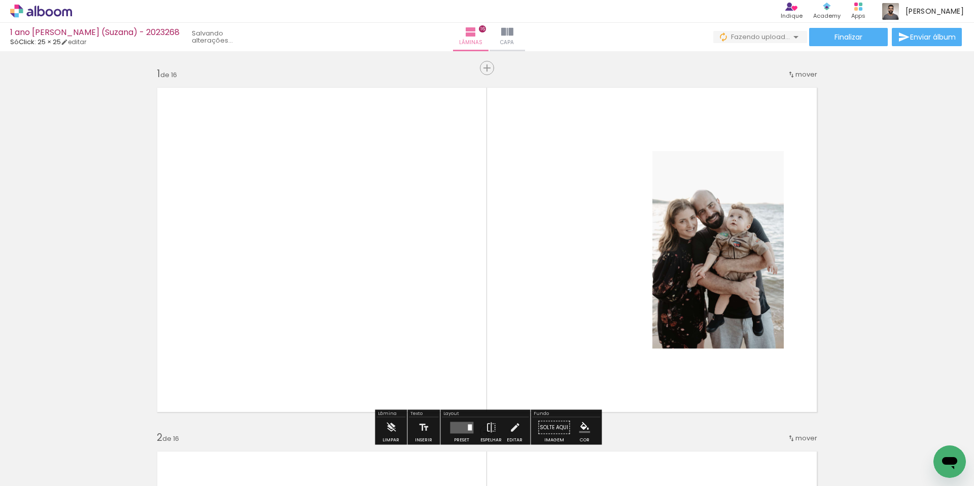
scroll to position [0, 1896]
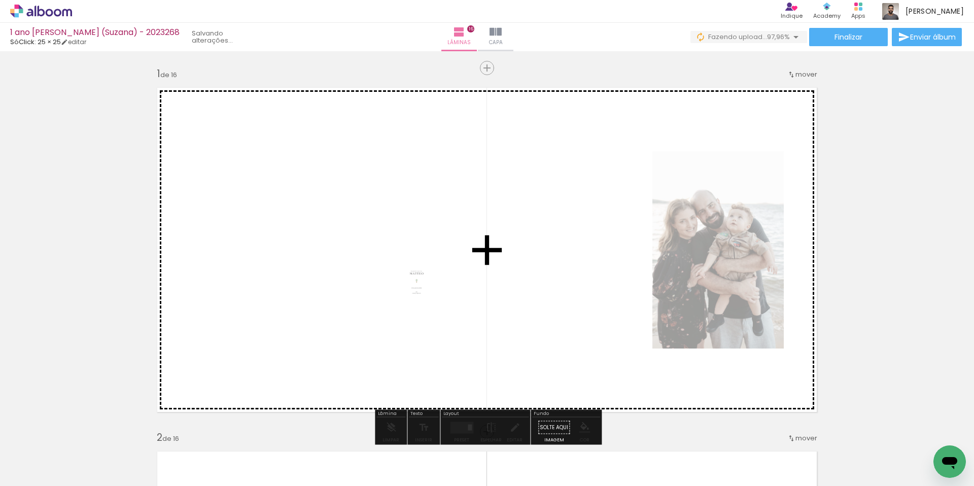
drag, startPoint x: 916, startPoint y: 447, endPoint x: 379, endPoint y: 265, distance: 567.1
click at [379, 265] on quentale-workspace at bounding box center [487, 243] width 974 height 486
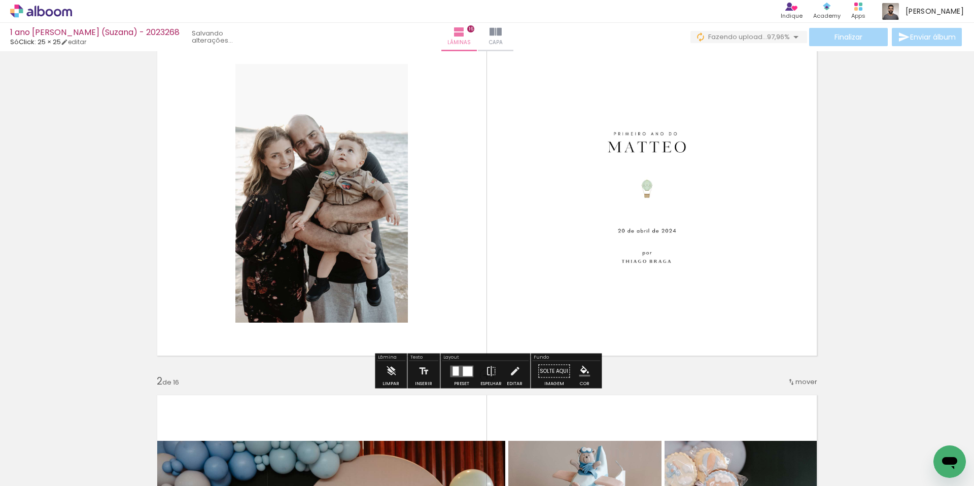
scroll to position [75, 0]
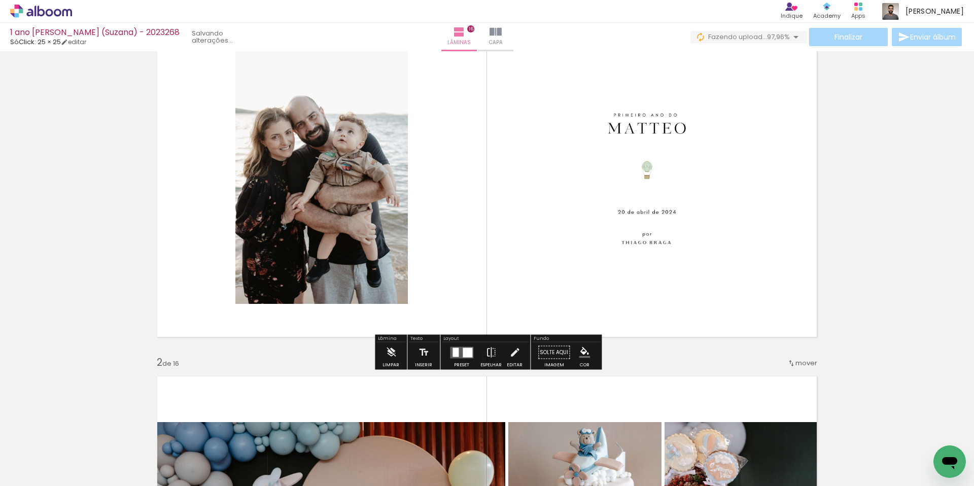
click at [460, 354] on quentale-layouter at bounding box center [461, 353] width 23 height 12
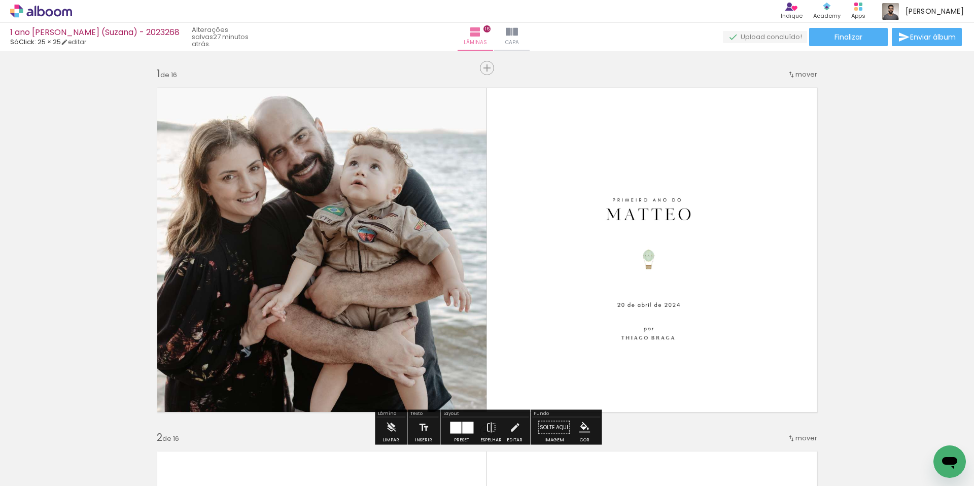
click at [641, 262] on quentale-photo at bounding box center [651, 263] width 237 height 255
click at [649, 252] on quentale-photo at bounding box center [651, 263] width 237 height 255
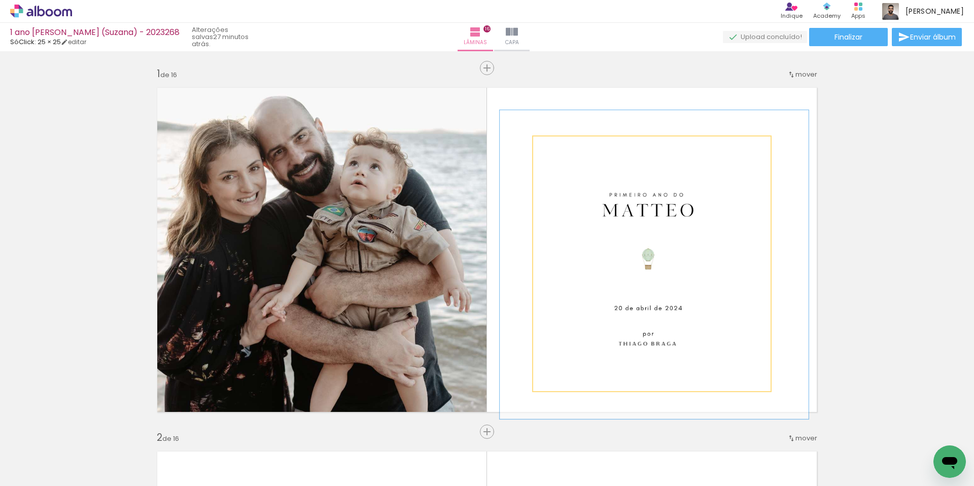
type paper-slider "121"
click at [565, 146] on div at bounding box center [565, 147] width 9 height 9
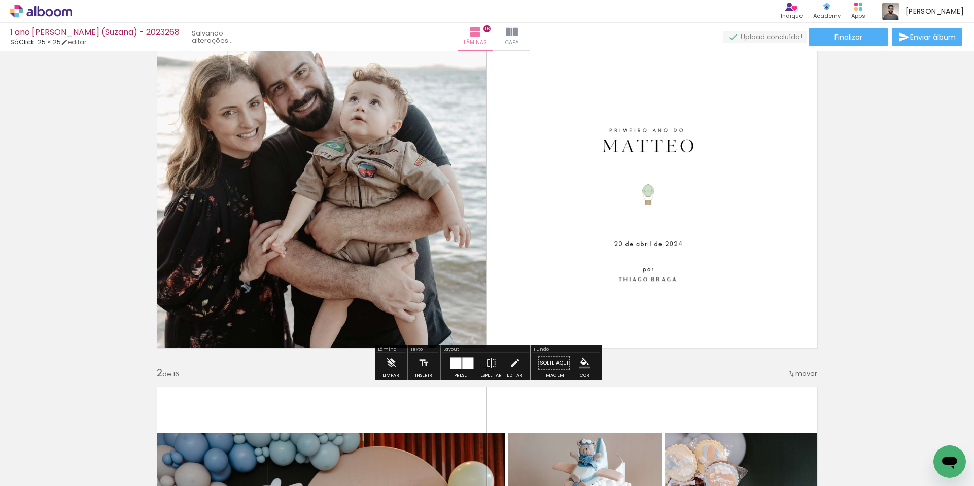
scroll to position [50, 0]
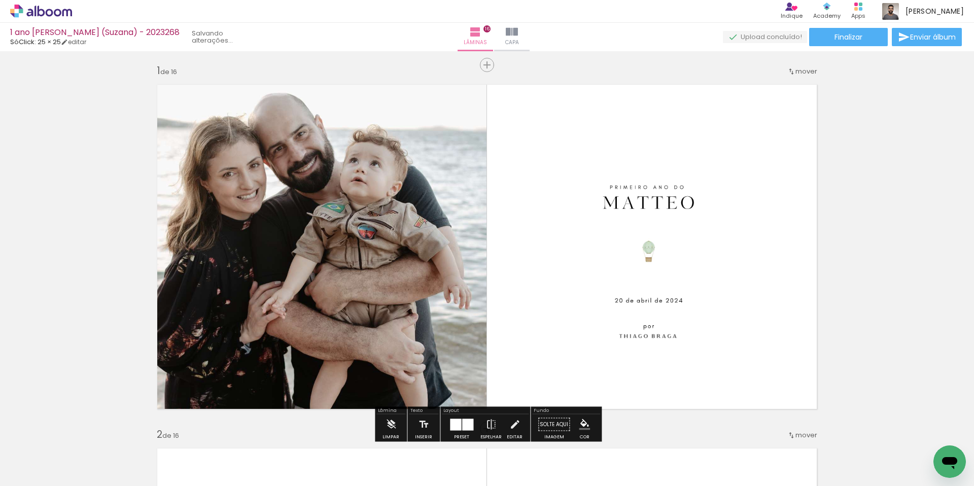
scroll to position [29, 0]
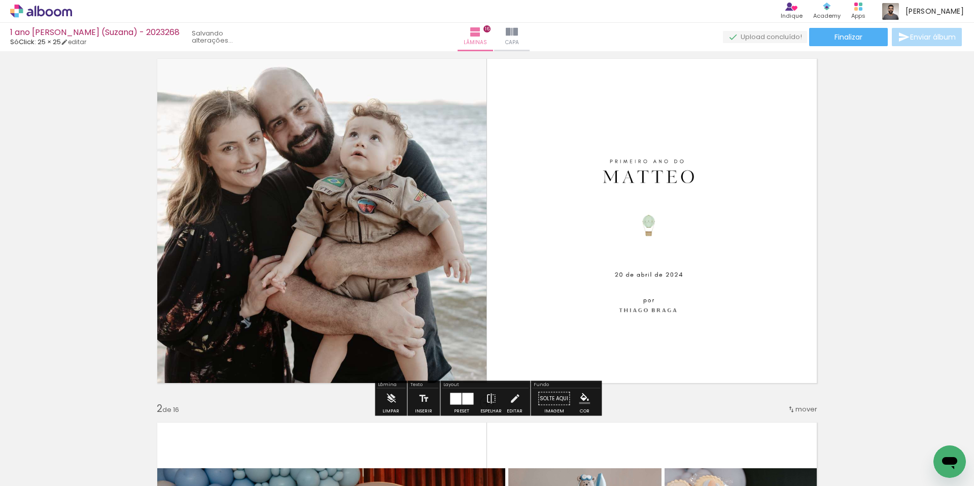
click at [925, 34] on span "Enviar álbum" at bounding box center [933, 36] width 46 height 7
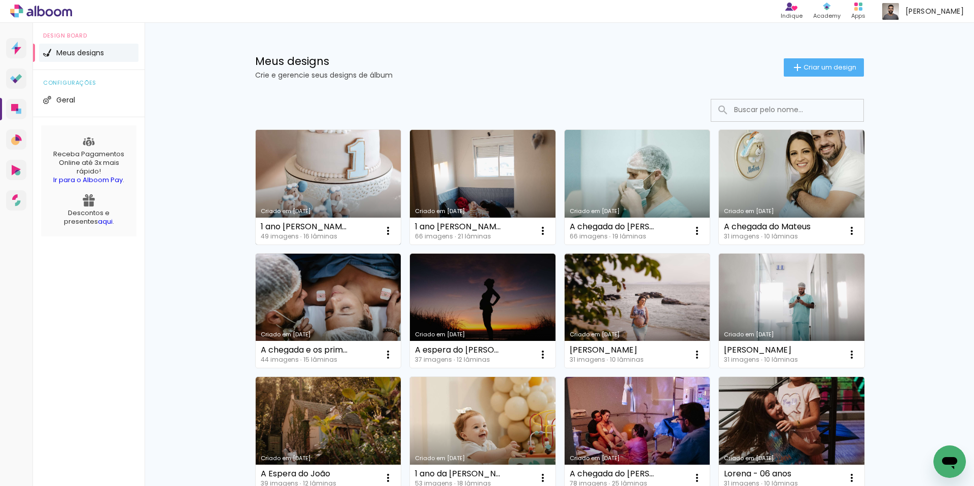
click at [327, 196] on link "Criado em [DATE]" at bounding box center [329, 187] width 146 height 115
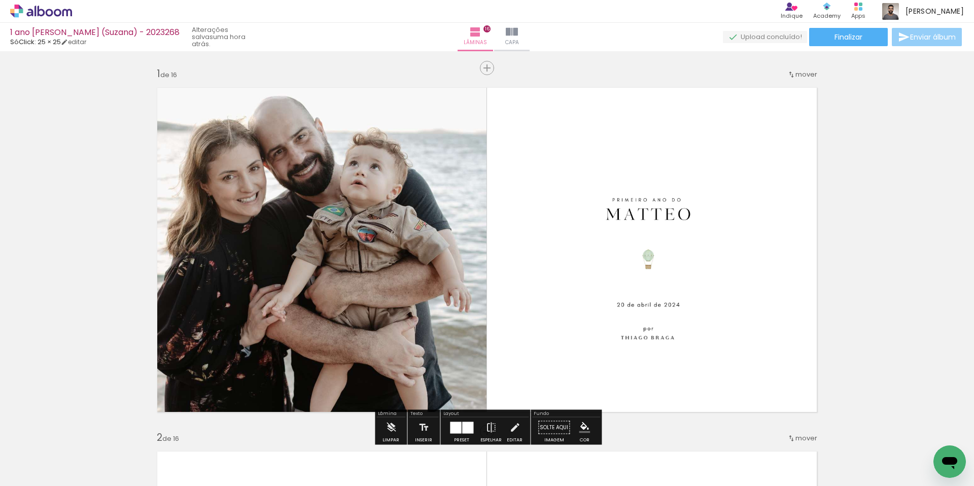
click at [911, 39] on span "Enviar álbum" at bounding box center [933, 36] width 46 height 7
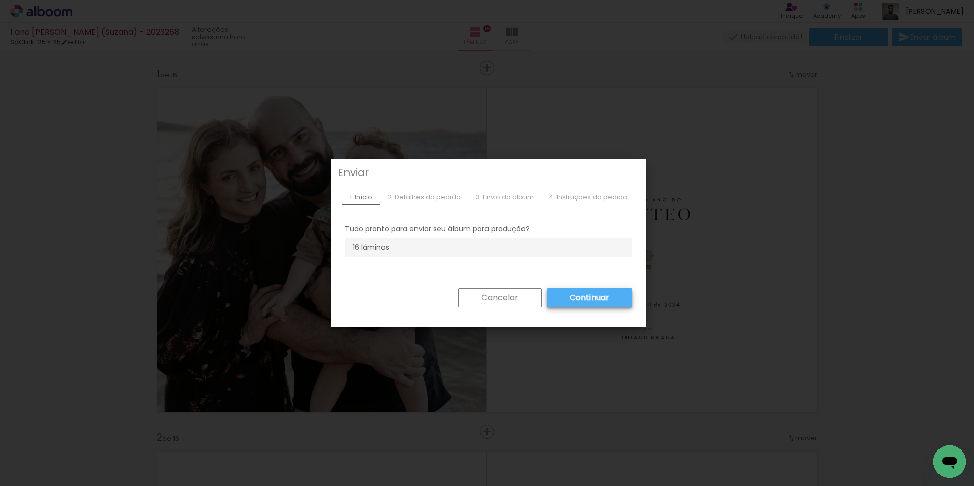
click at [0, 0] on slot "Cancelar" at bounding box center [0, 0] width 0 height 0
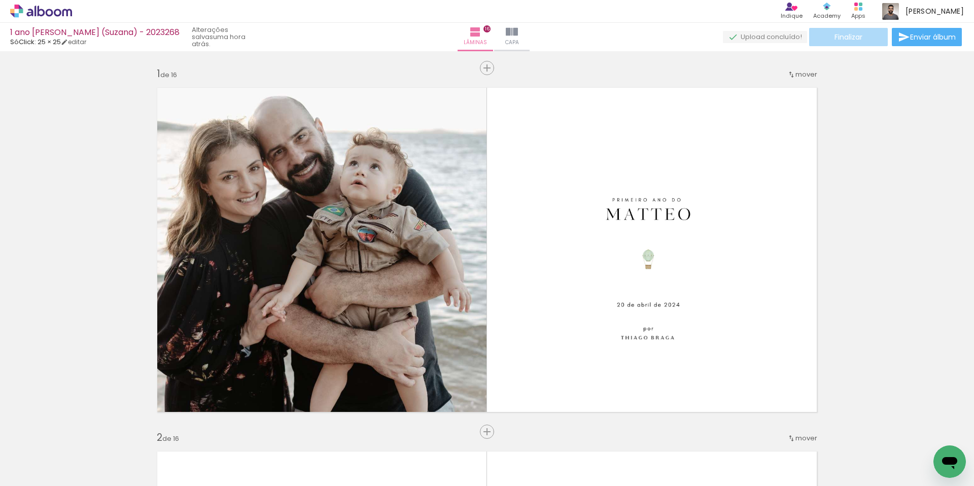
click at [841, 37] on span "Finalizar" at bounding box center [849, 36] width 28 height 7
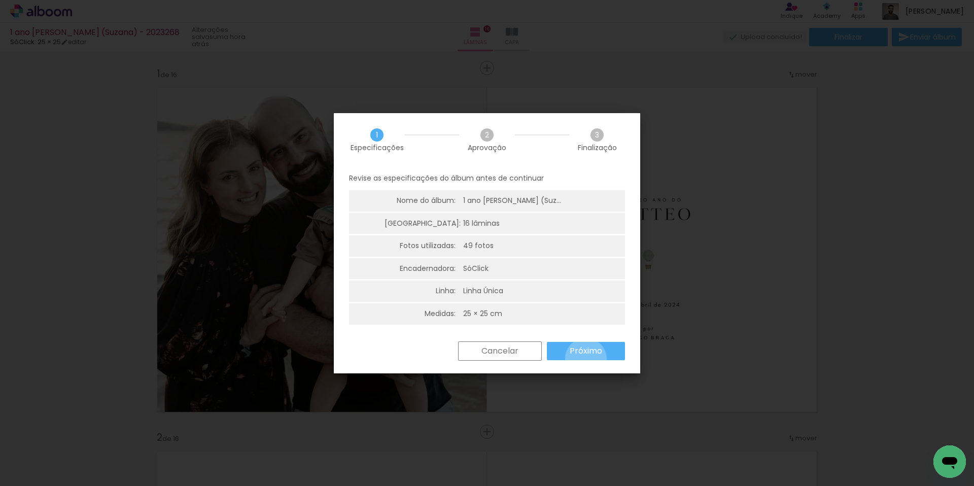
click at [586, 359] on paper-button "Próximo" at bounding box center [586, 351] width 78 height 18
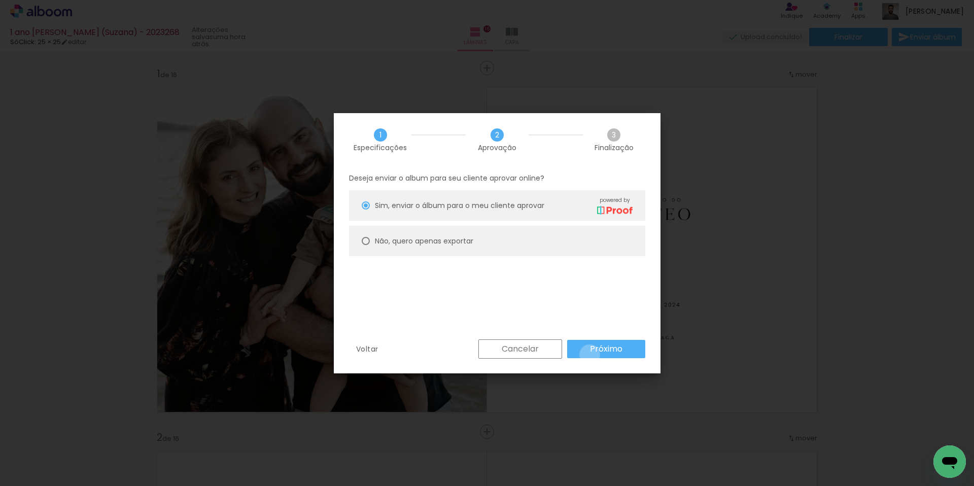
click at [590, 355] on paper-button "Próximo" at bounding box center [606, 349] width 78 height 18
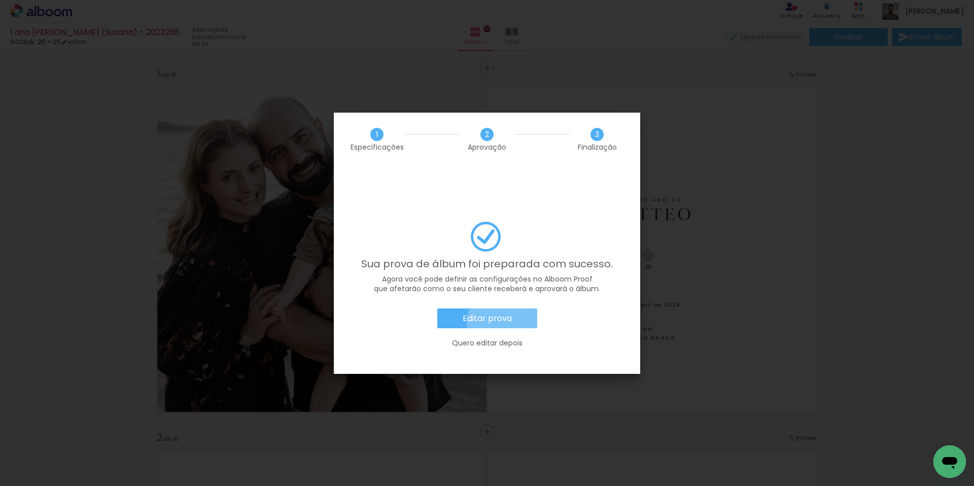
click at [0, 0] on slot "Editar prova" at bounding box center [0, 0] width 0 height 0
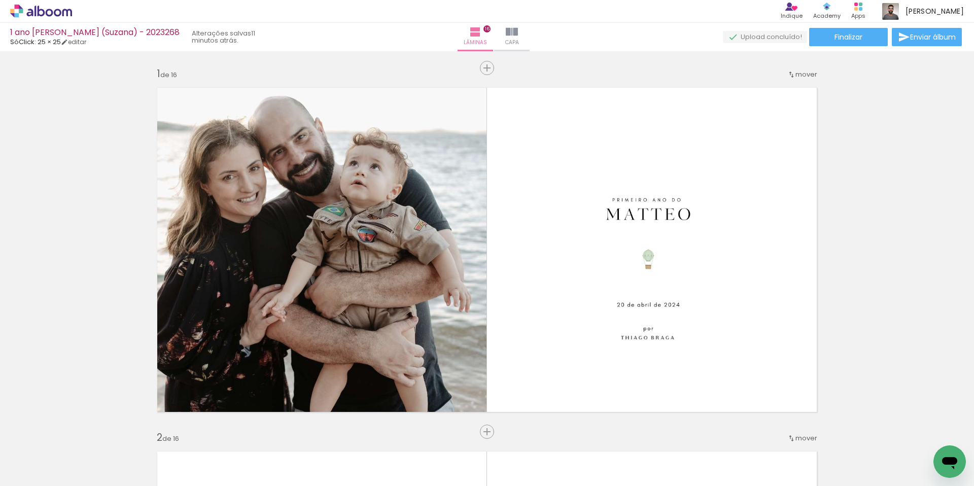
drag, startPoint x: 862, startPoint y: 12, endPoint x: 908, endPoint y: 177, distance: 171.6
click at [0, 0] on div "1 ano [PERSON_NAME] (Suzana) - 2023268 SóClick: 25 × 25 editar 11 minutos atrás…" at bounding box center [0, 0] width 0 height 0
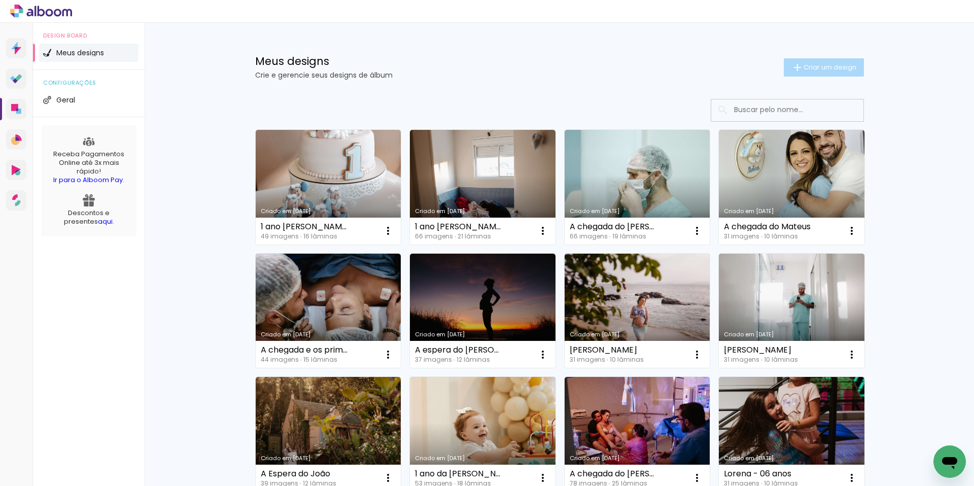
click at [852, 67] on span "Criar um design" at bounding box center [830, 67] width 53 height 7
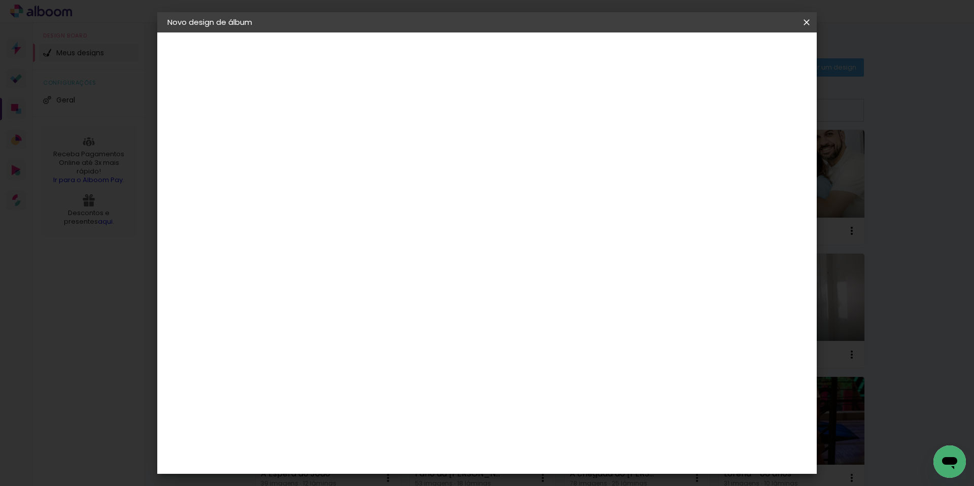
click at [333, 132] on input at bounding box center [333, 136] width 0 height 16
click at [333, 133] on input at bounding box center [333, 136] width 0 height 16
paste input "A chegada do [PERSON_NAME]"
type input "A chegada do [PERSON_NAME]"
type paper-input "A chegada do [PERSON_NAME]"
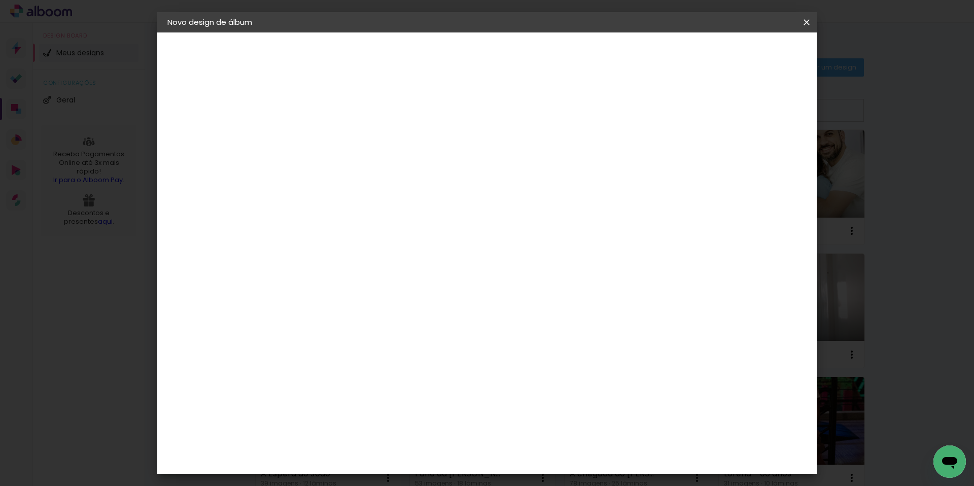
click at [0, 0] on slot "Avançar" at bounding box center [0, 0] width 0 height 0
click at [410, 194] on input at bounding box center [359, 193] width 102 height 13
type input "só"
type paper-input "só"
click at [356, 233] on div "SóClick" at bounding box center [341, 229] width 29 height 8
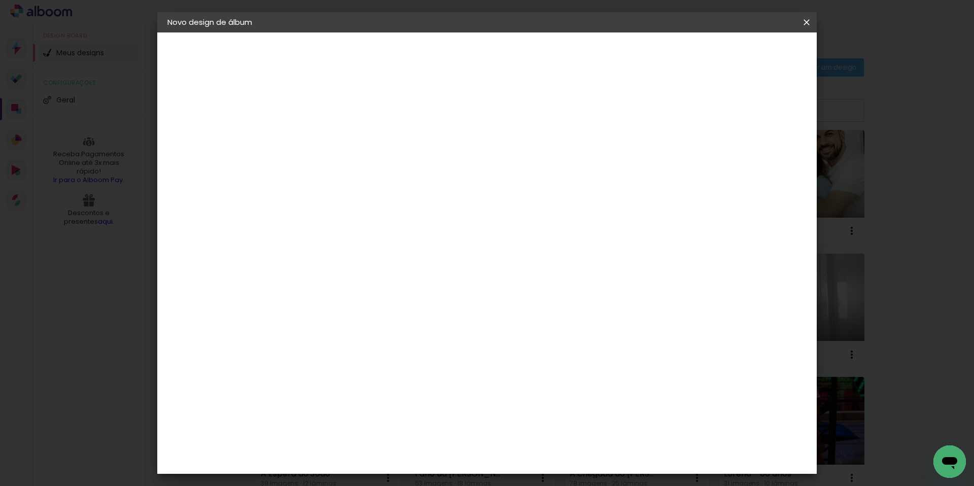
click at [0, 0] on slot "Avançar" at bounding box center [0, 0] width 0 height 0
click at [751, 57] on span "Iniciar design" at bounding box center [728, 53] width 46 height 7
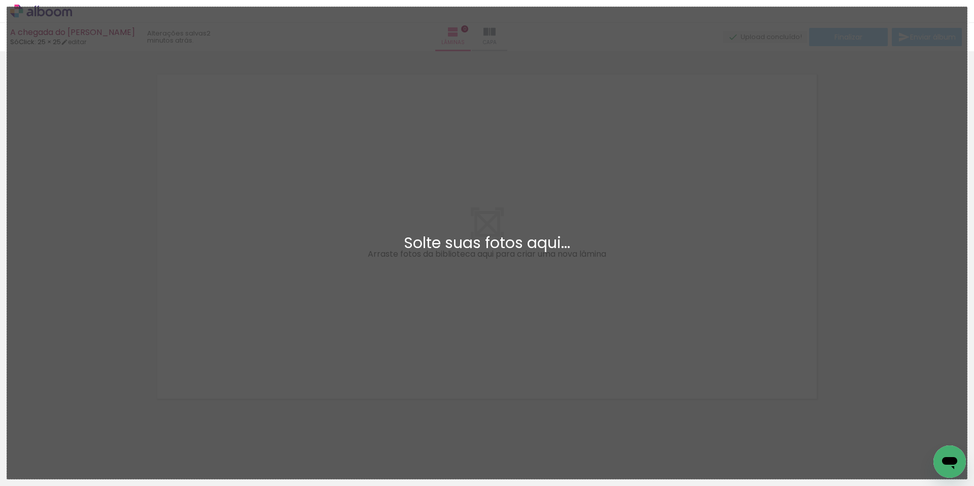
scroll to position [13, 0]
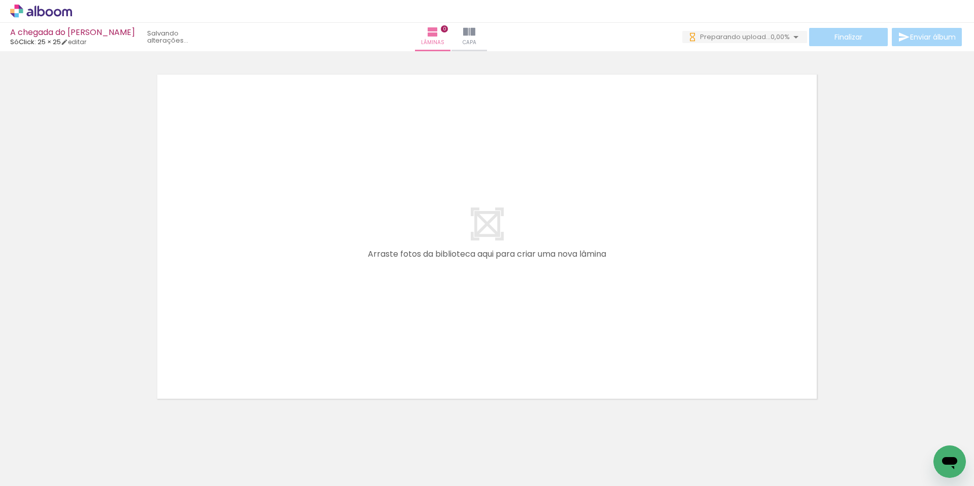
click at [113, 379] on div at bounding box center [487, 224] width 974 height 364
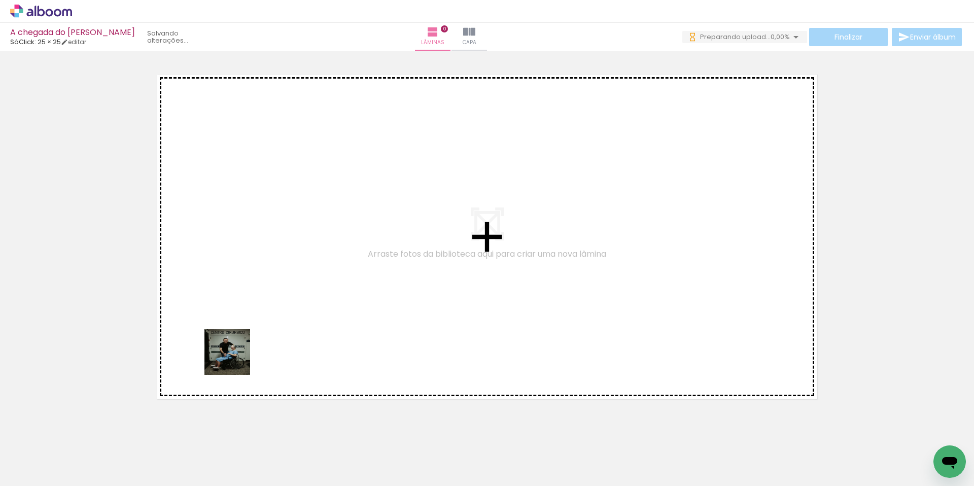
drag, startPoint x: 106, startPoint y: 457, endPoint x: 202, endPoint y: 444, distance: 96.7
click at [261, 324] on quentale-workspace at bounding box center [487, 243] width 974 height 486
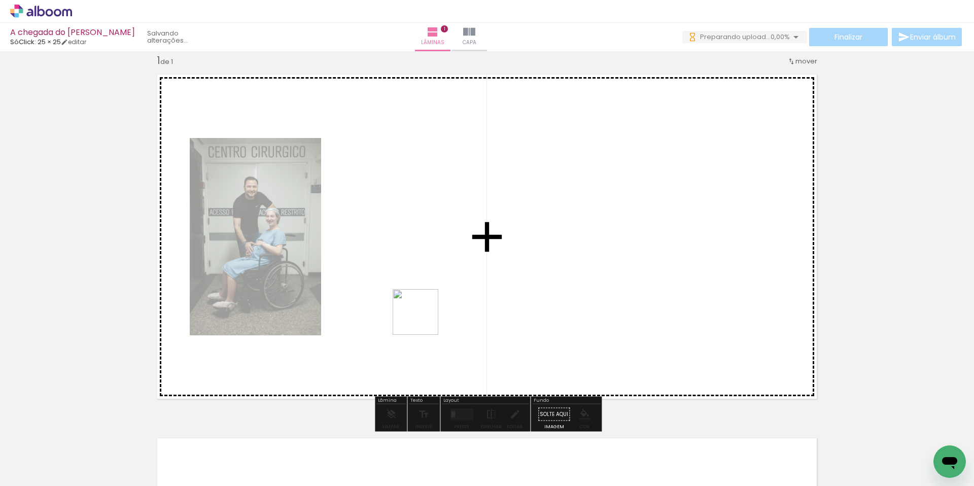
drag, startPoint x: 183, startPoint y: 450, endPoint x: 425, endPoint y: 317, distance: 275.4
click at [425, 317] on quentale-workspace at bounding box center [487, 243] width 974 height 486
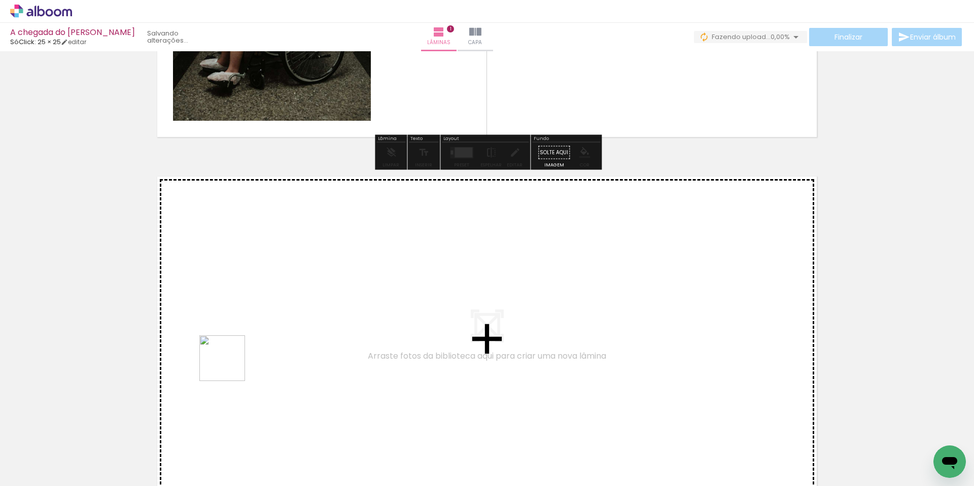
drag, startPoint x: 224, startPoint y: 450, endPoint x: 270, endPoint y: 434, distance: 48.8
click at [230, 365] on quentale-workspace at bounding box center [487, 243] width 974 height 486
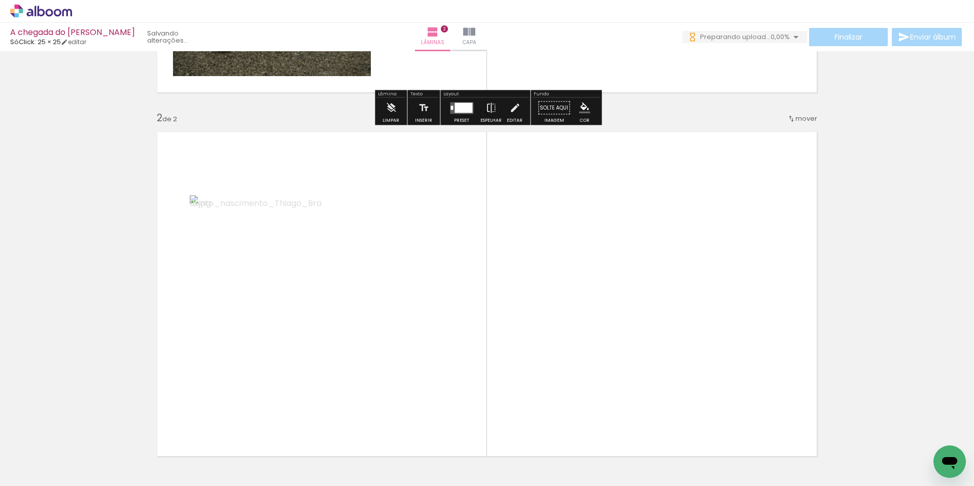
scroll to position [377, 0]
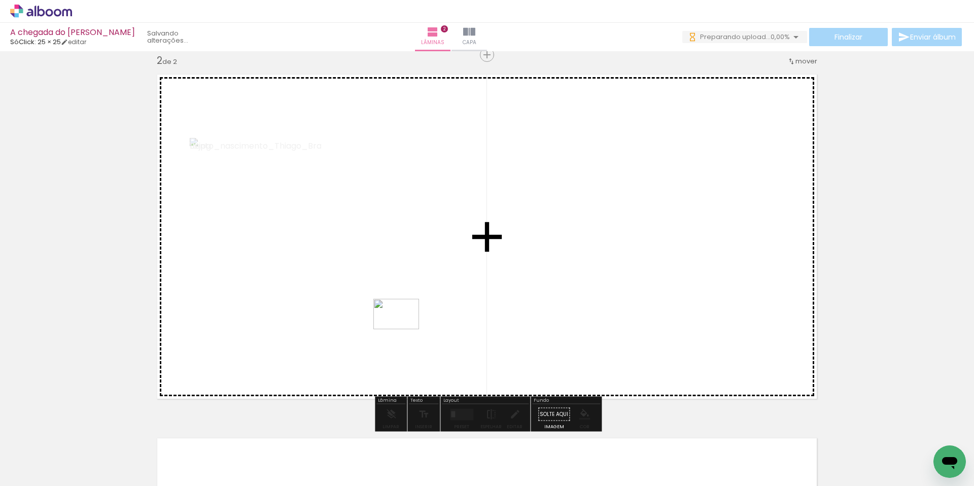
drag, startPoint x: 269, startPoint y: 456, endPoint x: 397, endPoint y: 438, distance: 129.0
click at [404, 329] on quentale-workspace at bounding box center [487, 243] width 974 height 486
drag, startPoint x: 349, startPoint y: 464, endPoint x: 794, endPoint y: 366, distance: 456.1
click at [794, 366] on quentale-workspace at bounding box center [487, 243] width 974 height 486
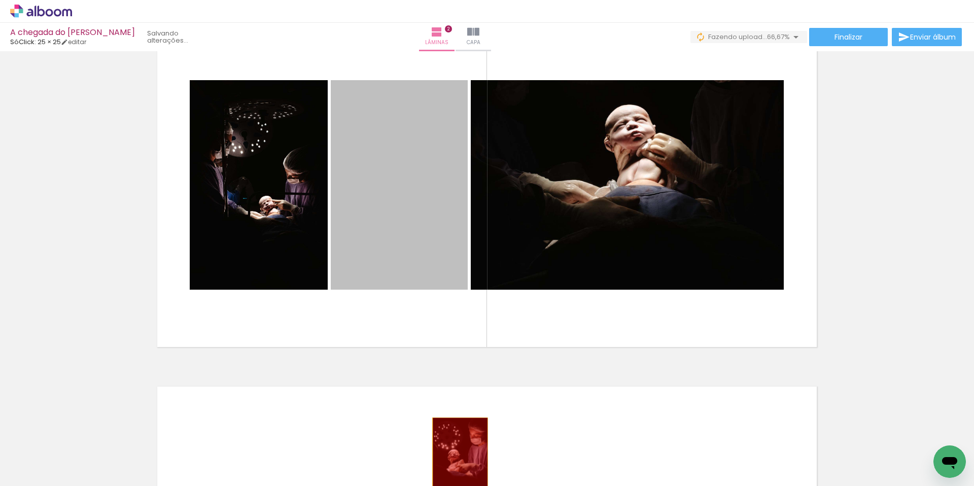
drag, startPoint x: 431, startPoint y: 244, endPoint x: 460, endPoint y: 460, distance: 217.6
